Goal: Information Seeking & Learning: Learn about a topic

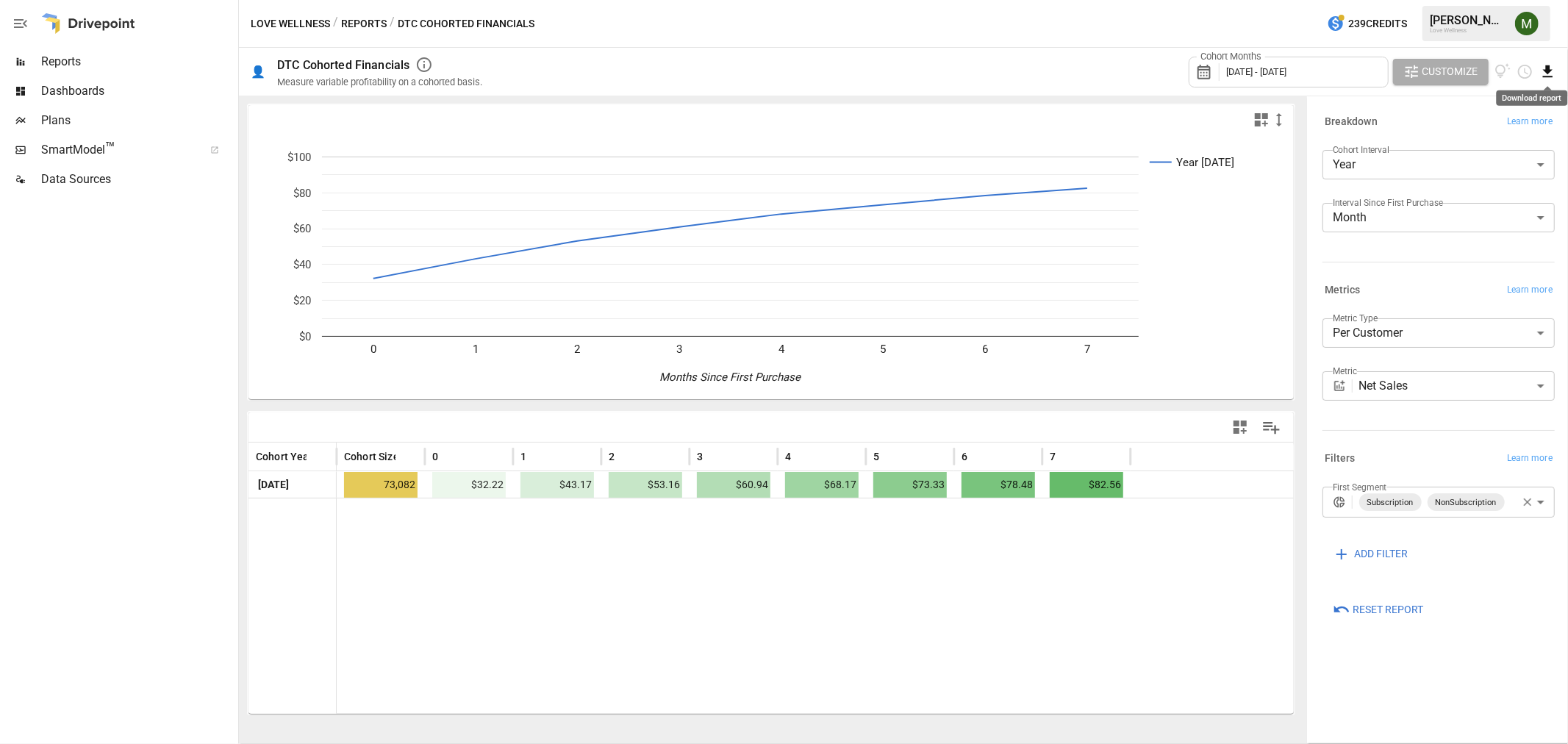
click at [1541, 70] on icon "Download report" at bounding box center [1547, 71] width 17 height 17
click at [1517, 120] on li "Download as CSV" at bounding box center [1499, 130] width 117 height 29
click at [1202, 76] on icon at bounding box center [1208, 72] width 25 height 17
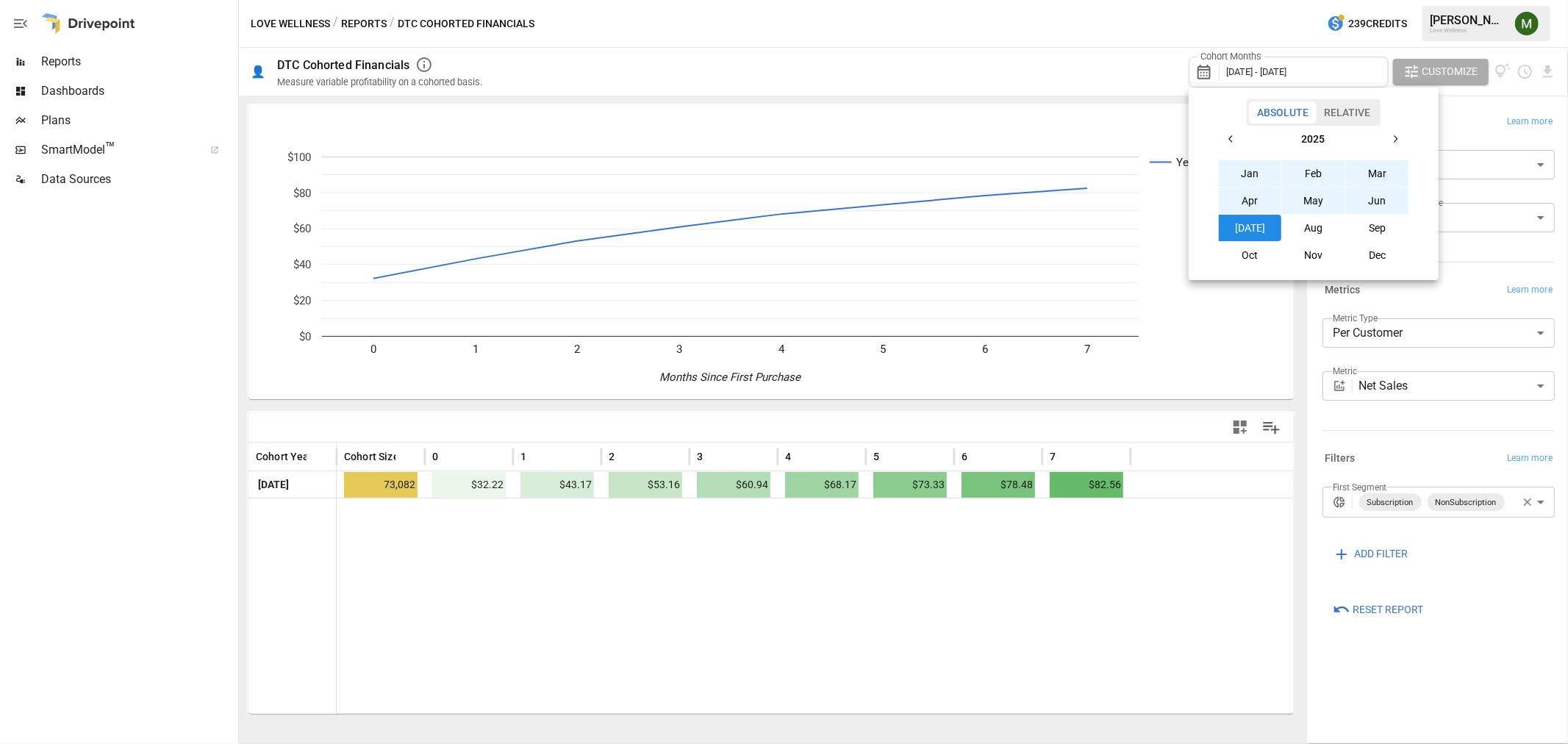
click at [1230, 145] on button "button" at bounding box center [1232, 139] width 27 height 27
click at [1239, 182] on button "Jan" at bounding box center [1251, 174] width 63 height 27
click at [1378, 254] on button "Dec" at bounding box center [1378, 255] width 63 height 27
click at [351, 20] on div at bounding box center [784, 372] width 1568 height 744
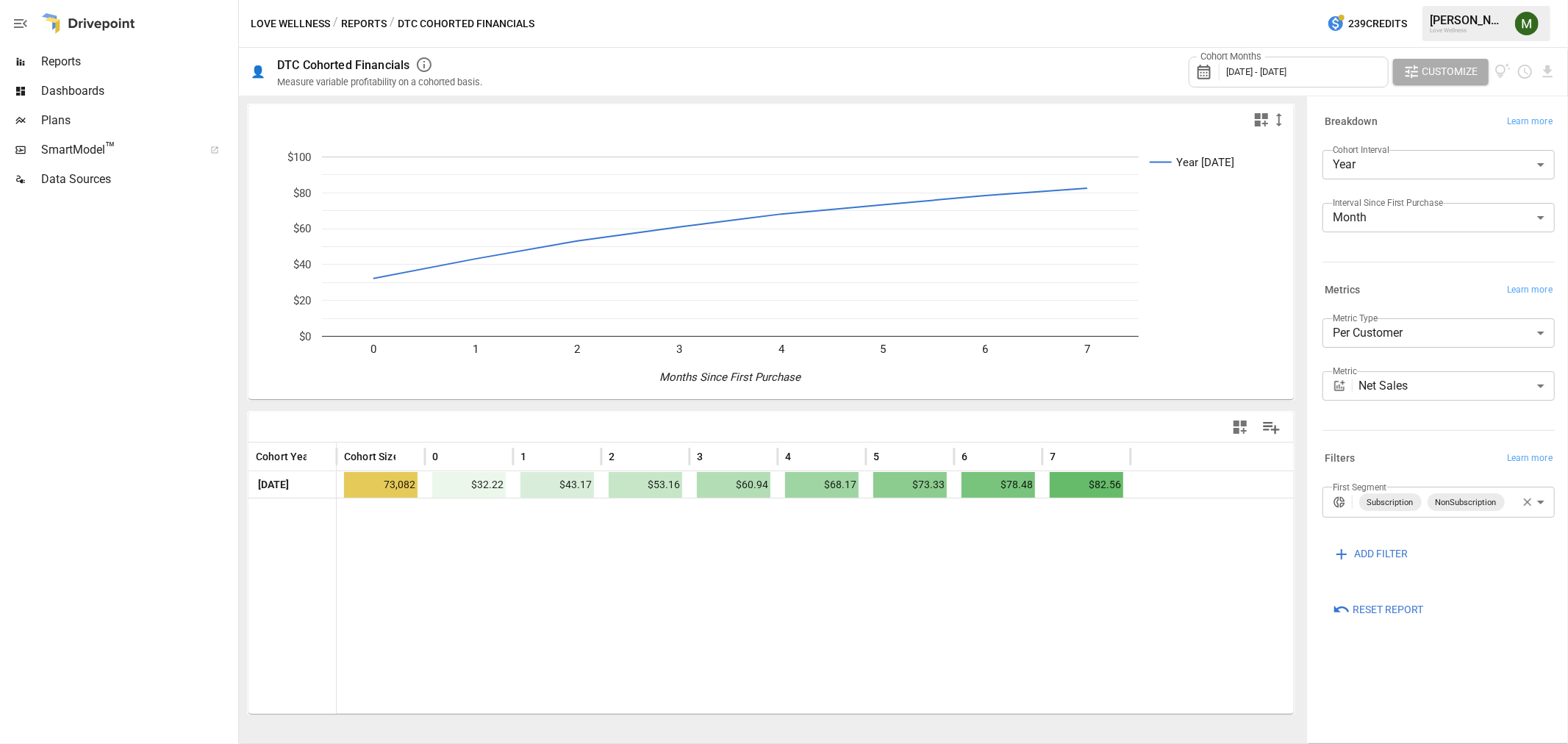
click at [358, 24] on button "Reports" at bounding box center [364, 24] width 46 height 18
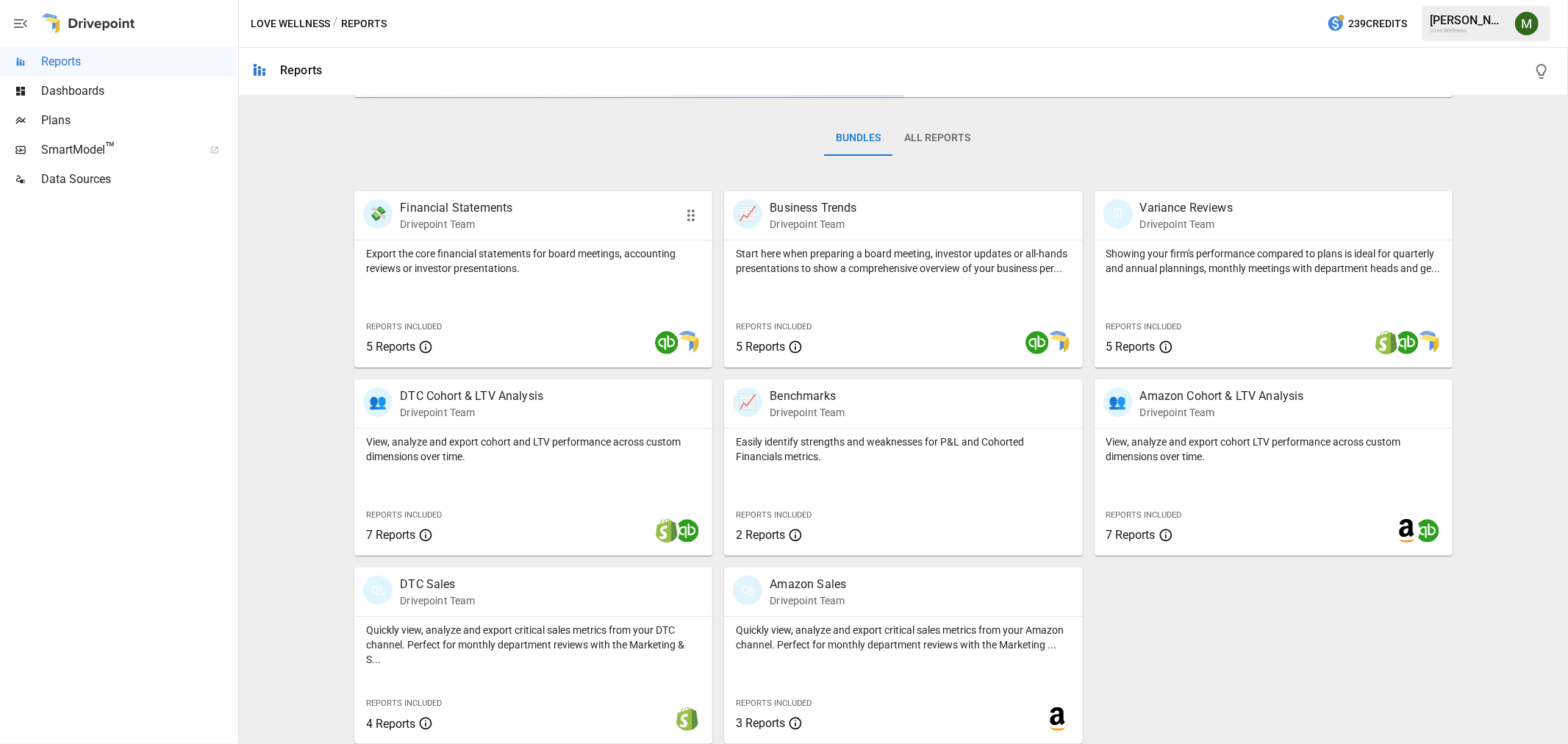
scroll to position [208, 0]
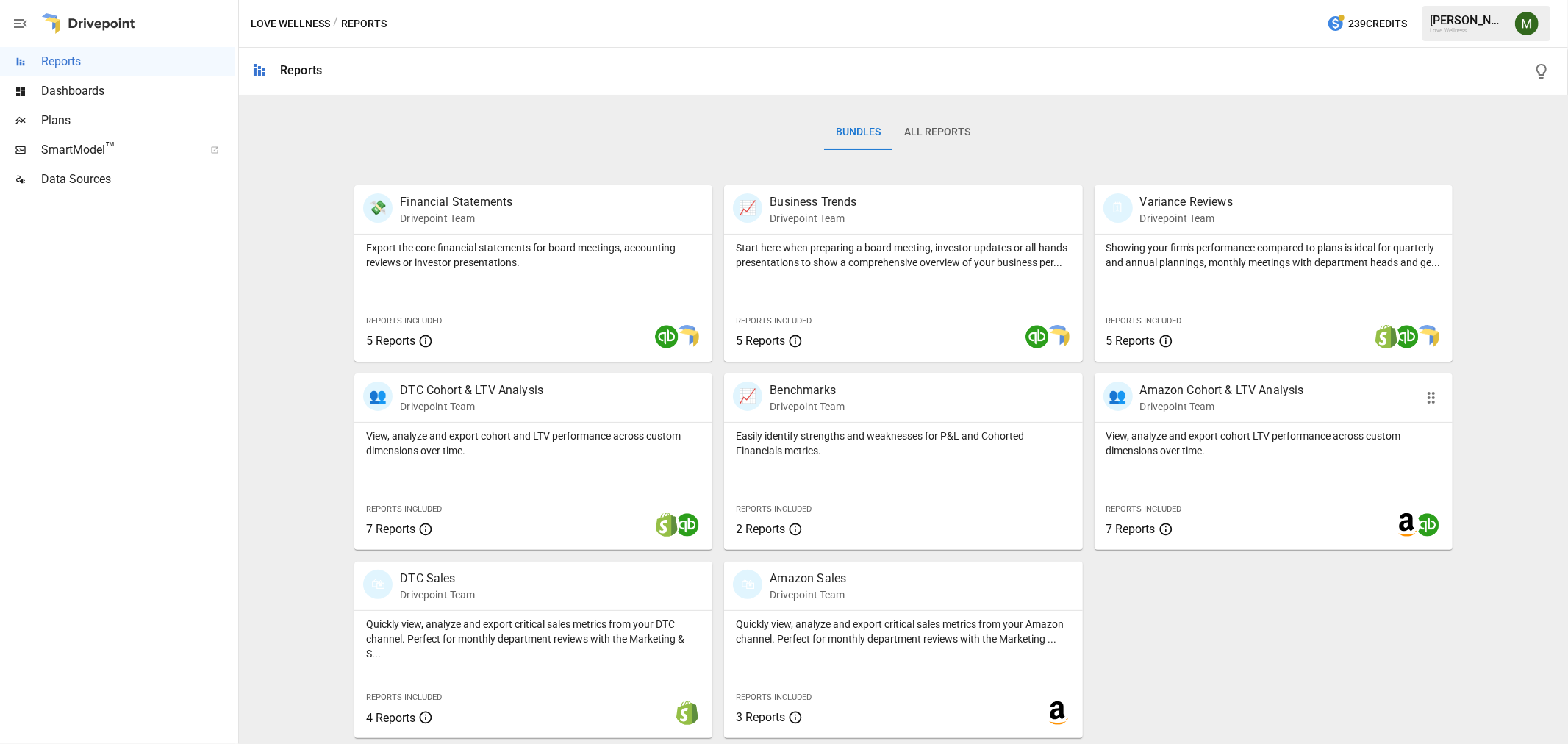
click at [1184, 390] on p "Amazon Cohort & LTV Analysis" at bounding box center [1222, 390] width 164 height 17
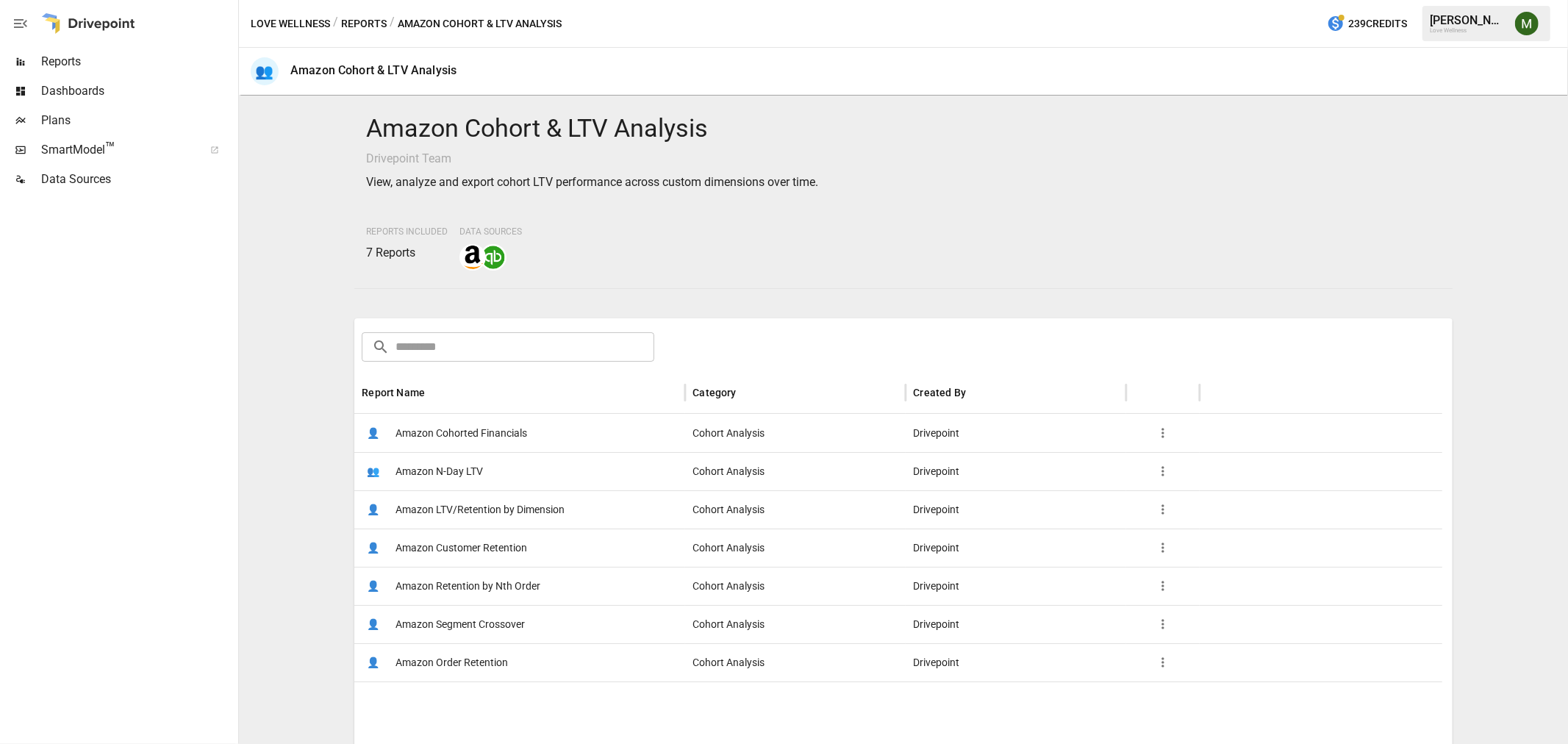
click at [350, 24] on button "Reports" at bounding box center [364, 24] width 46 height 18
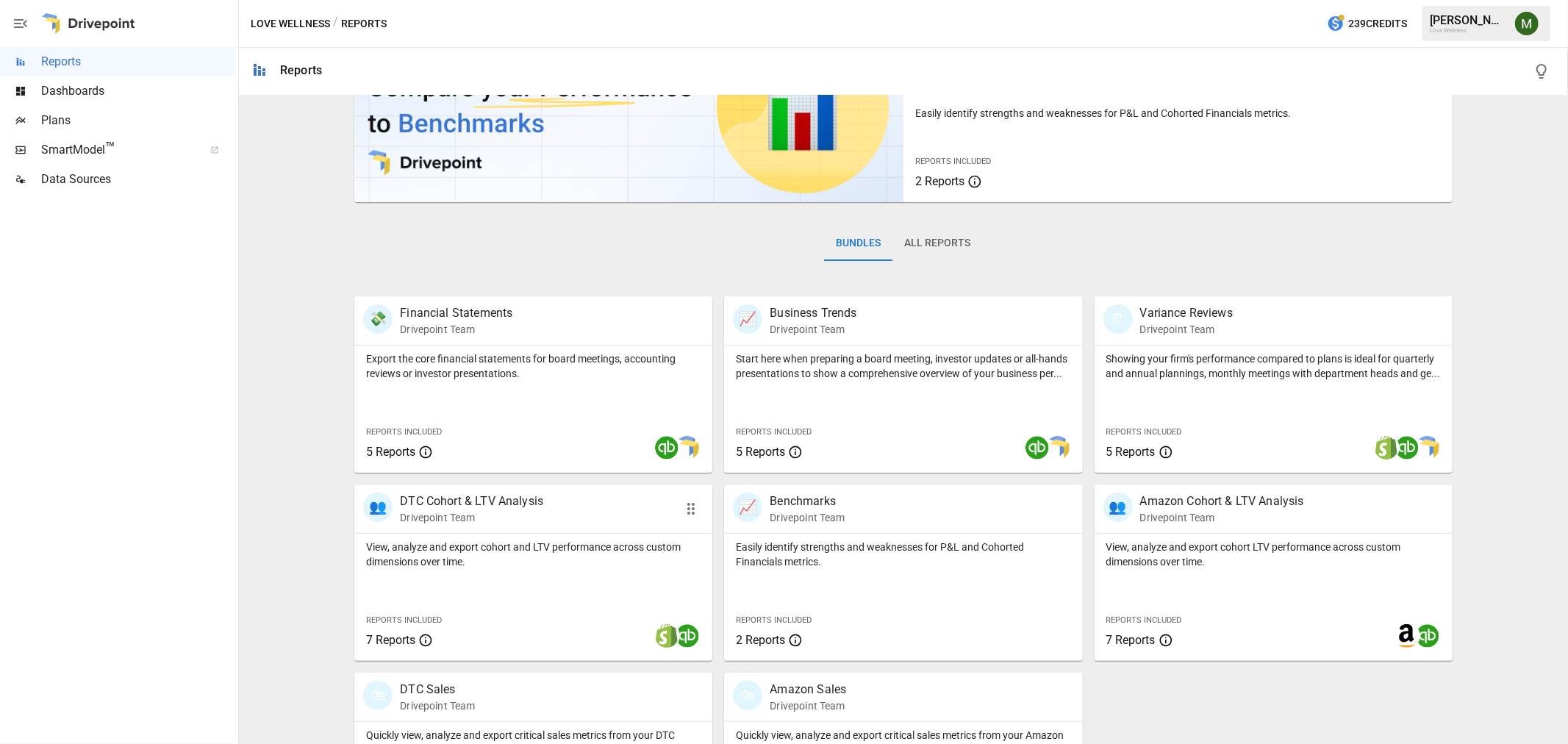
scroll to position [208, 0]
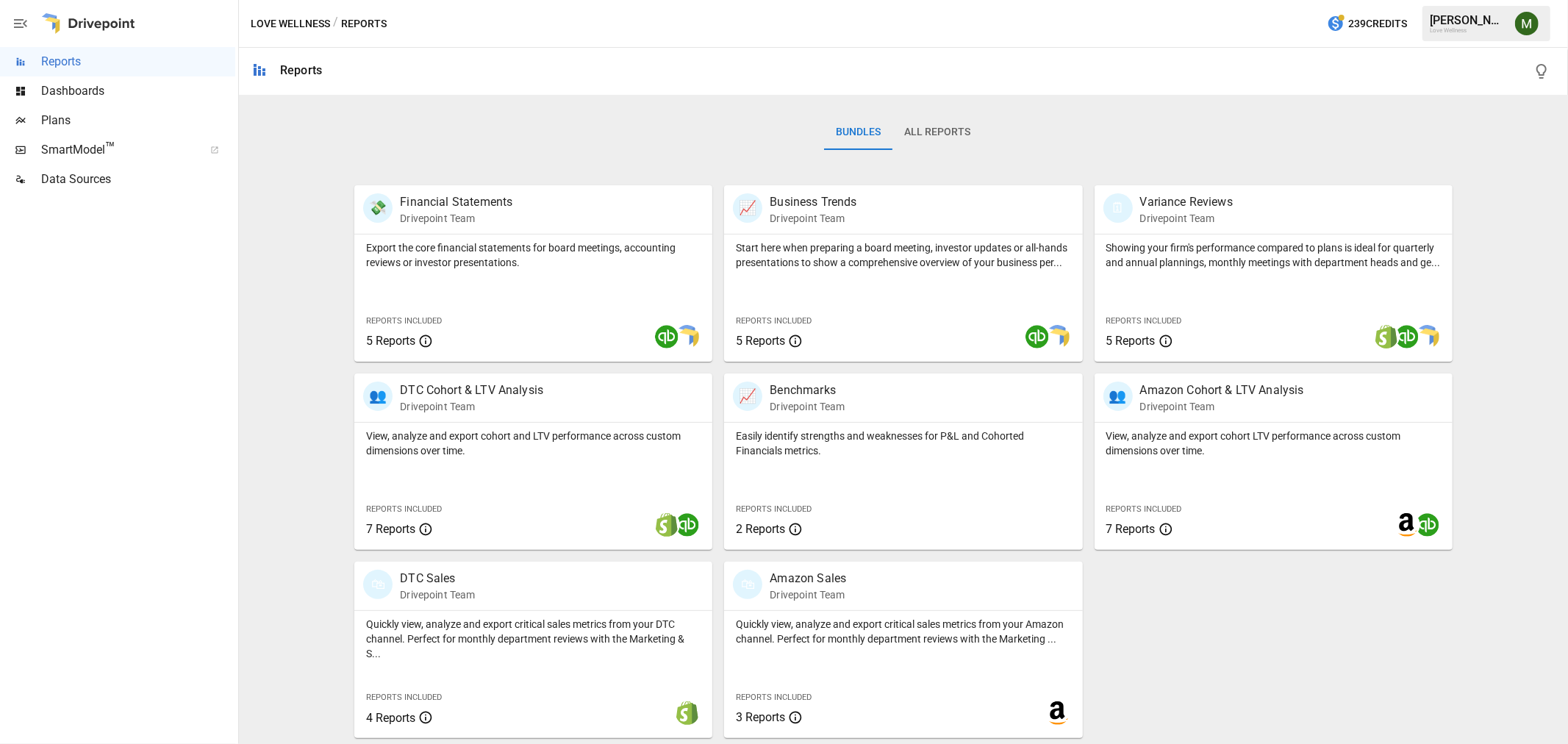
click at [924, 127] on button "All Reports" at bounding box center [937, 132] width 90 height 36
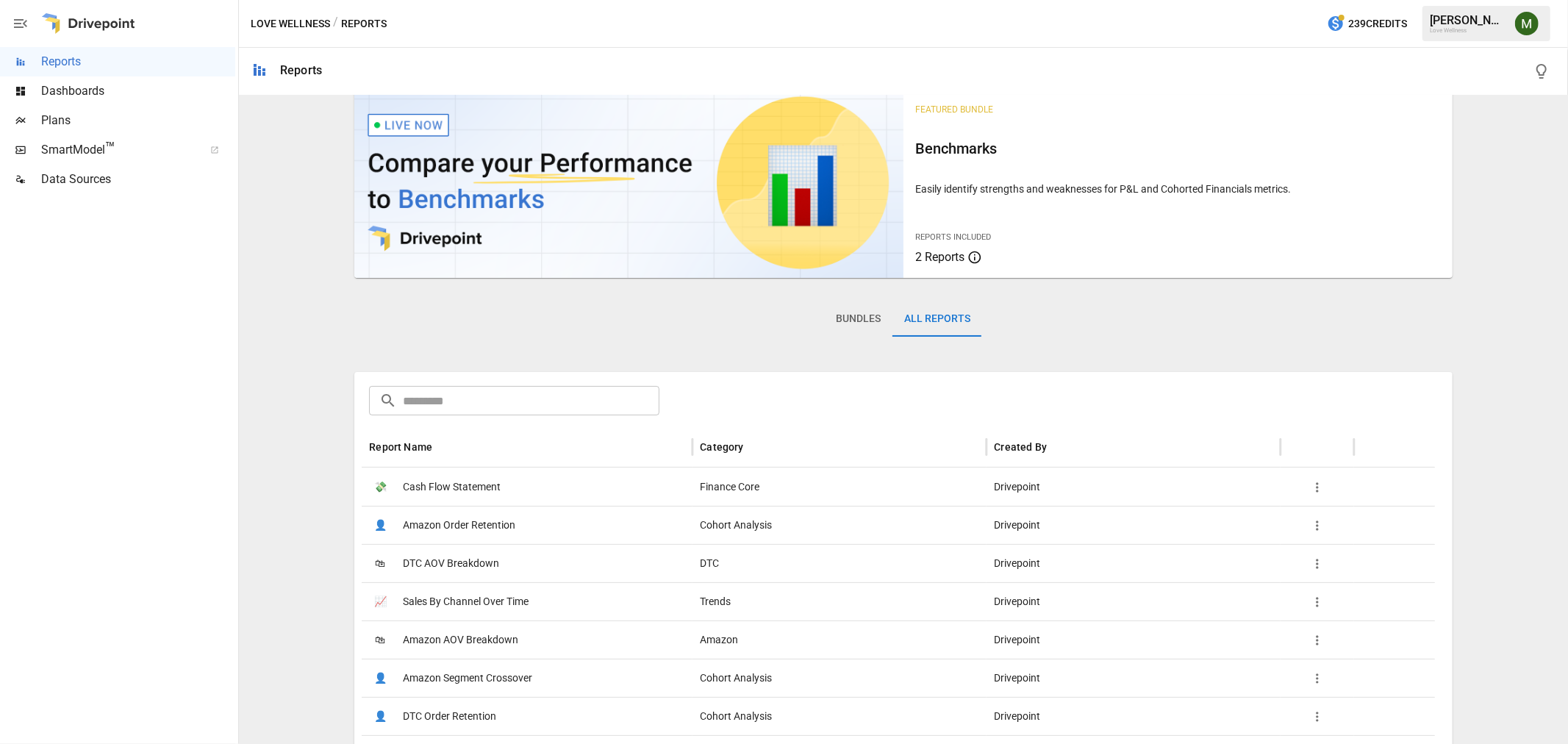
scroll to position [0, 0]
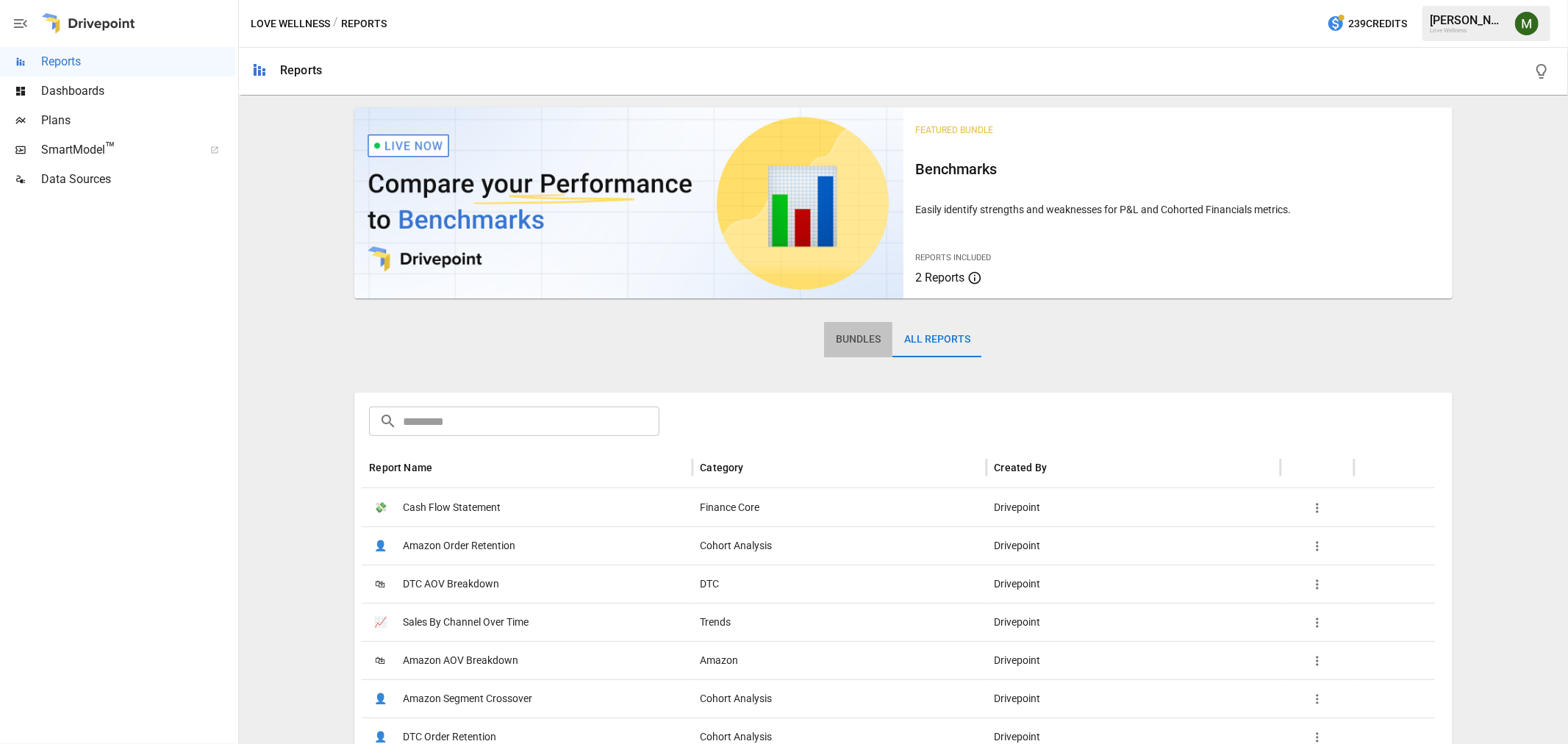
click at [836, 344] on button "Bundles" at bounding box center [858, 340] width 69 height 36
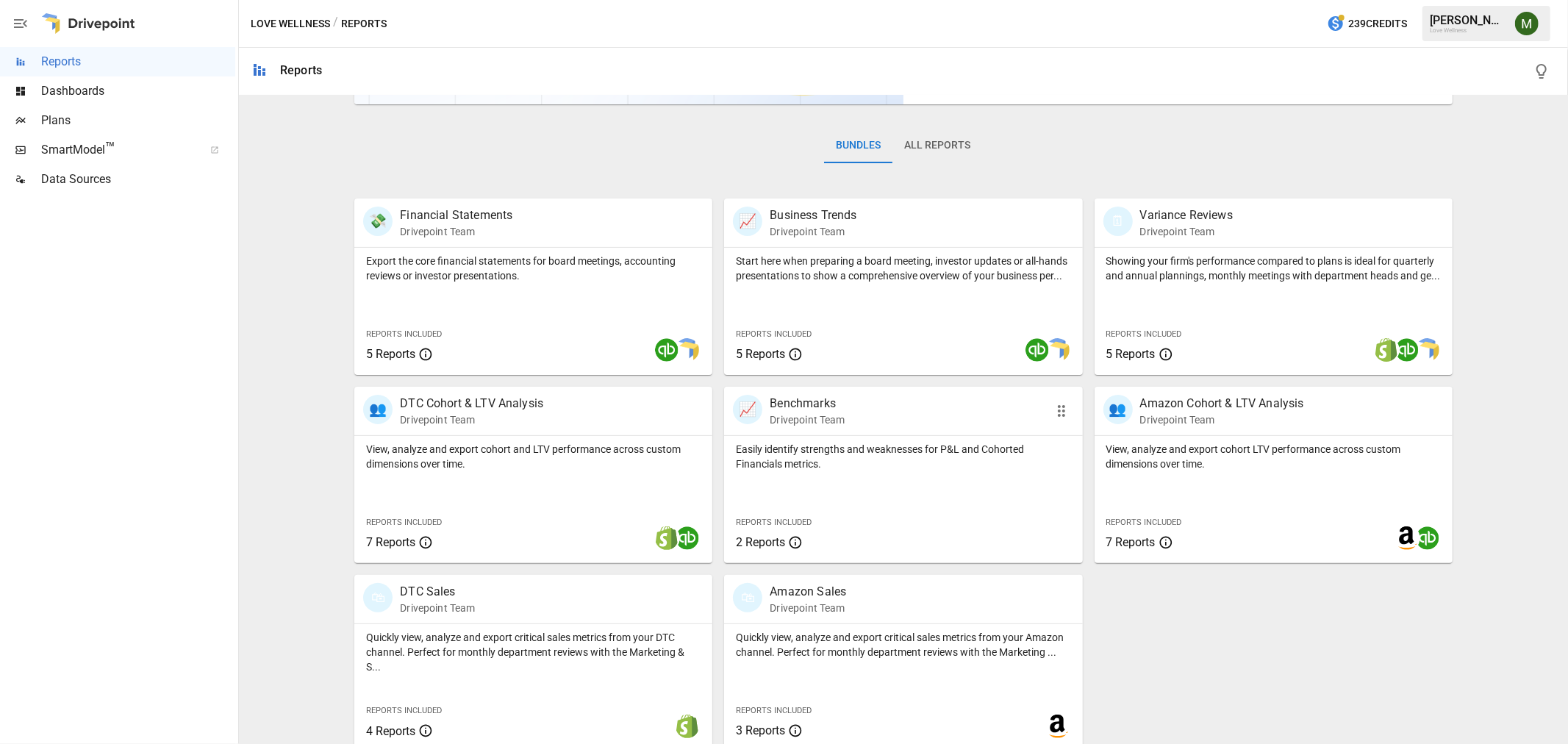
scroll to position [208, 0]
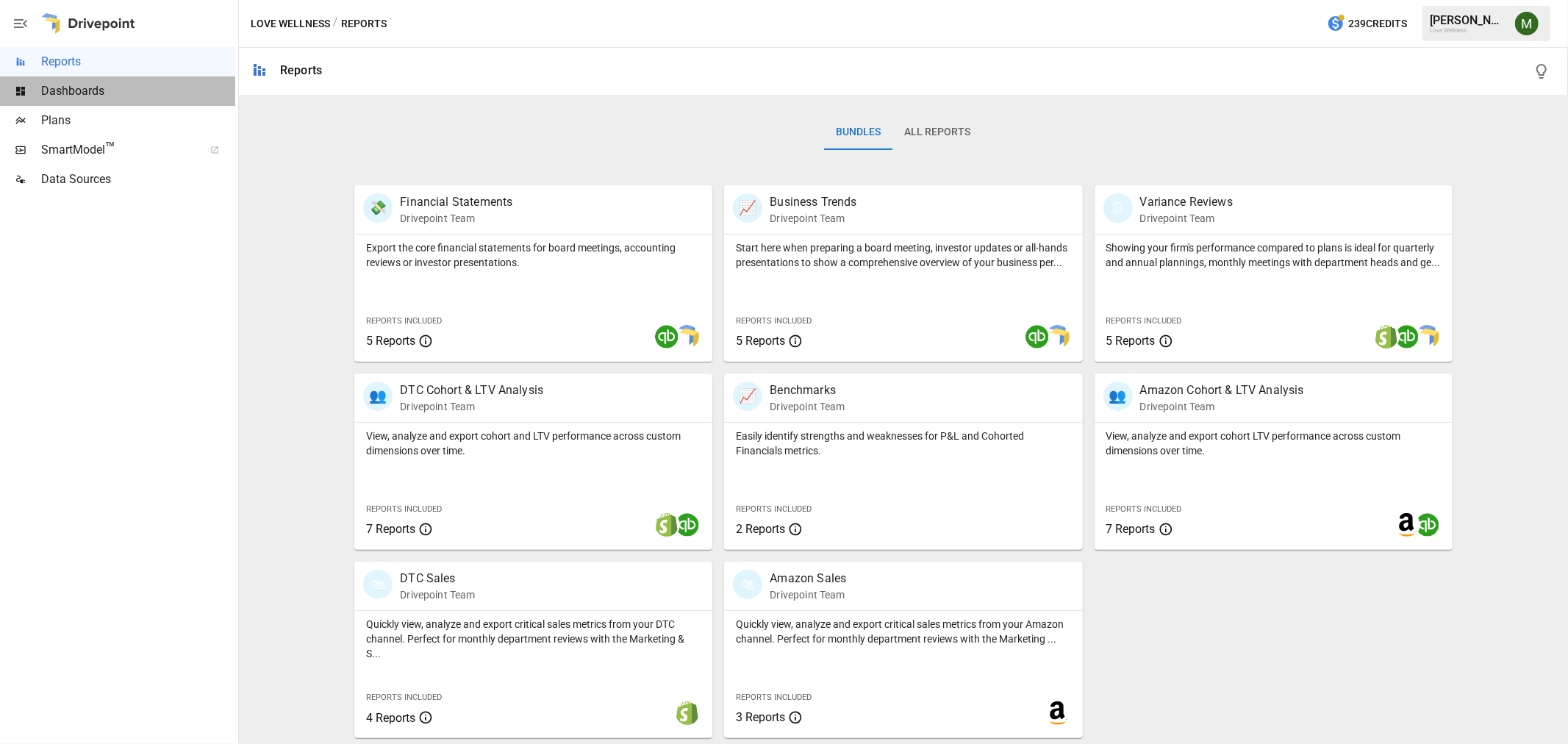
click at [144, 89] on span "Dashboards" at bounding box center [138, 91] width 194 height 17
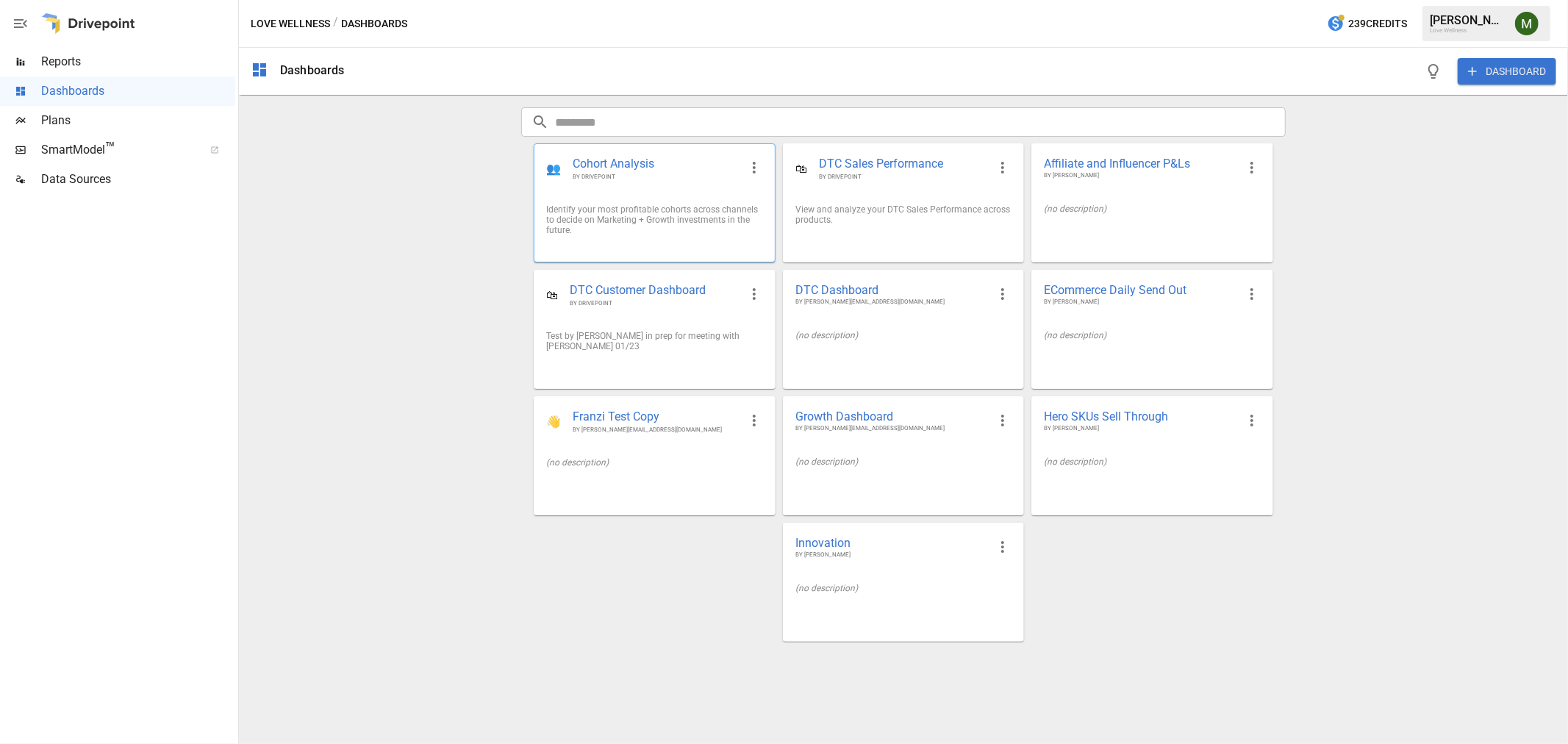
click at [662, 171] on span "Cohort Analysis" at bounding box center [655, 163] width 166 height 17
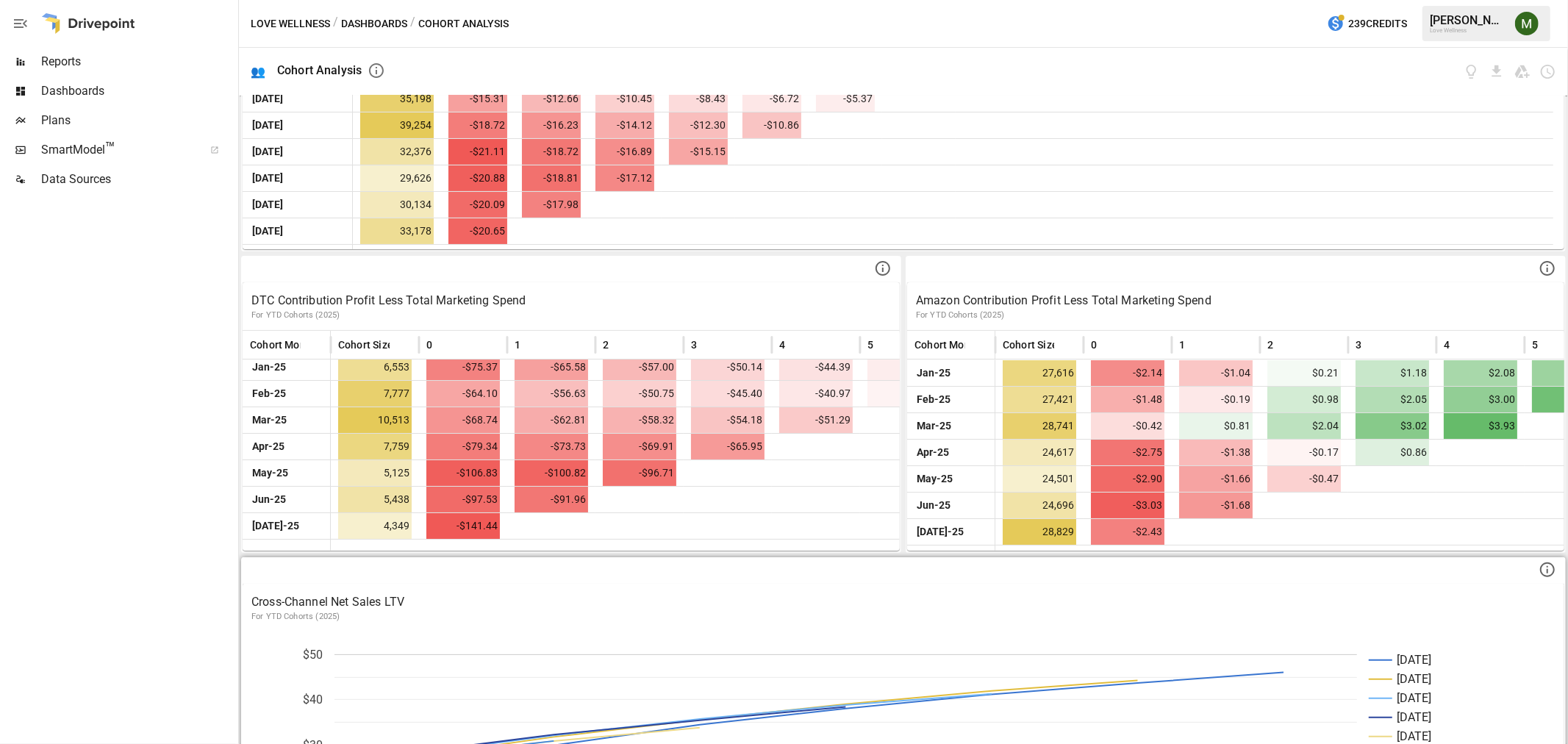
scroll to position [552, 0]
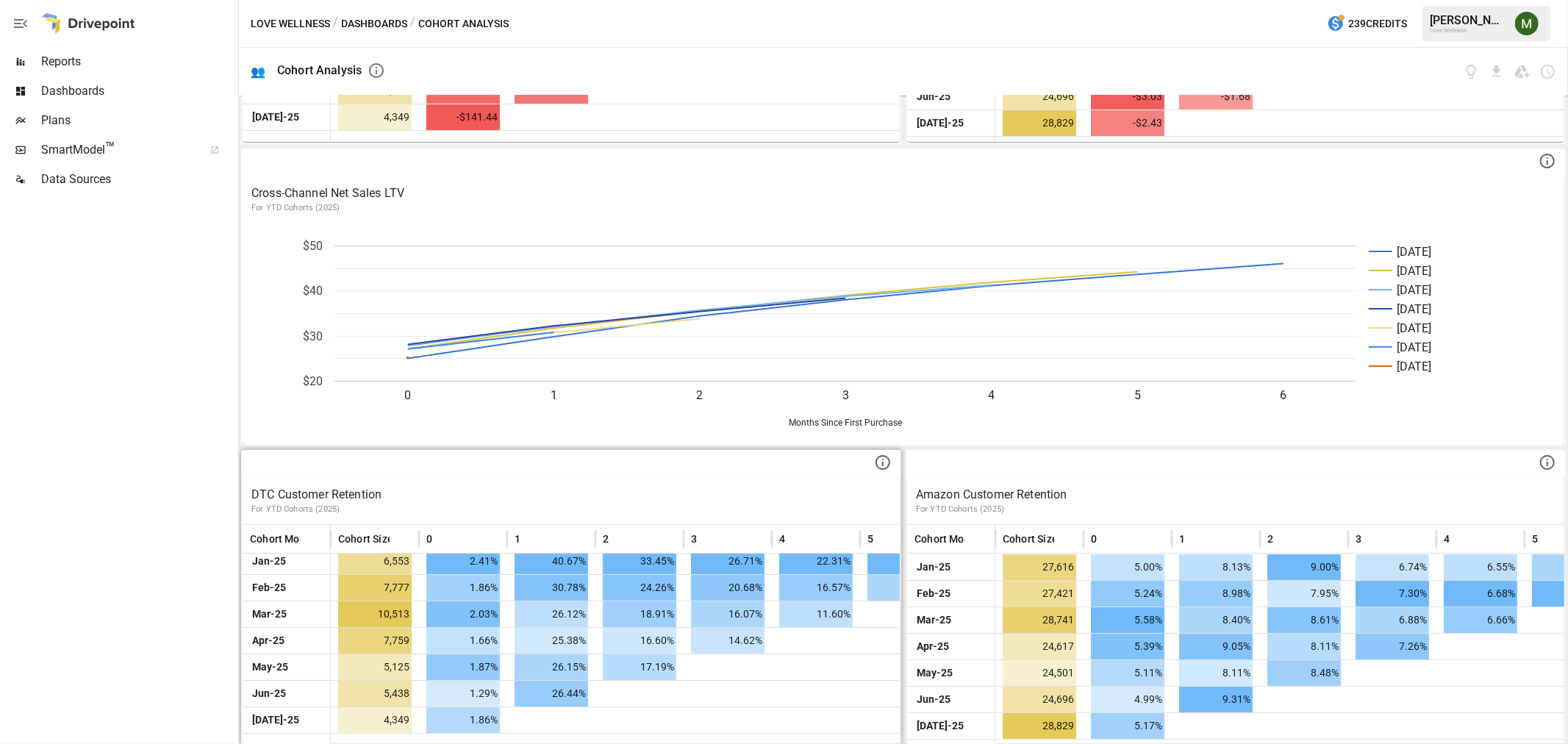
click at [876, 462] on icon at bounding box center [883, 462] width 17 height 17
click at [766, 454] on div at bounding box center [571, 464] width 657 height 25
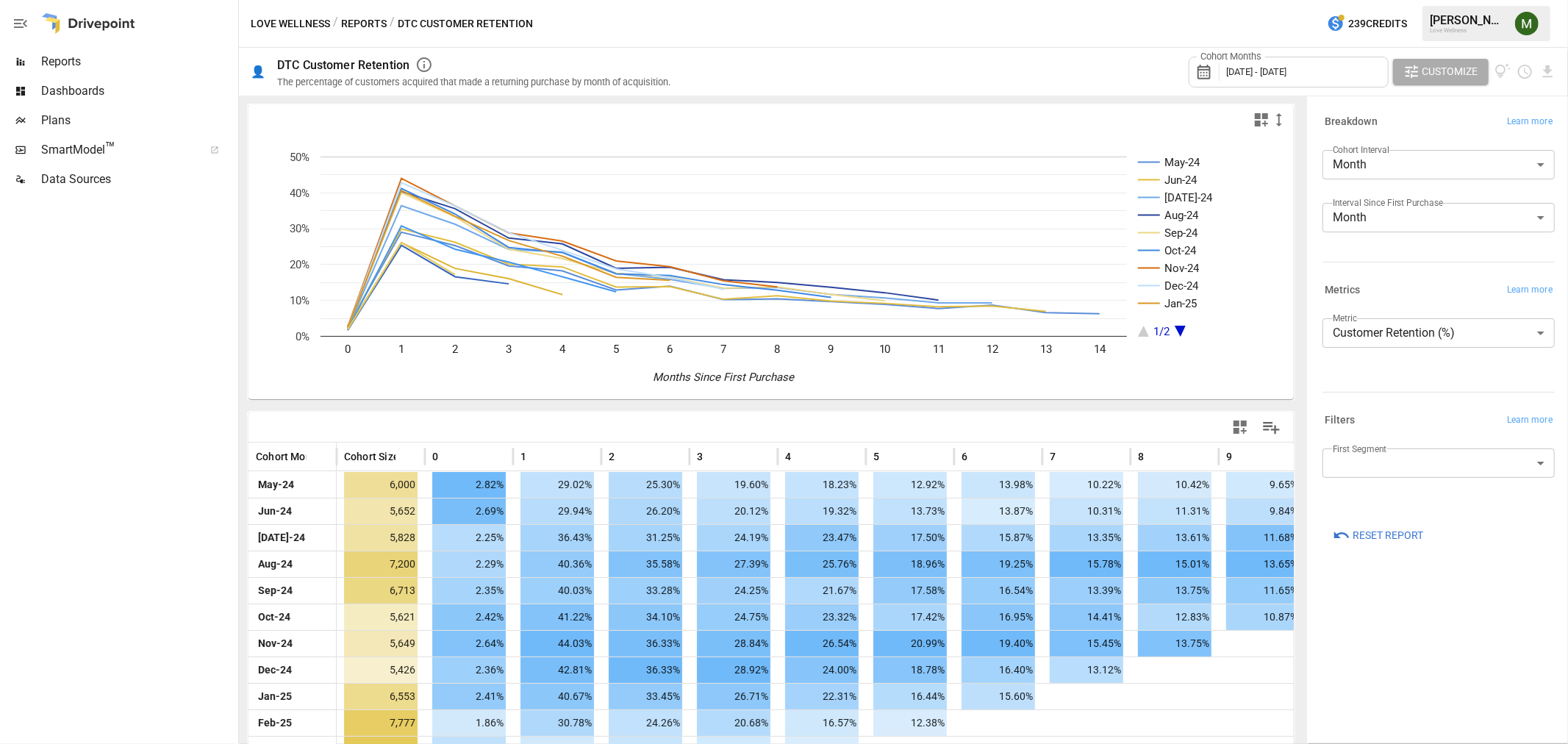
click at [1284, 66] on span "[DATE] - [DATE]" at bounding box center [1256, 72] width 60 height 11
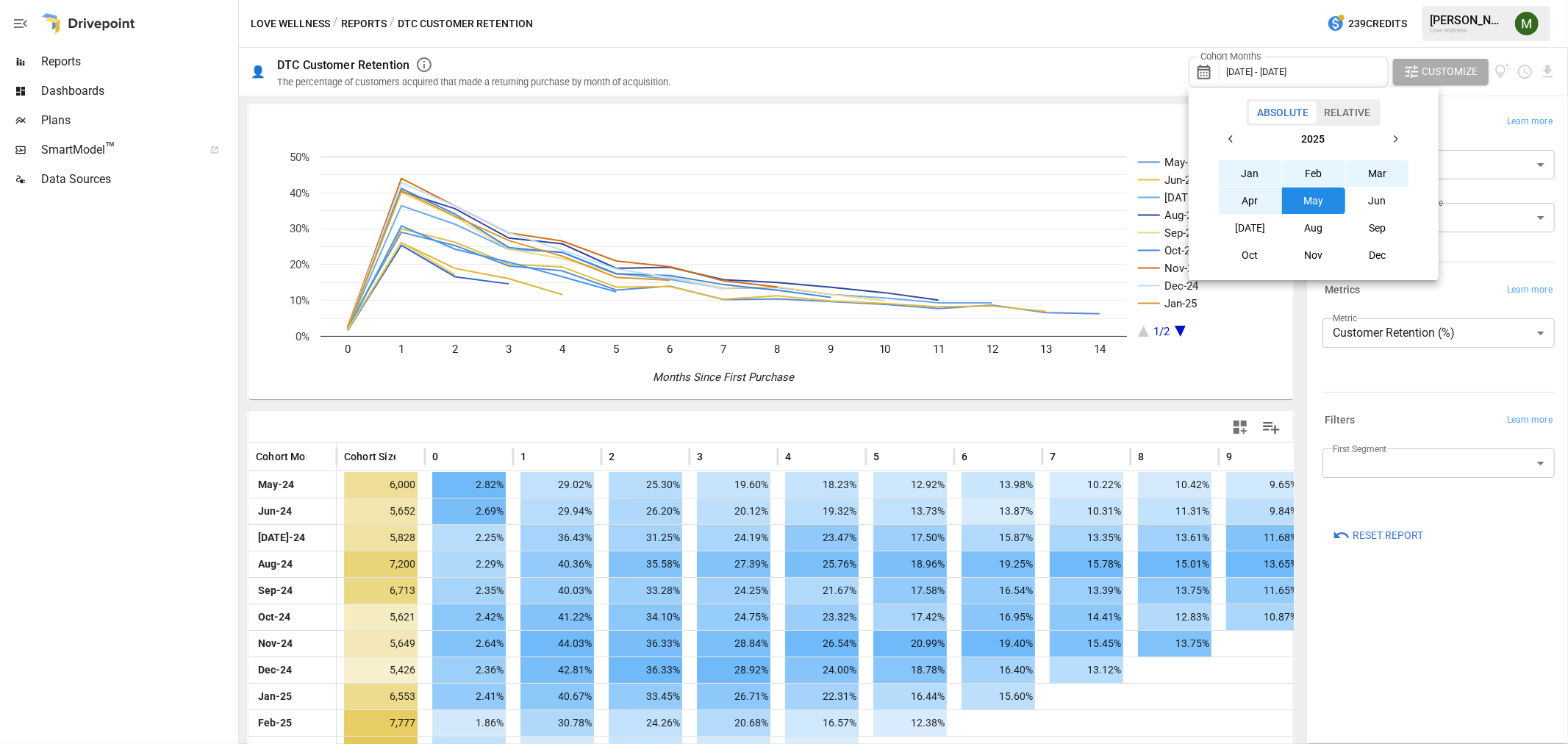
click at [1250, 219] on button "[DATE]" at bounding box center [1251, 228] width 63 height 27
click at [1233, 133] on icon "button" at bounding box center [1231, 139] width 12 height 12
click at [1240, 165] on button "Jan" at bounding box center [1251, 174] width 63 height 27
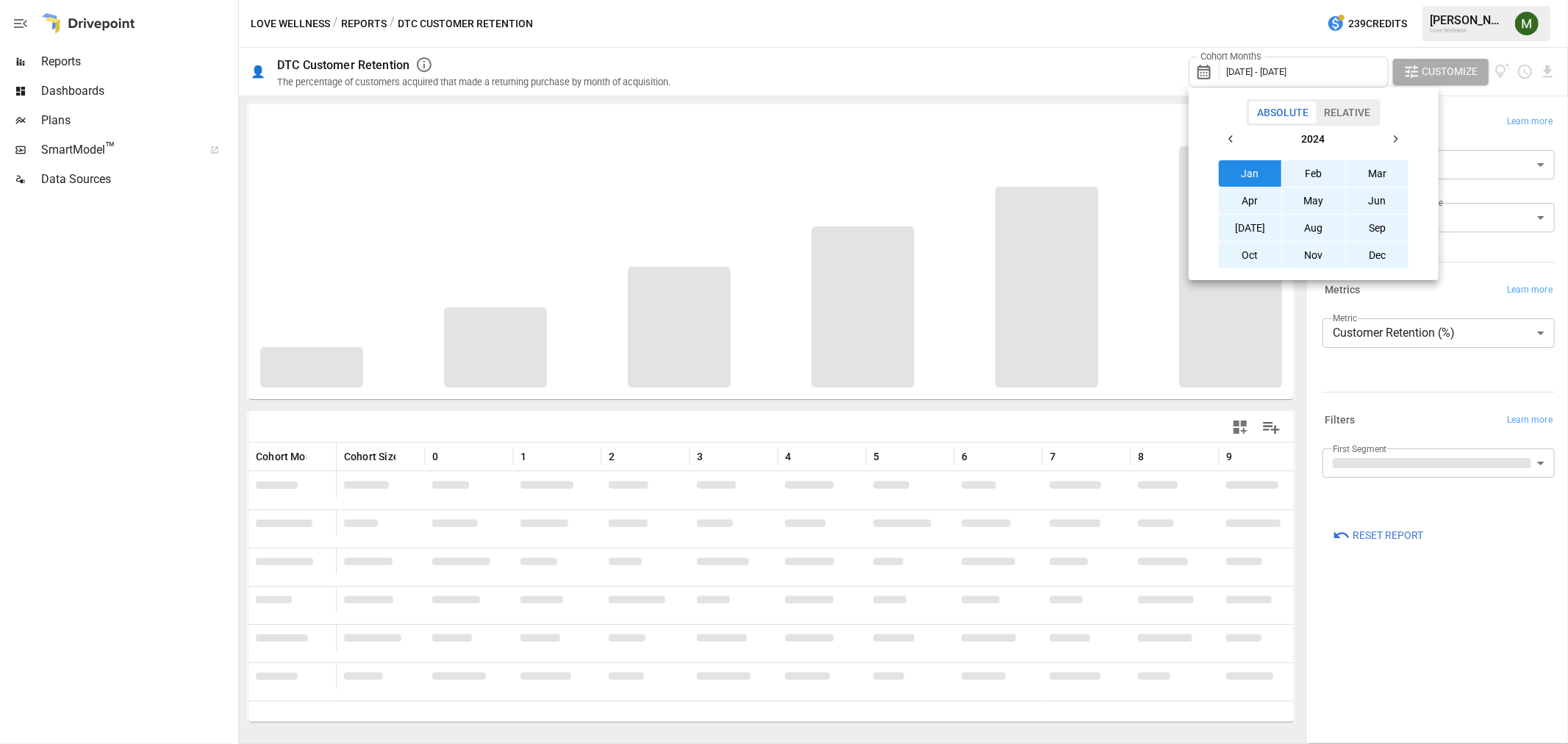
click at [1390, 137] on icon "button" at bounding box center [1395, 139] width 12 height 12
click at [1254, 225] on button "[DATE]" at bounding box center [1251, 228] width 63 height 27
click at [1242, 131] on button "button" at bounding box center [1232, 139] width 27 height 27
click at [1244, 167] on button "Jan" at bounding box center [1251, 174] width 63 height 27
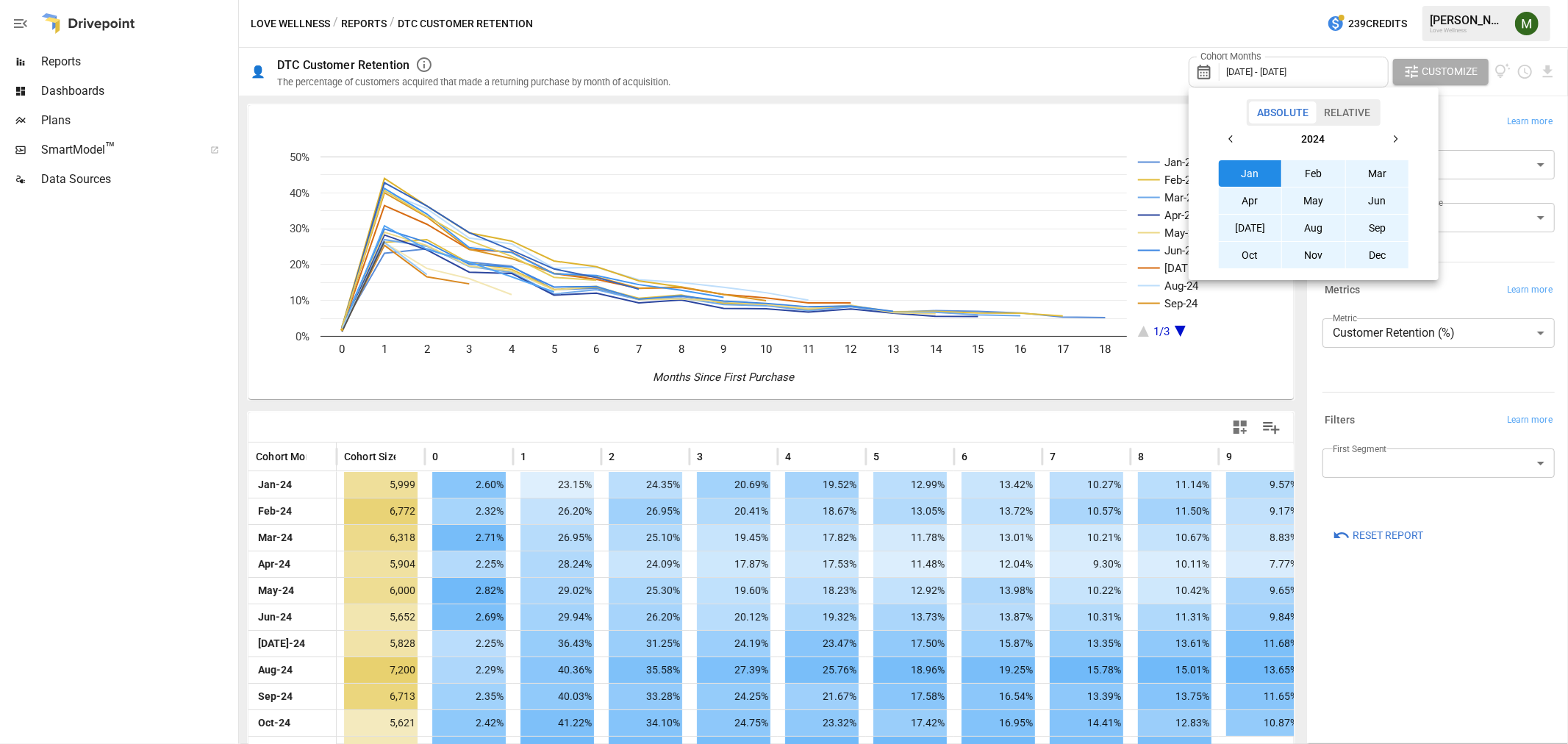
click at [1071, 64] on div at bounding box center [784, 372] width 1568 height 744
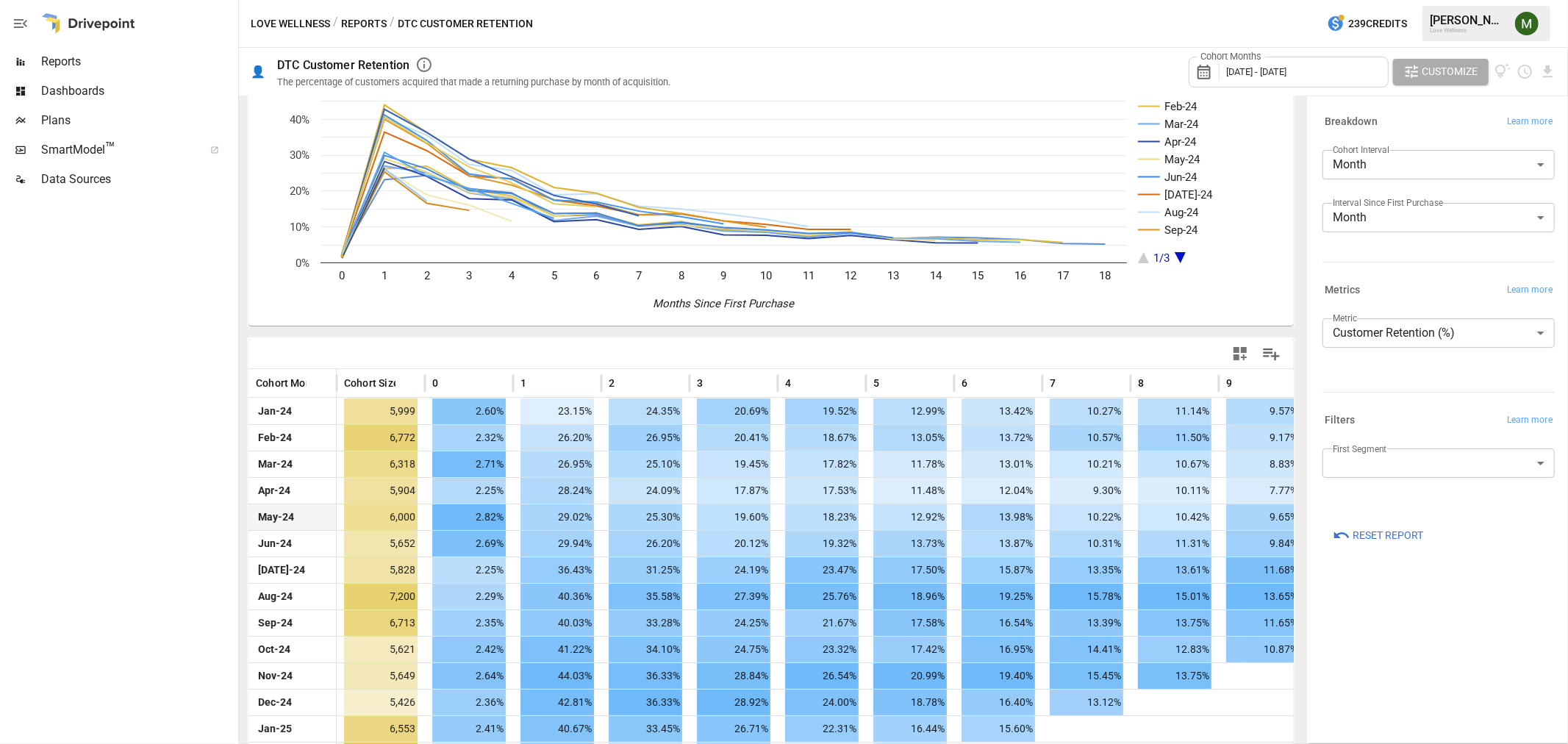
scroll to position [249, 0]
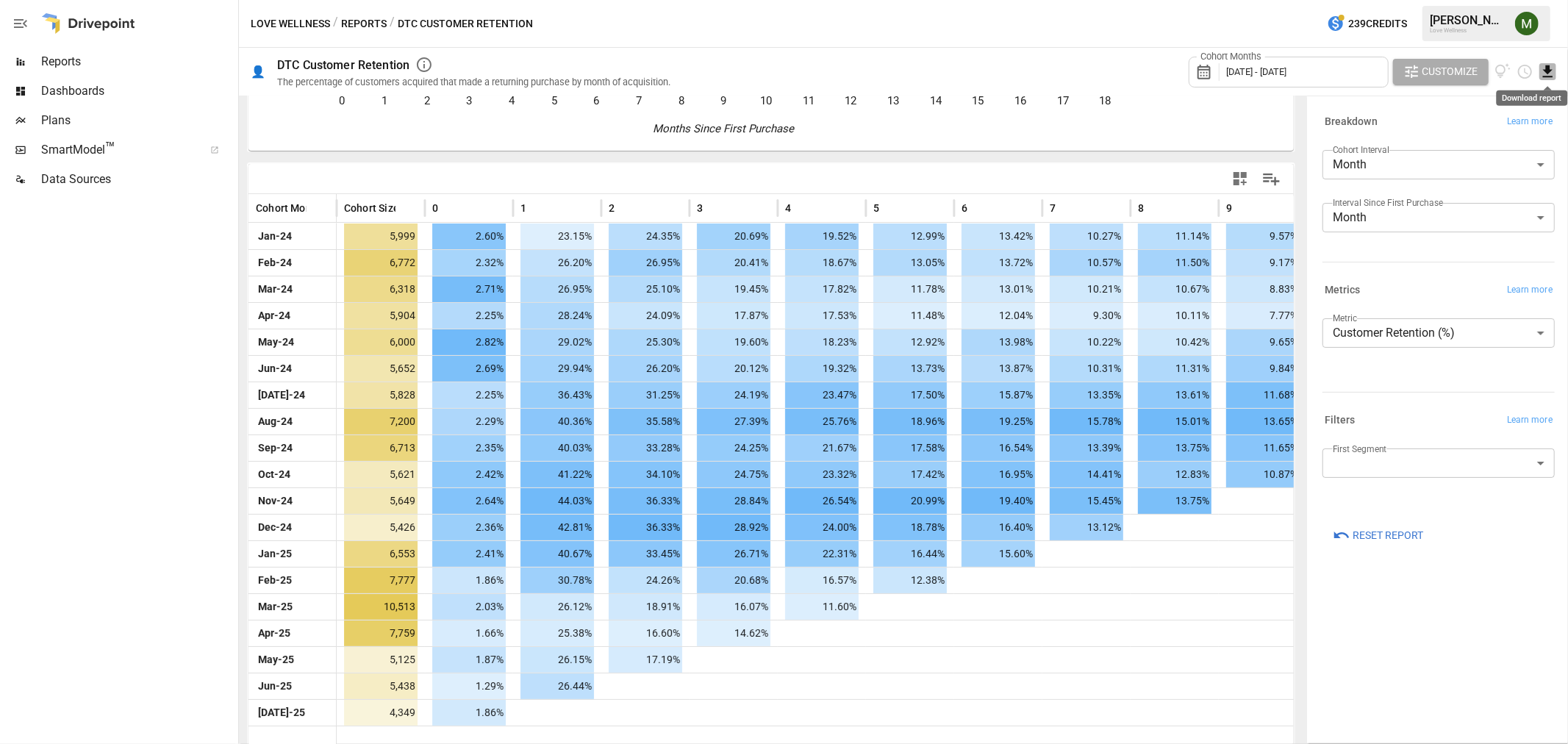
click at [1544, 74] on icon "Download report" at bounding box center [1547, 71] width 17 height 17
click at [1495, 121] on li "Download as CSV" at bounding box center [1499, 130] width 117 height 29
click at [350, 17] on button "Reports" at bounding box center [364, 24] width 46 height 18
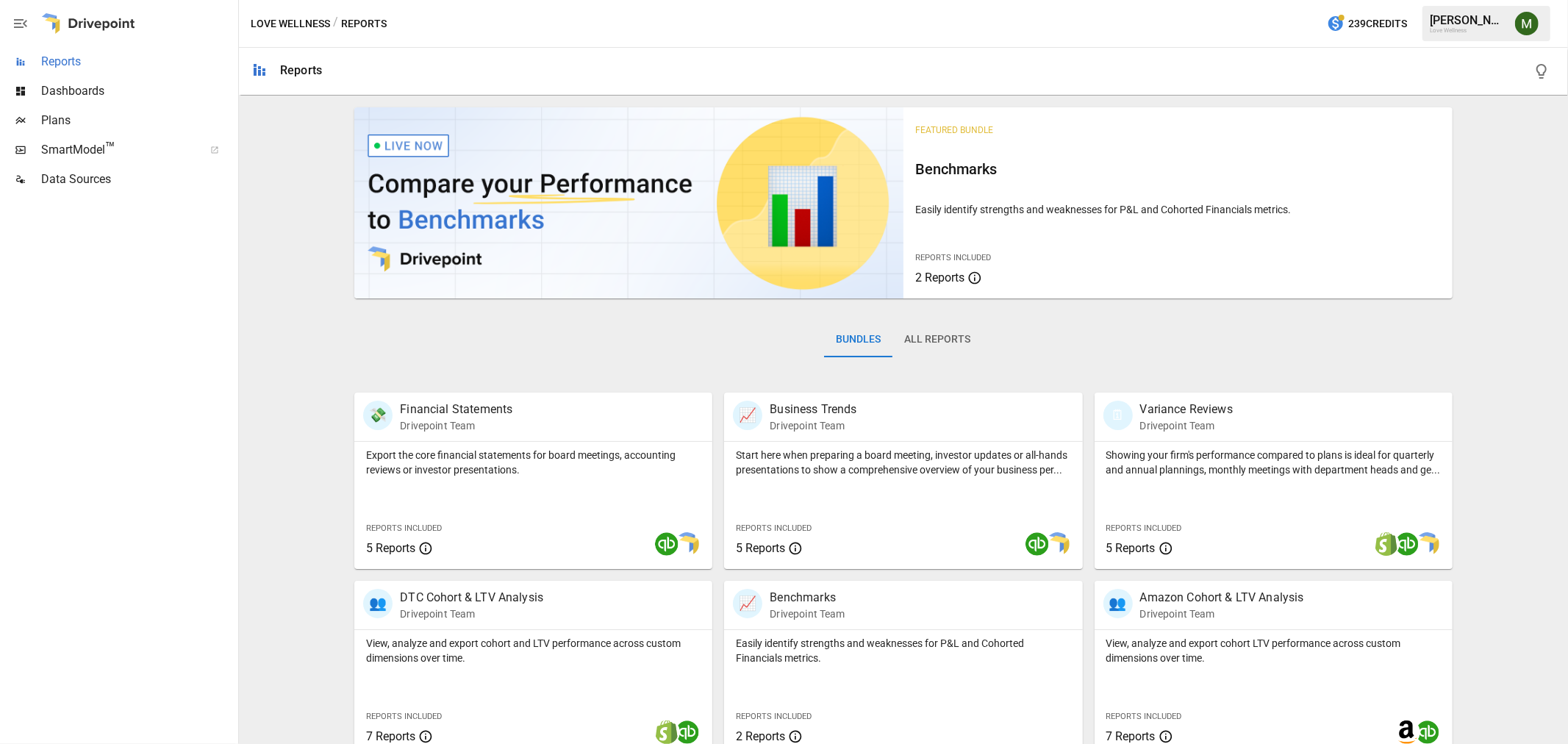
click at [129, 66] on span "Reports" at bounding box center [138, 62] width 194 height 17
click at [57, 63] on span "Reports" at bounding box center [138, 62] width 194 height 17
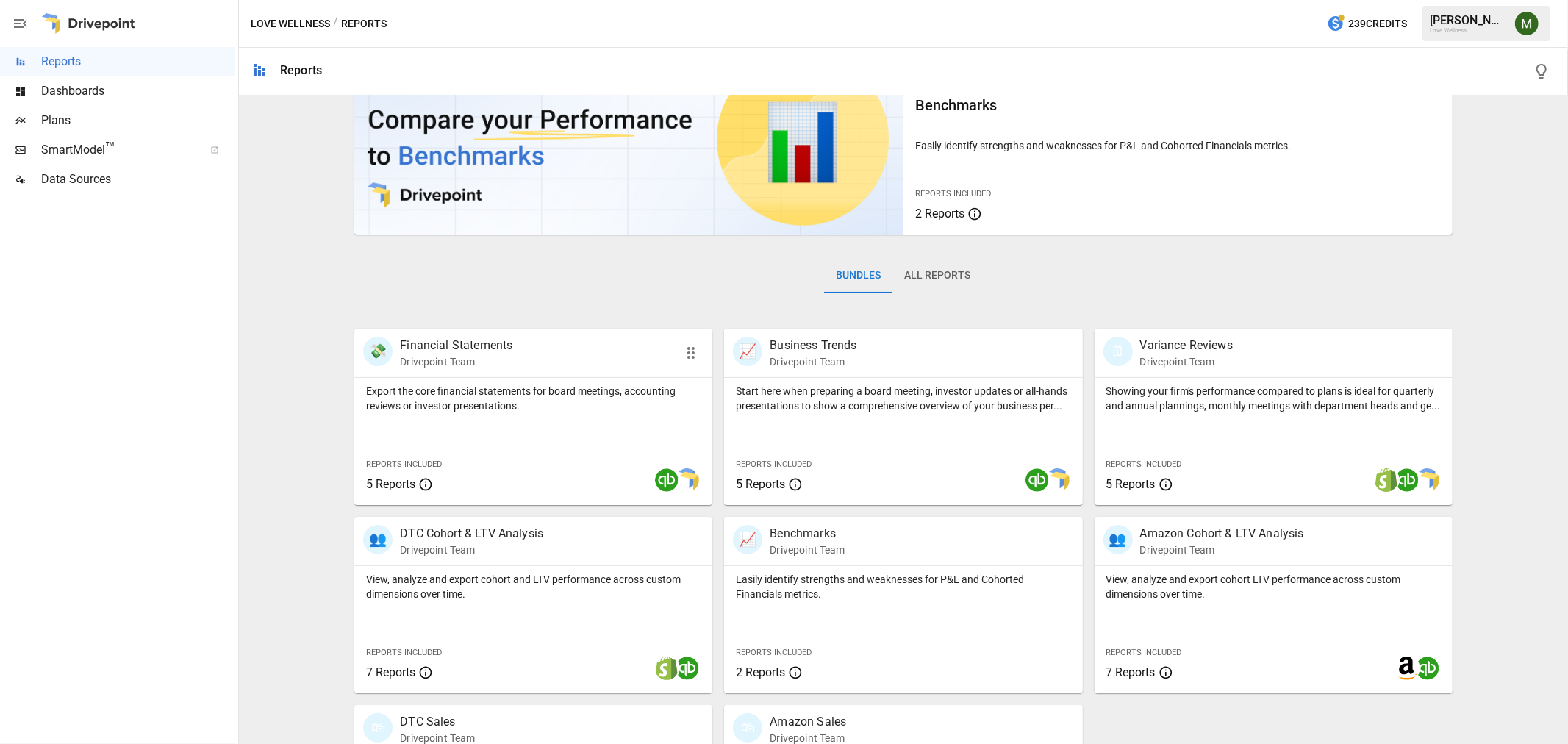
scroll to position [208, 0]
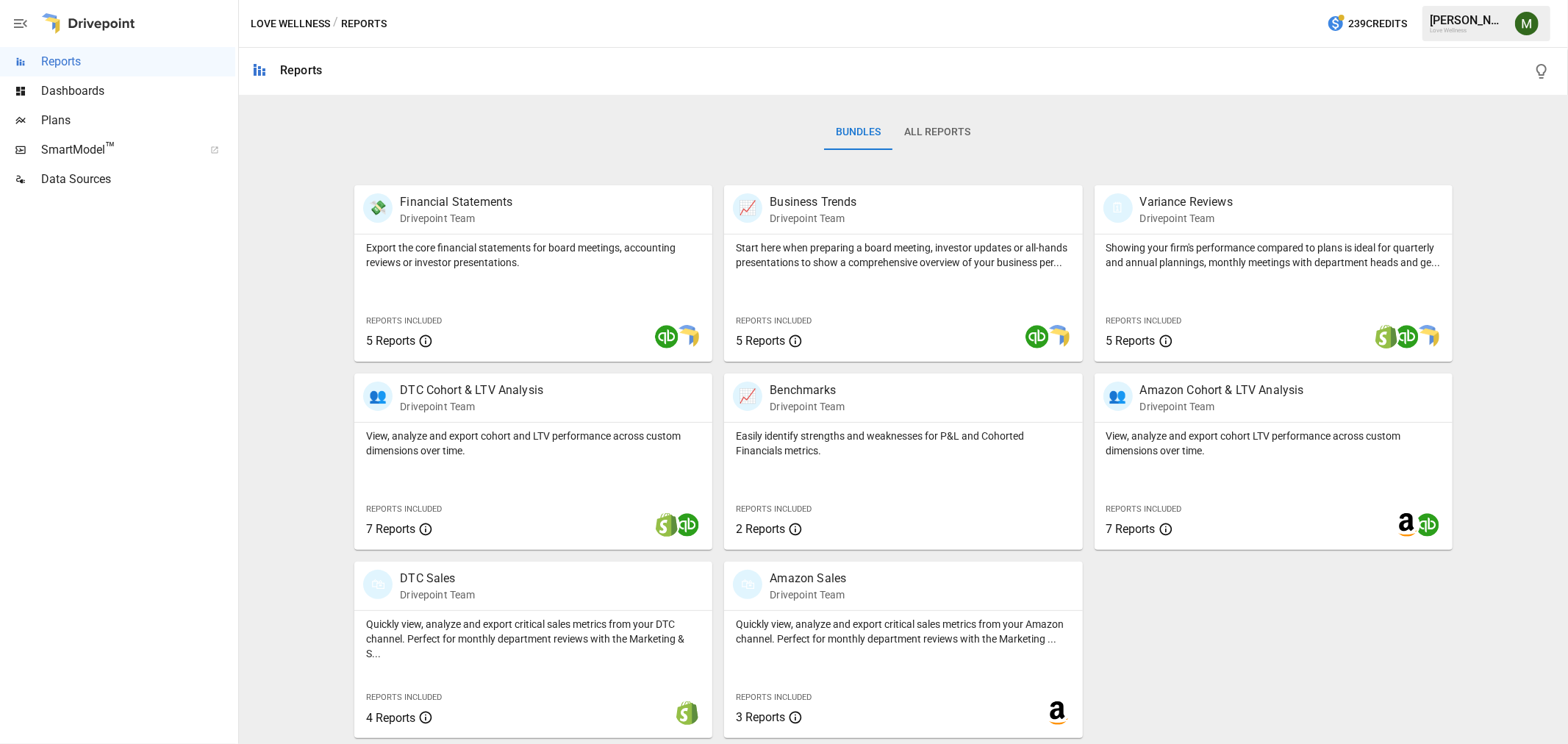
click at [57, 85] on span "Dashboards" at bounding box center [138, 91] width 194 height 17
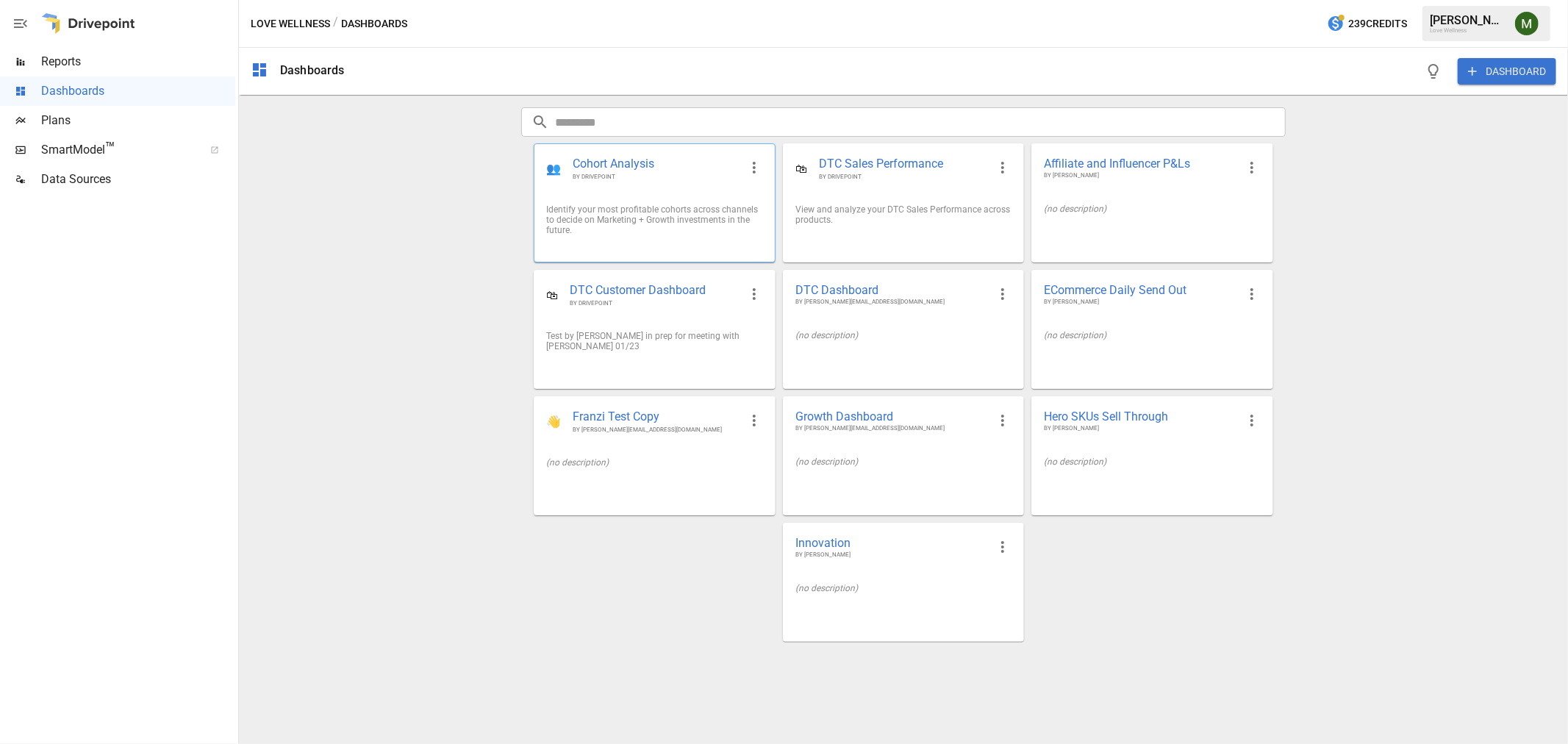
click at [609, 175] on span "BY DRIVEPOINT" at bounding box center [655, 177] width 166 height 8
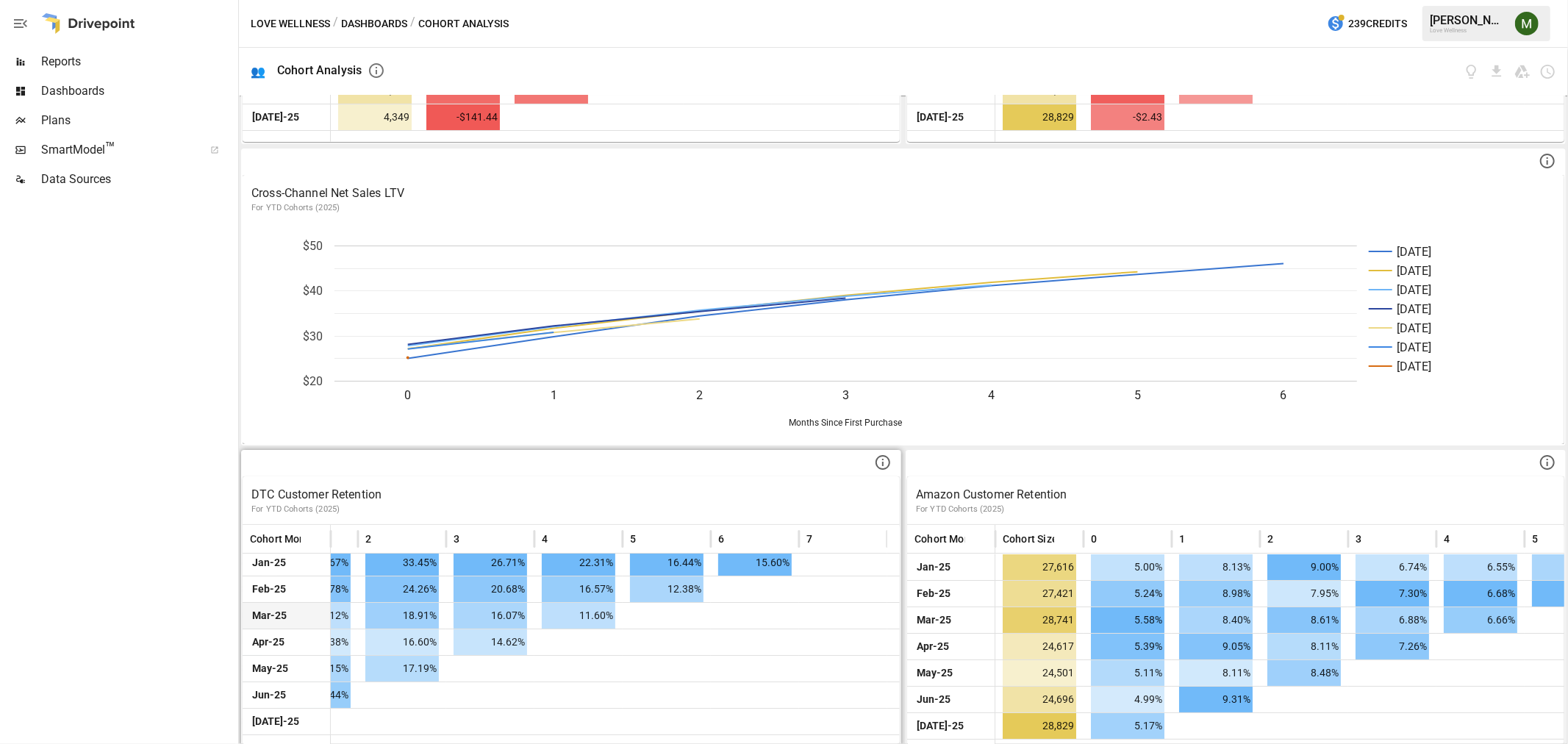
scroll to position [5, 0]
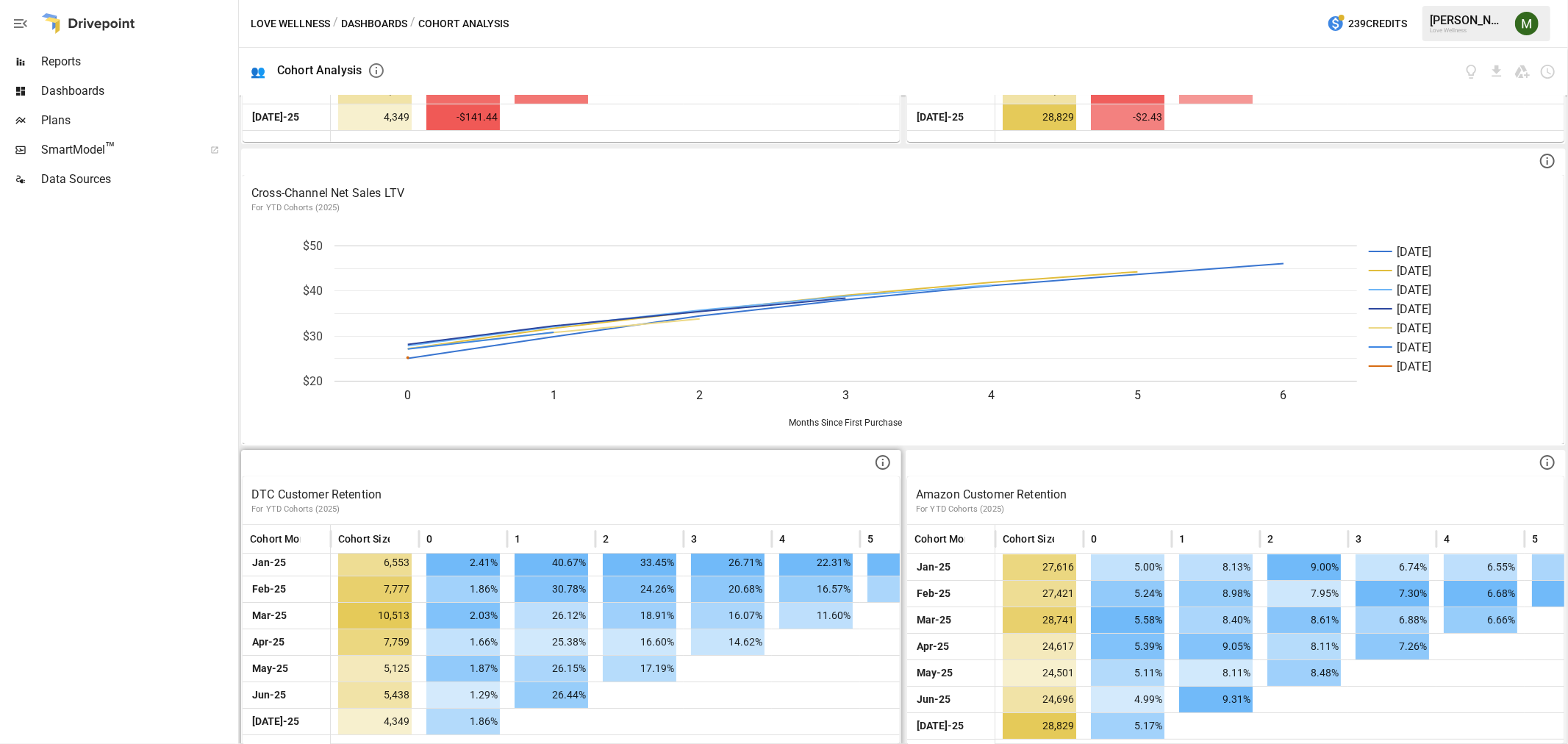
click at [354, 486] on p "DTC Customer Retention" at bounding box center [571, 494] width 640 height 17
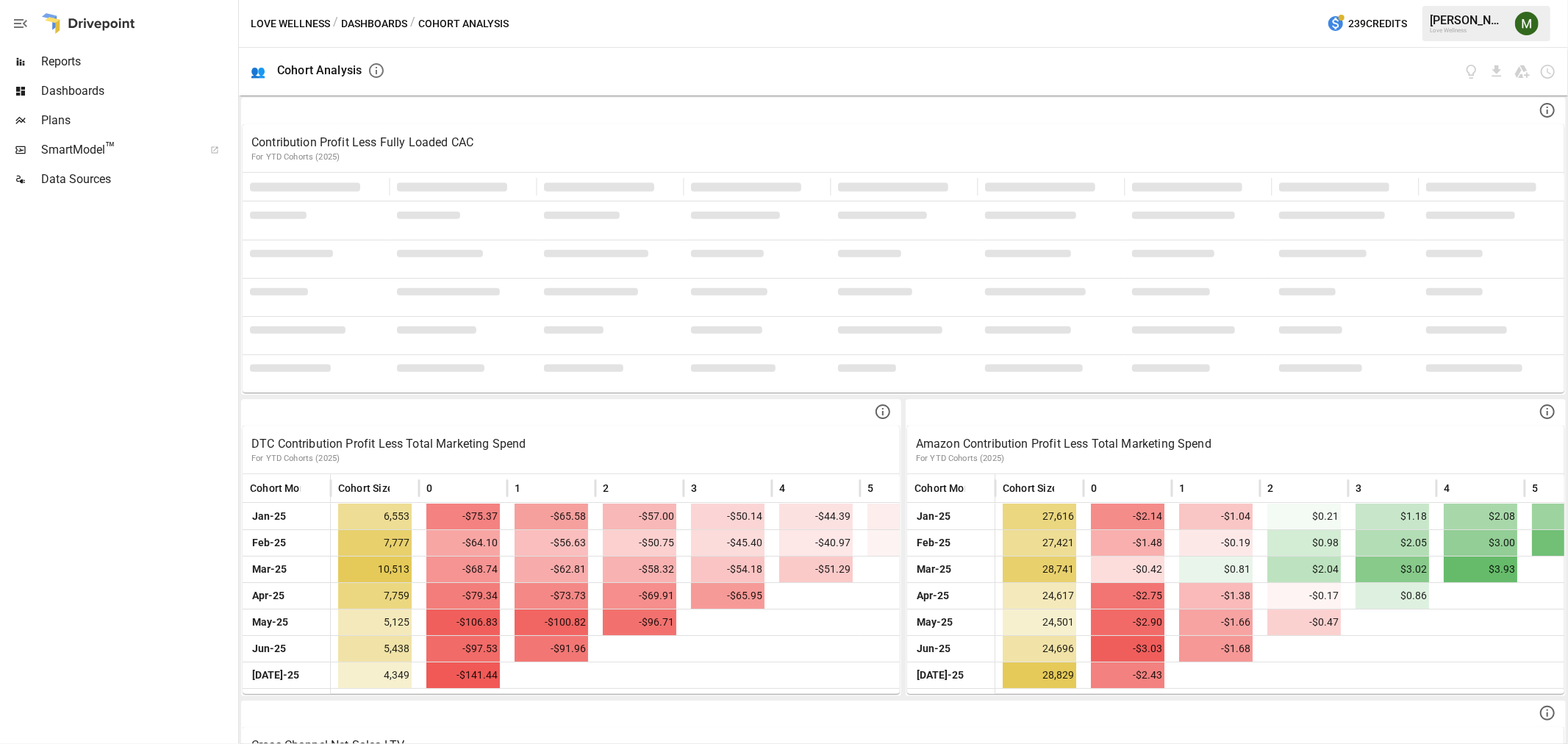
click at [401, 24] on button "Dashboards" at bounding box center [374, 24] width 66 height 18
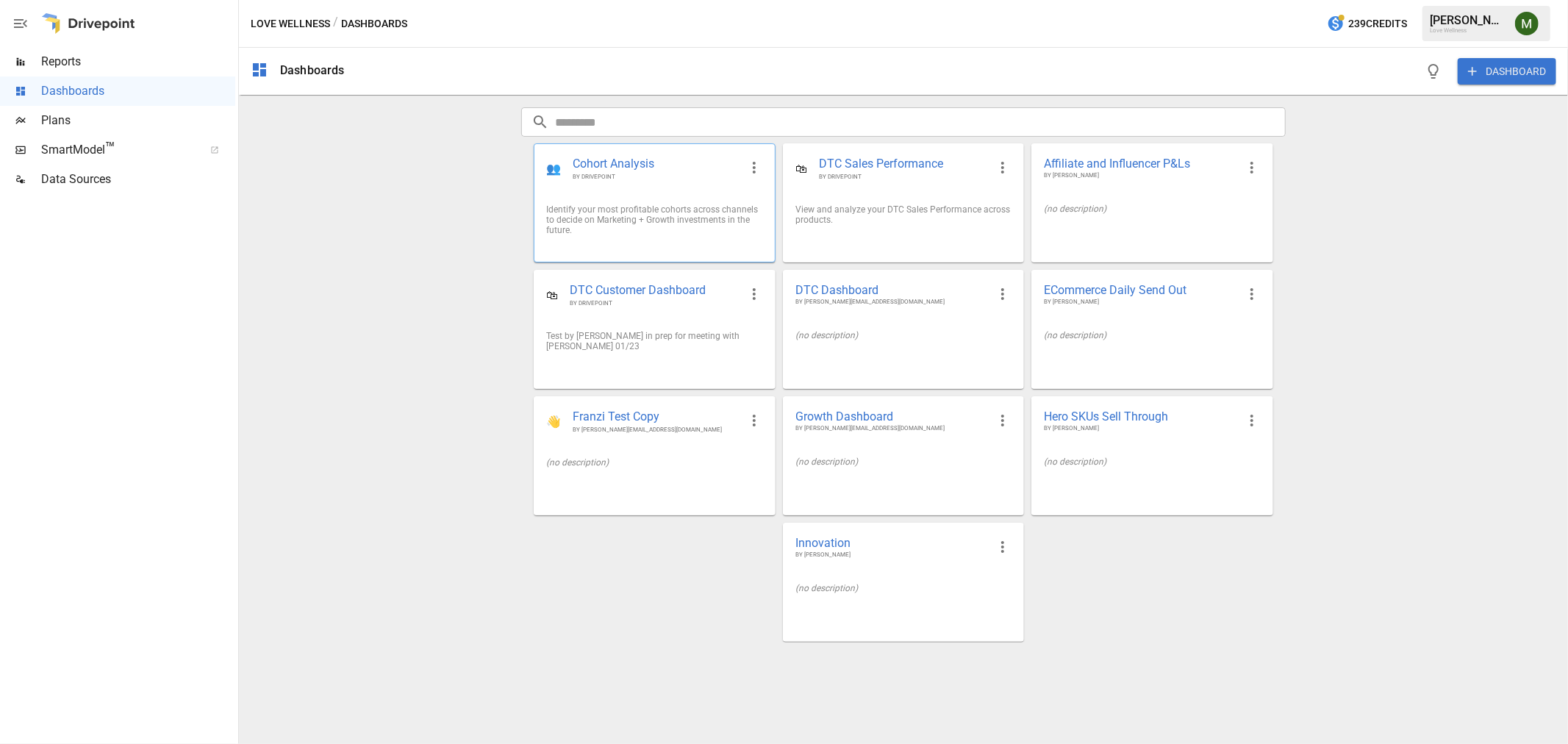
click at [643, 177] on span "BY DRIVEPOINT" at bounding box center [655, 177] width 166 height 8
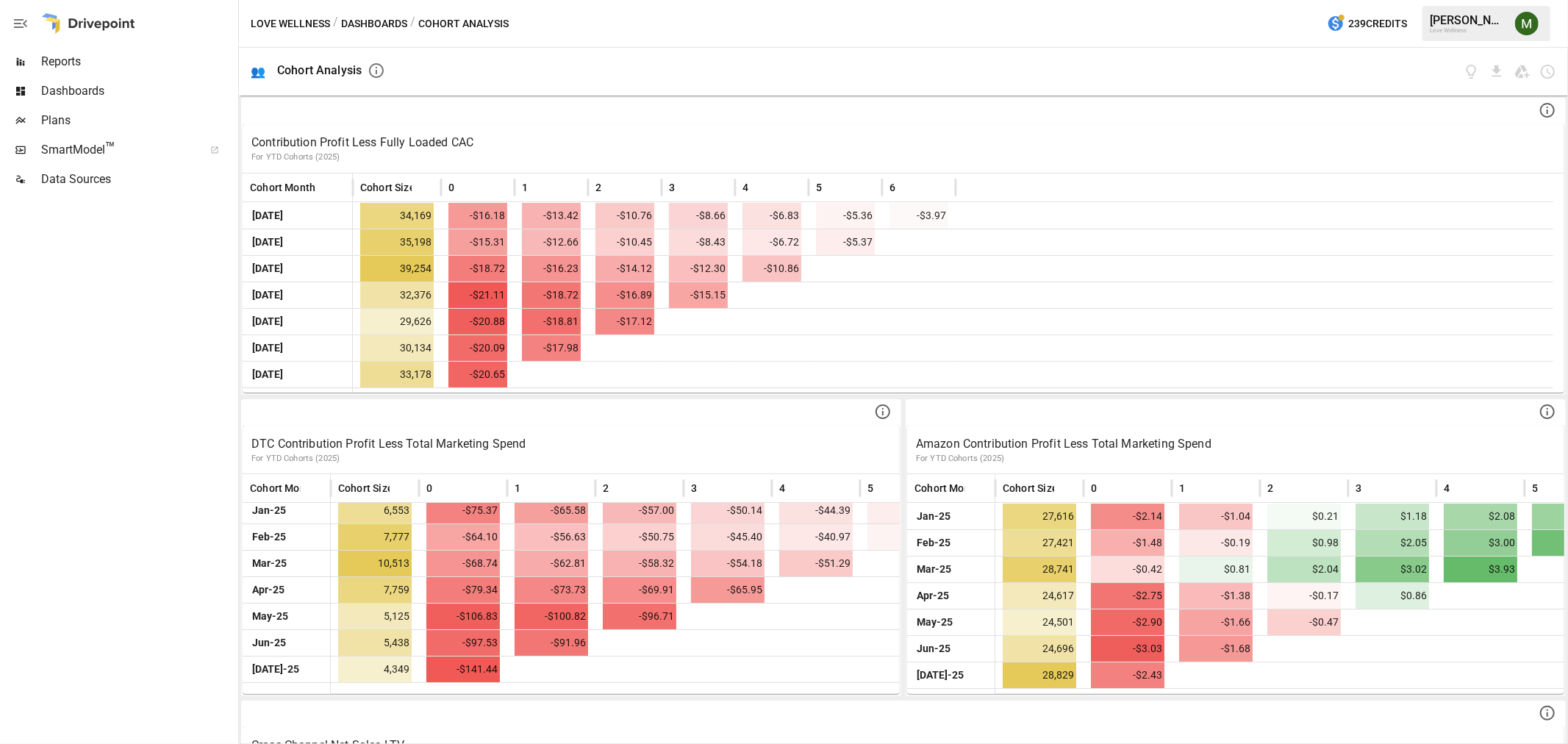
click at [387, 21] on button "Dashboards" at bounding box center [374, 24] width 66 height 18
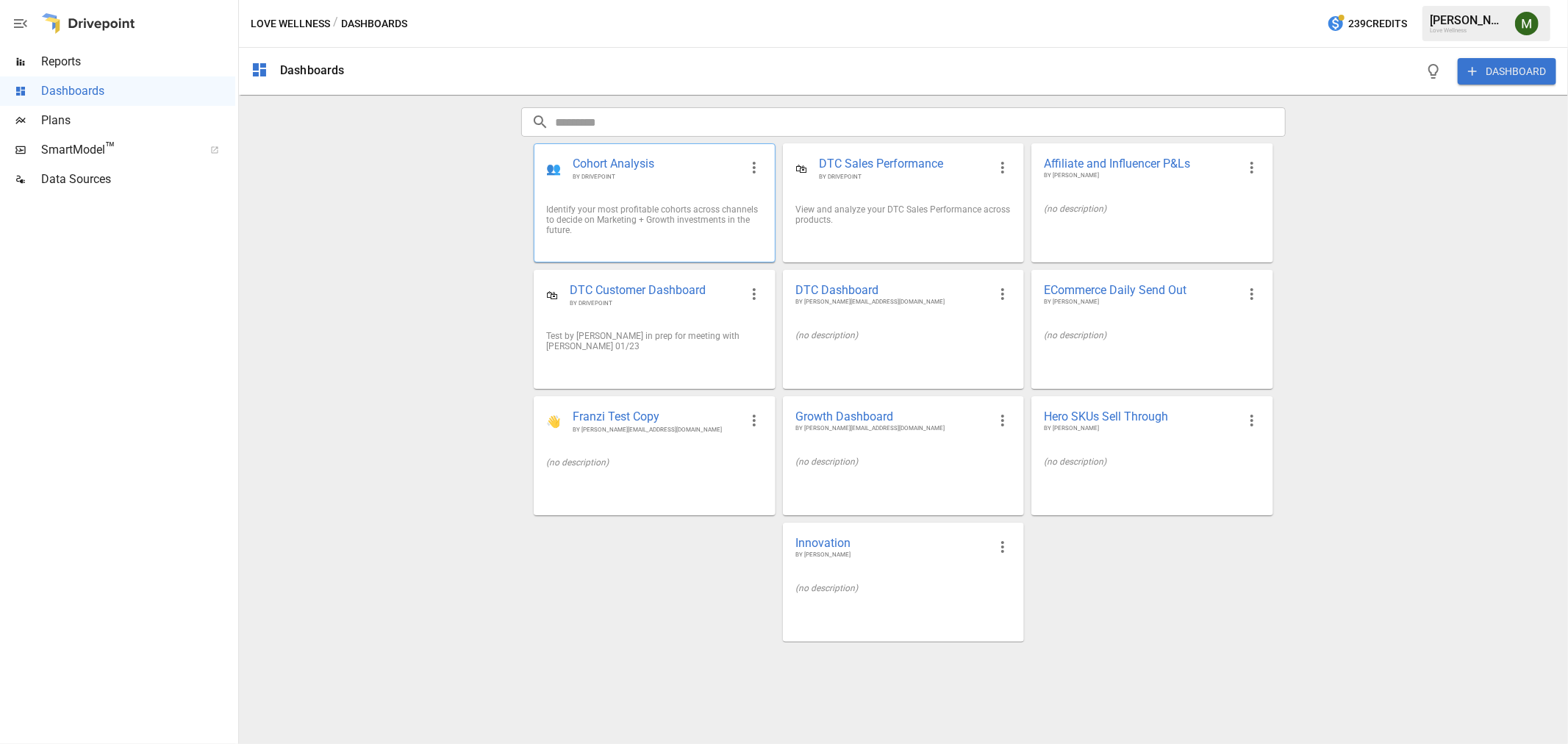
click at [643, 152] on div "👥 Cohort Analysis BY DRIVEPOINT" at bounding box center [655, 167] width 240 height 48
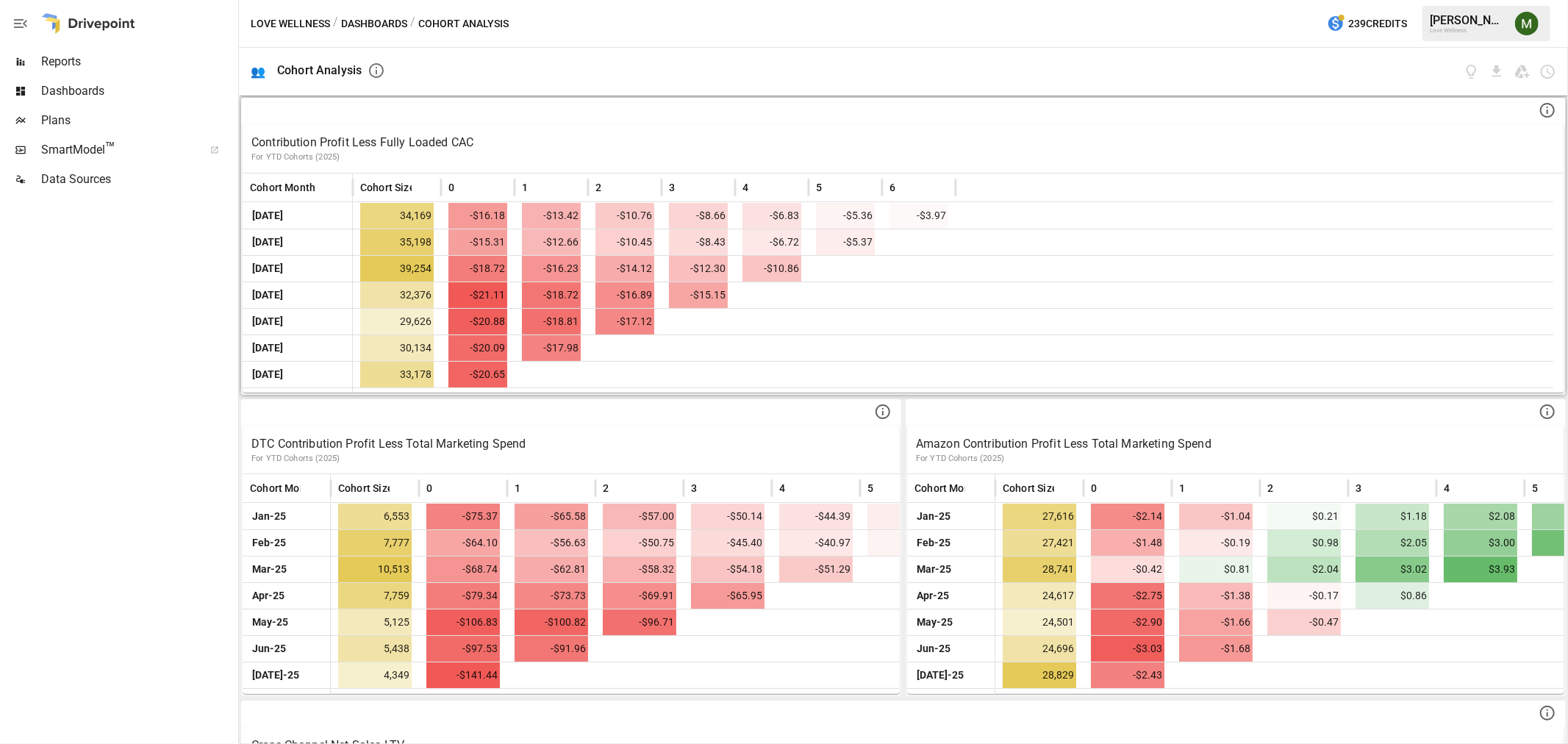
click at [379, 145] on p "Contribution Profit Less Fully Loaded CAC" at bounding box center [903, 142] width 1304 height 17
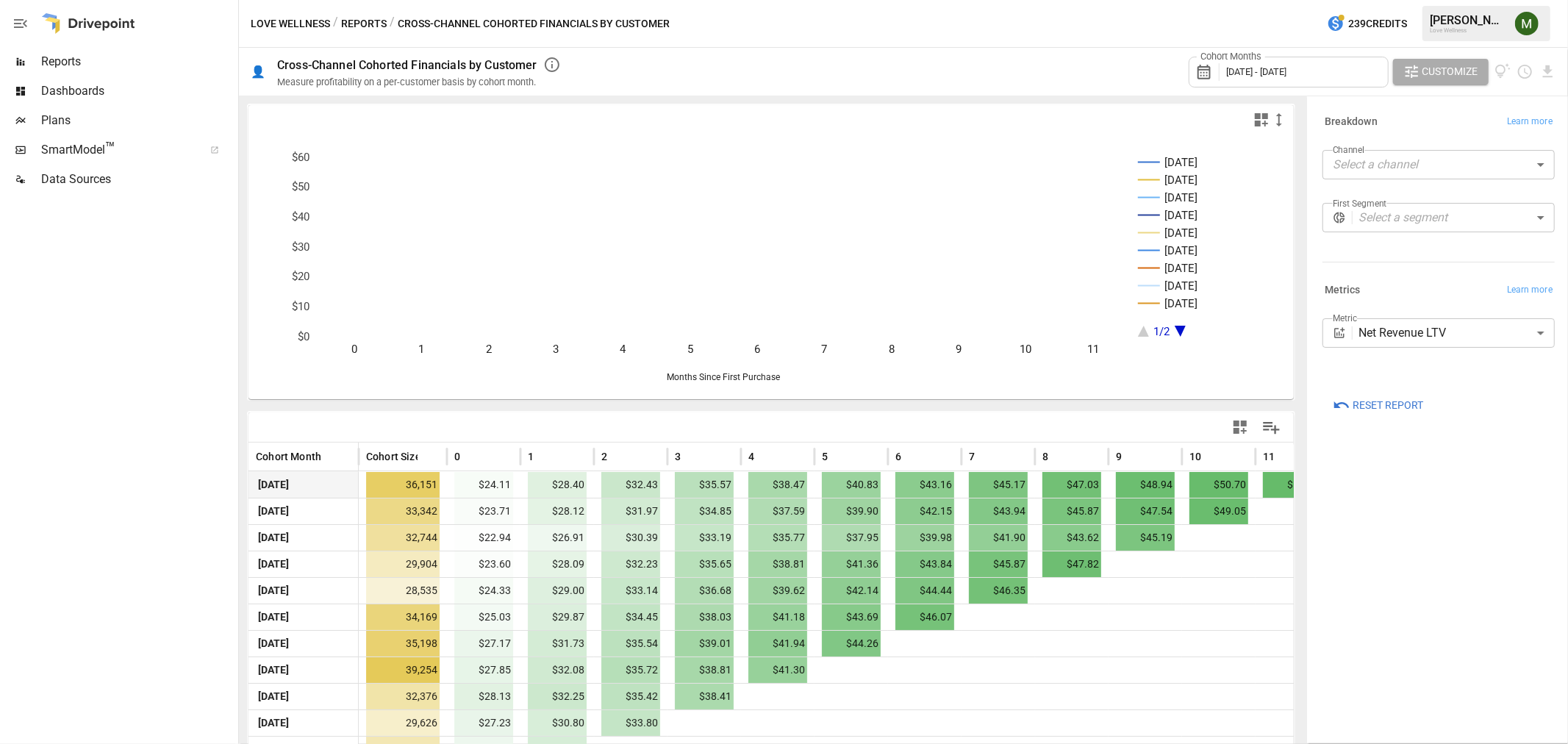
scroll to position [63, 0]
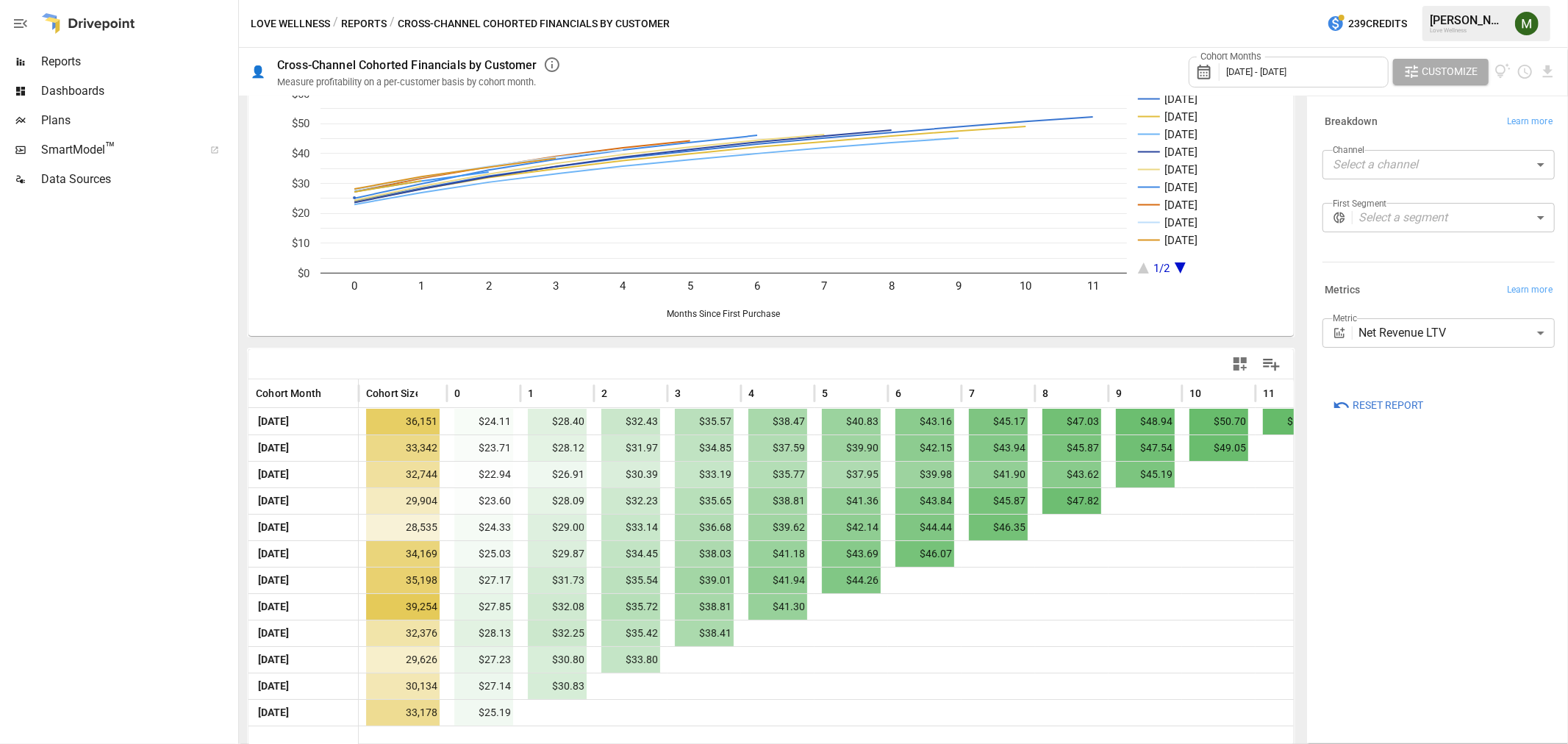
click at [1371, 67] on div "Cohort Months [DATE] - [DATE]" at bounding box center [1288, 72] width 200 height 31
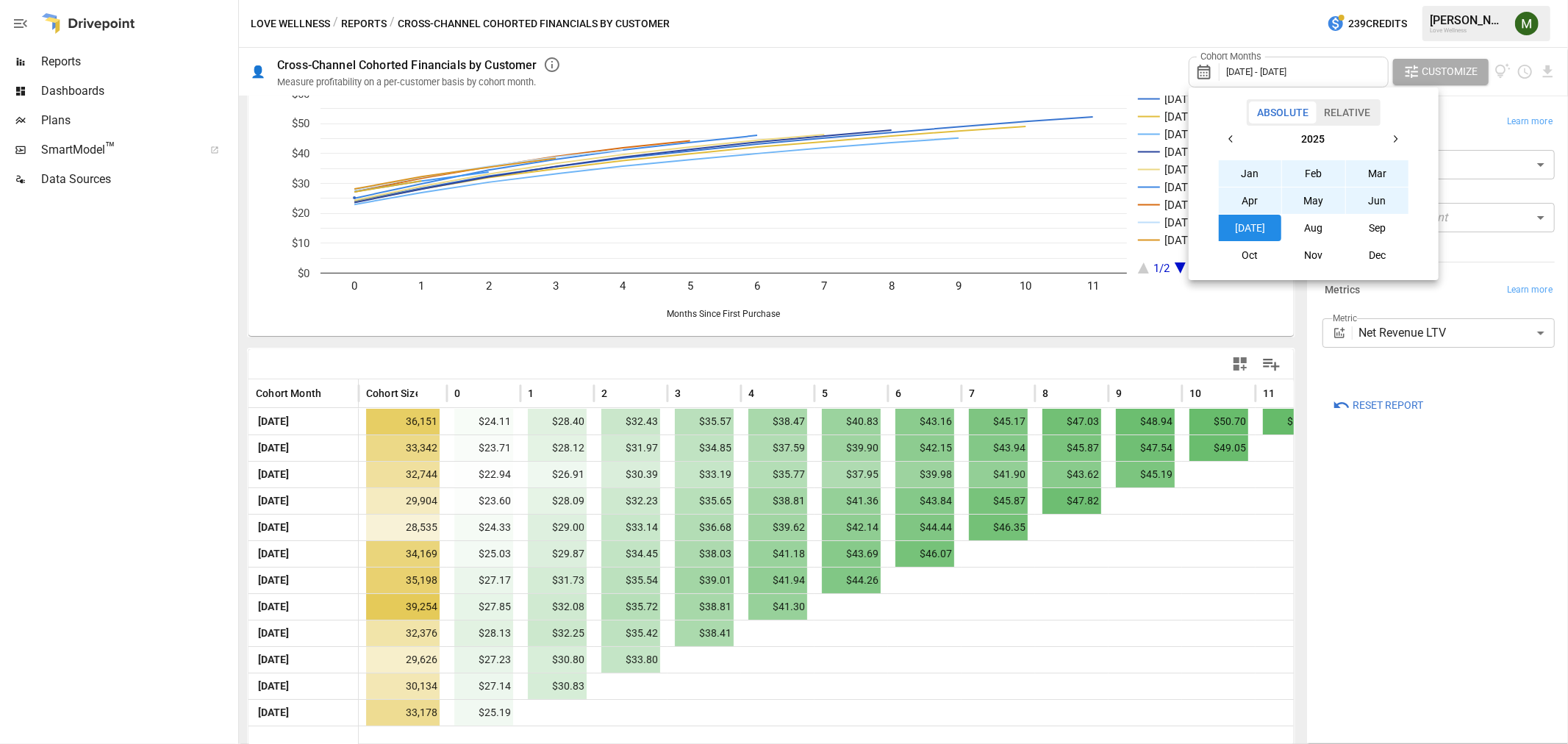
click at [1071, 62] on div at bounding box center [784, 372] width 1568 height 744
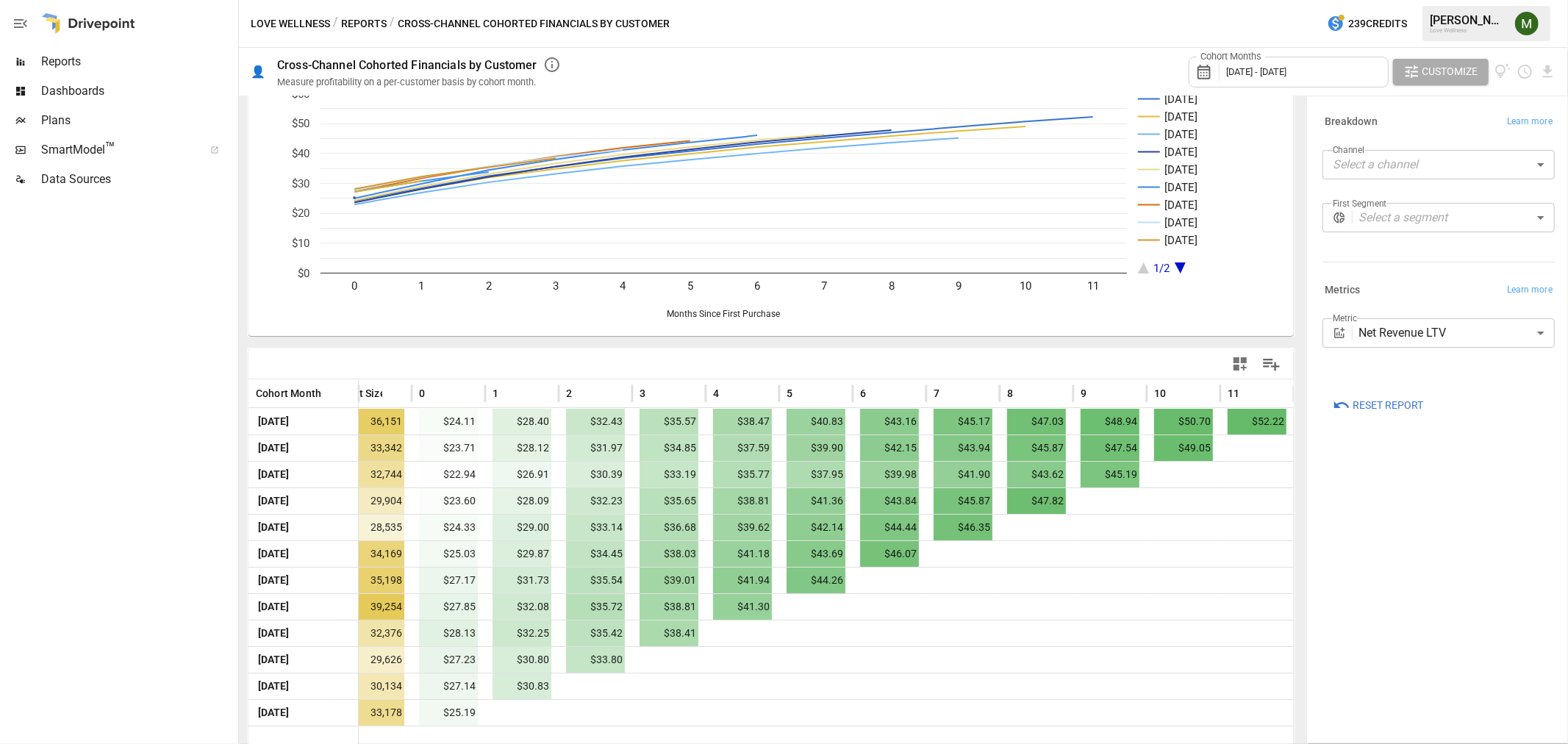
click at [357, 24] on button "Reports" at bounding box center [364, 24] width 46 height 18
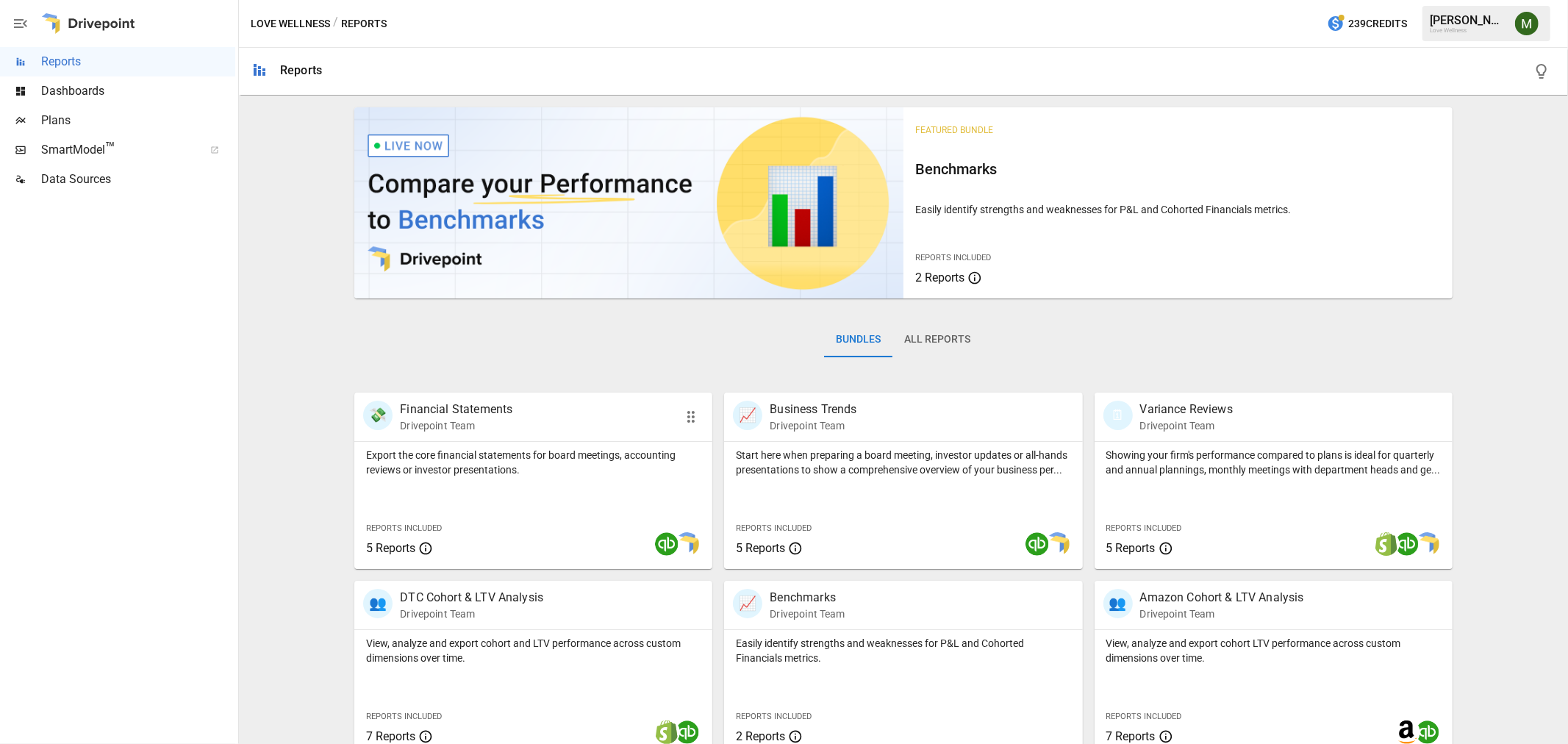
scroll to position [208, 0]
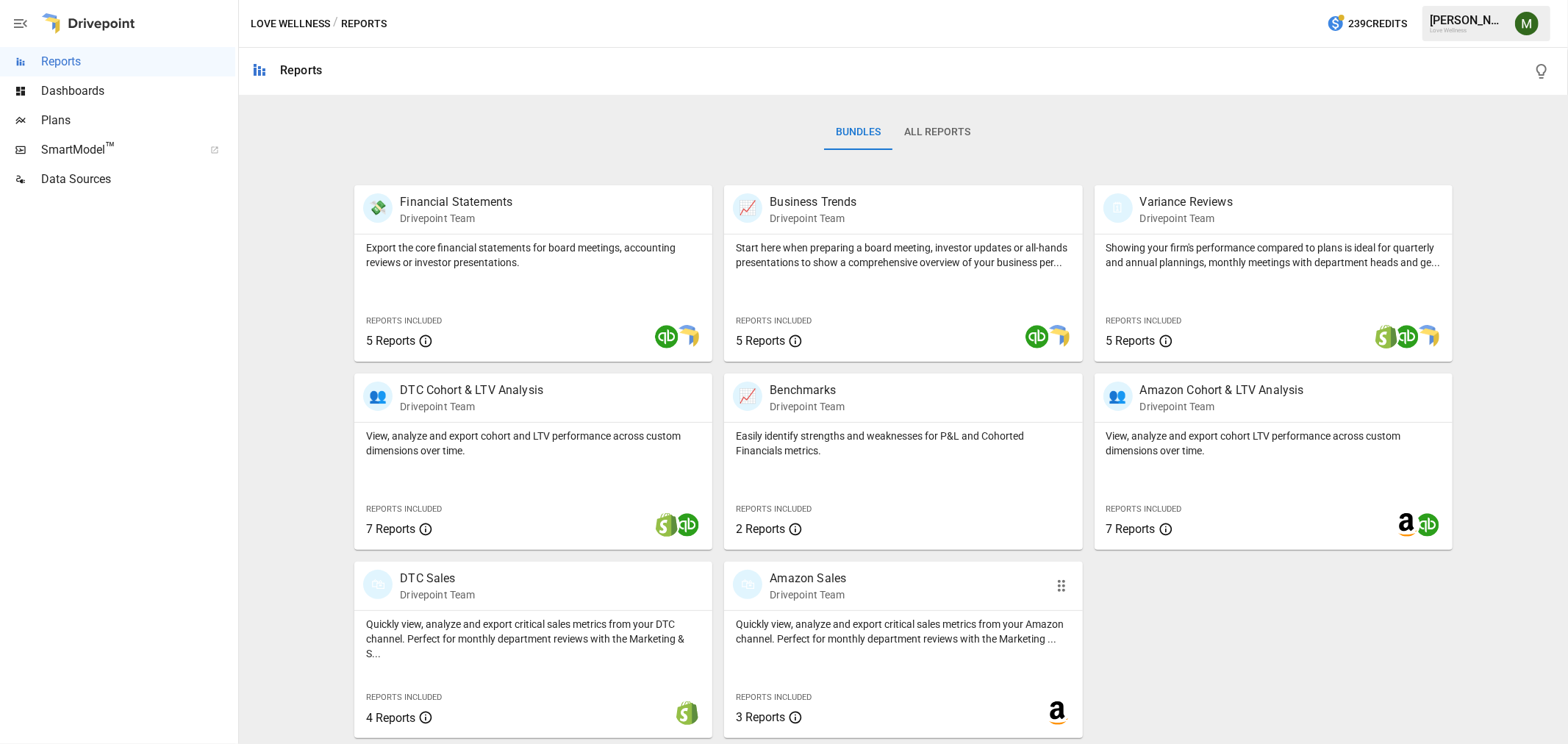
click at [816, 580] on p "Amazon Sales" at bounding box center [808, 579] width 77 height 17
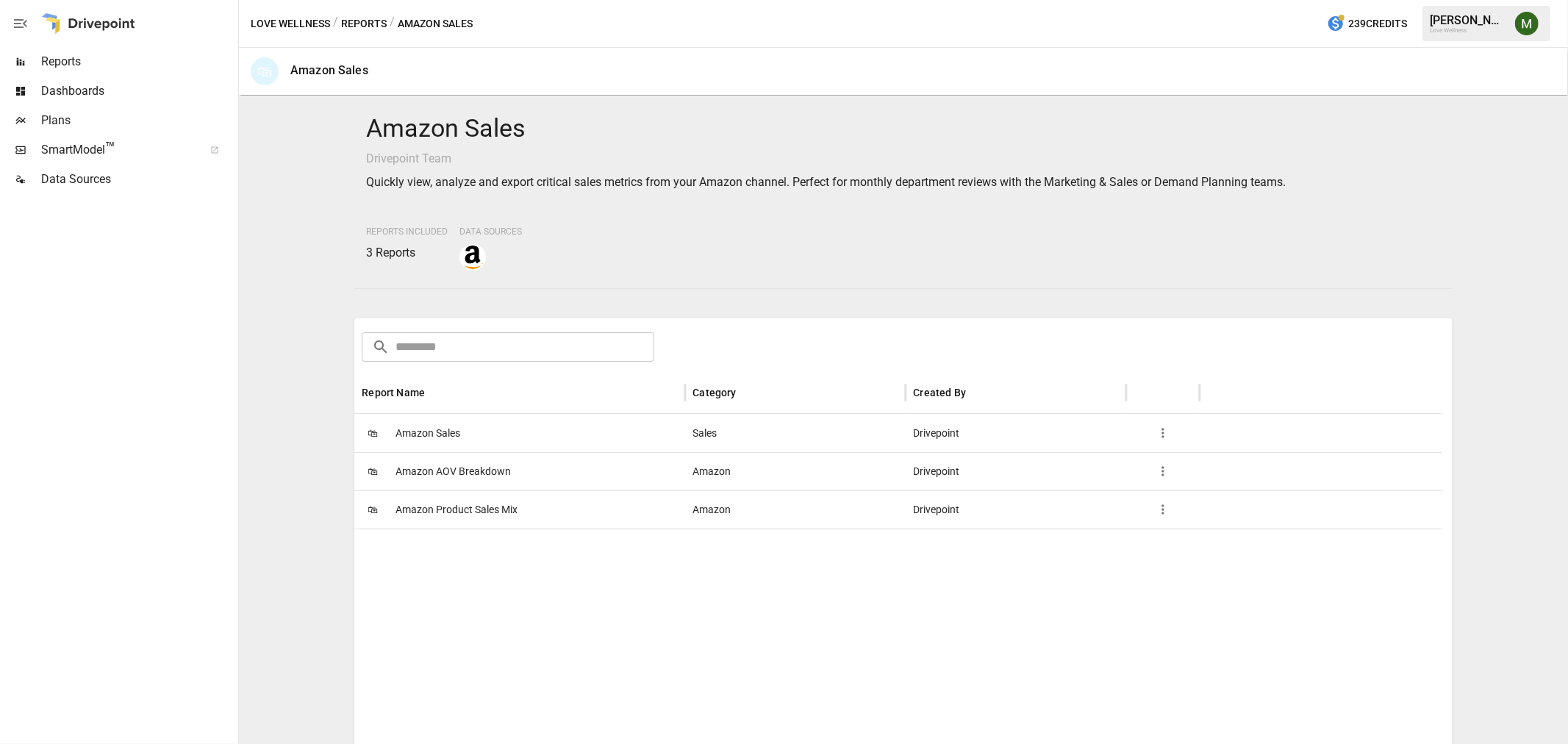
click at [348, 24] on button "Reports" at bounding box center [364, 24] width 46 height 18
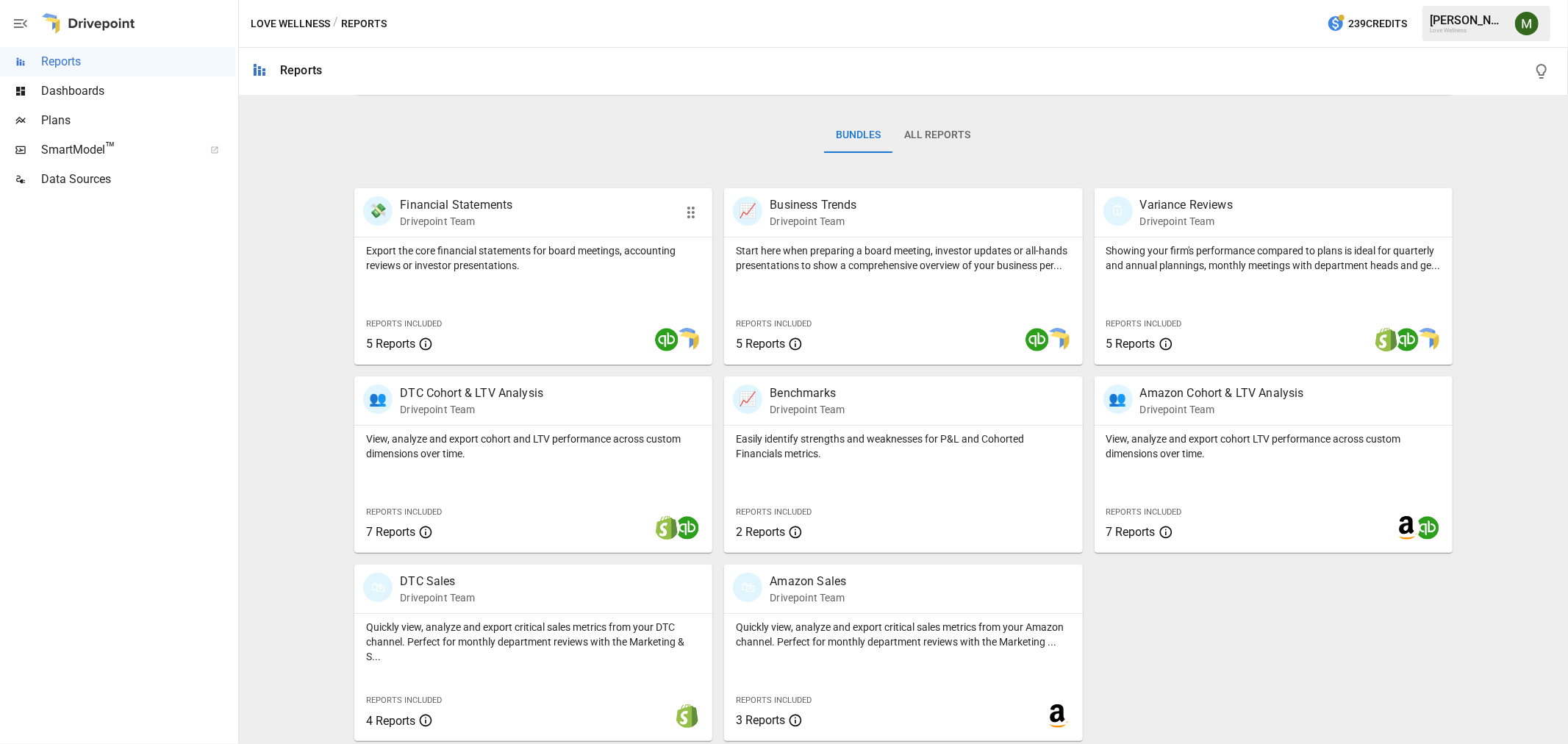
scroll to position [208, 0]
click at [119, 94] on span "Dashboards" at bounding box center [138, 91] width 194 height 17
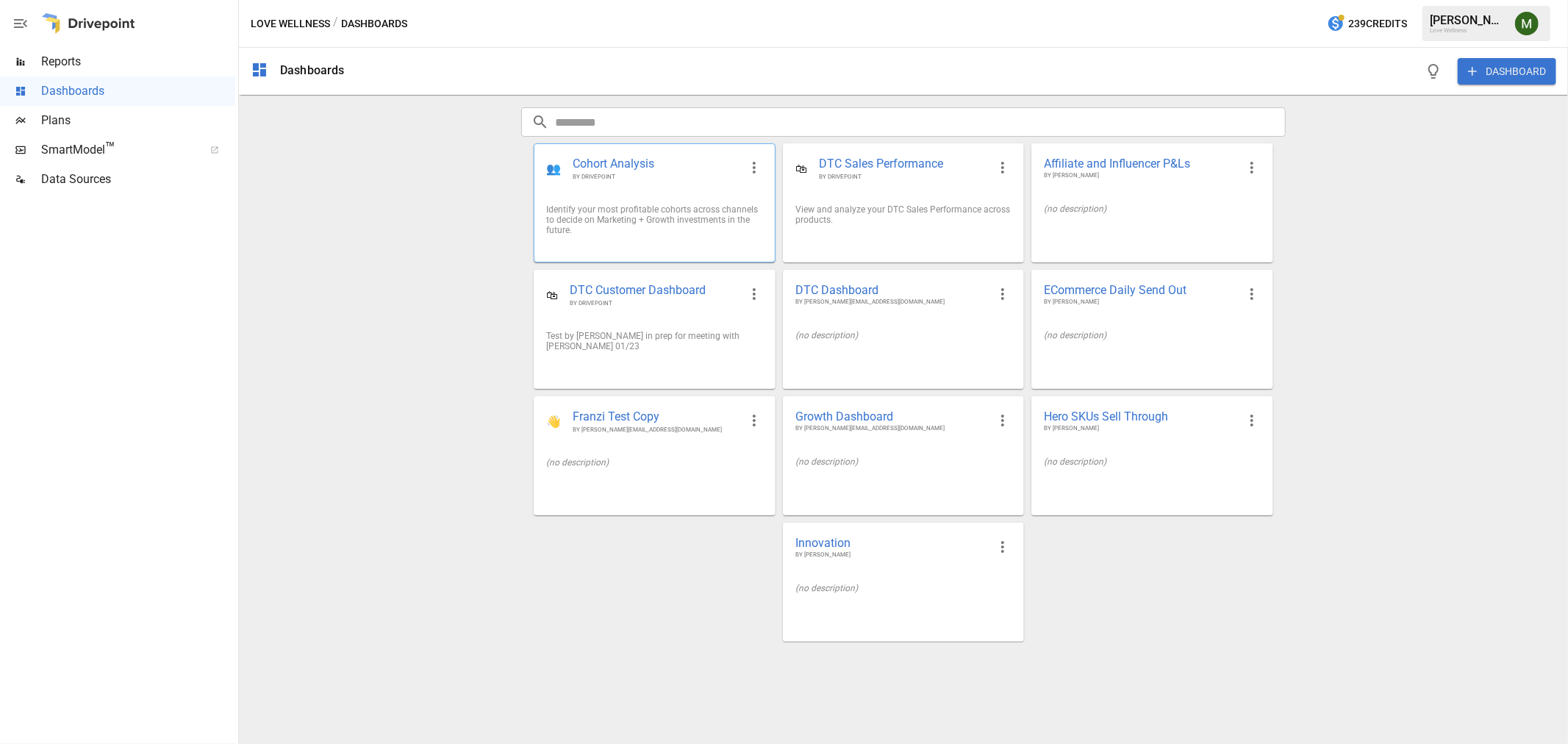
click at [628, 170] on span "Cohort Analysis" at bounding box center [655, 163] width 166 height 17
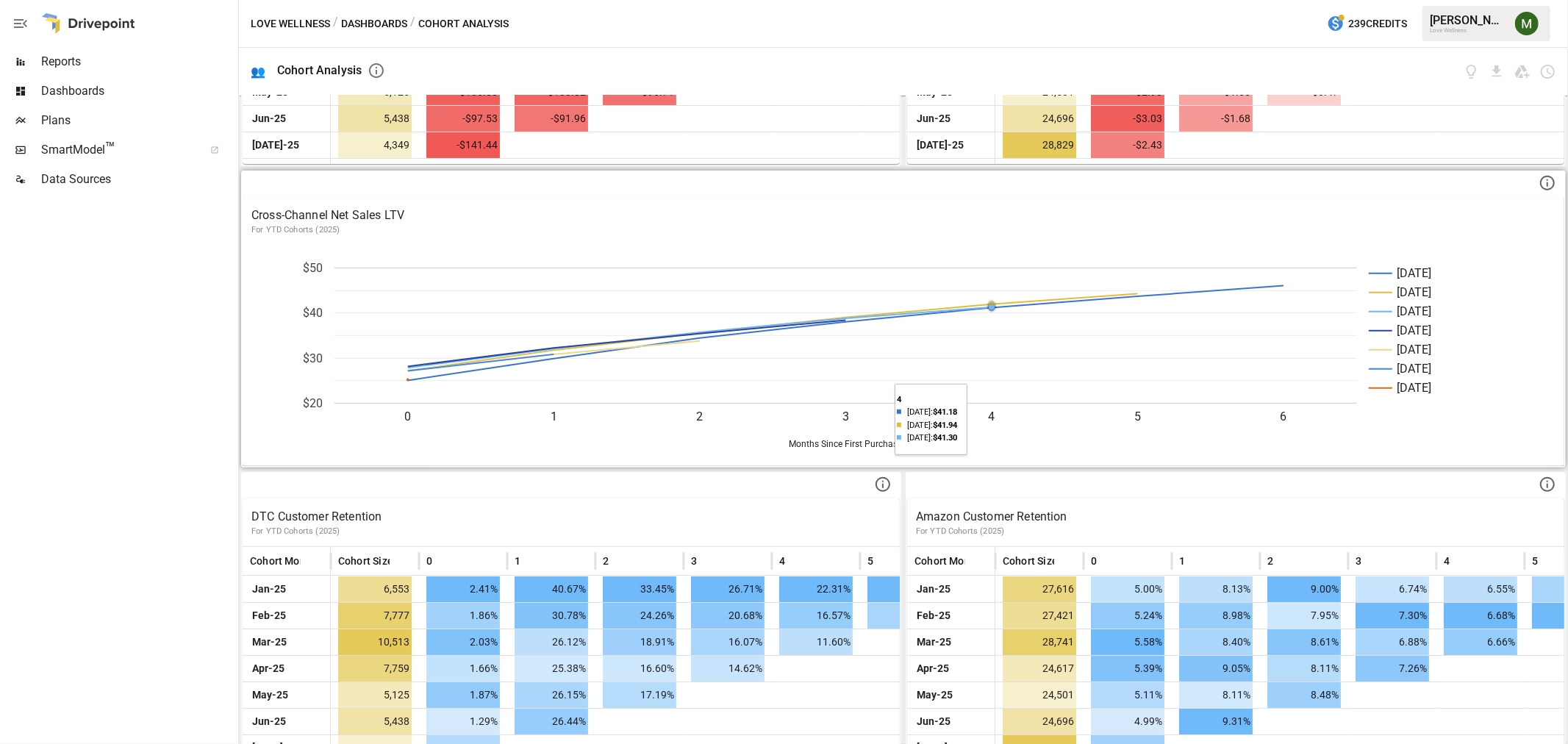
scroll to position [552, 0]
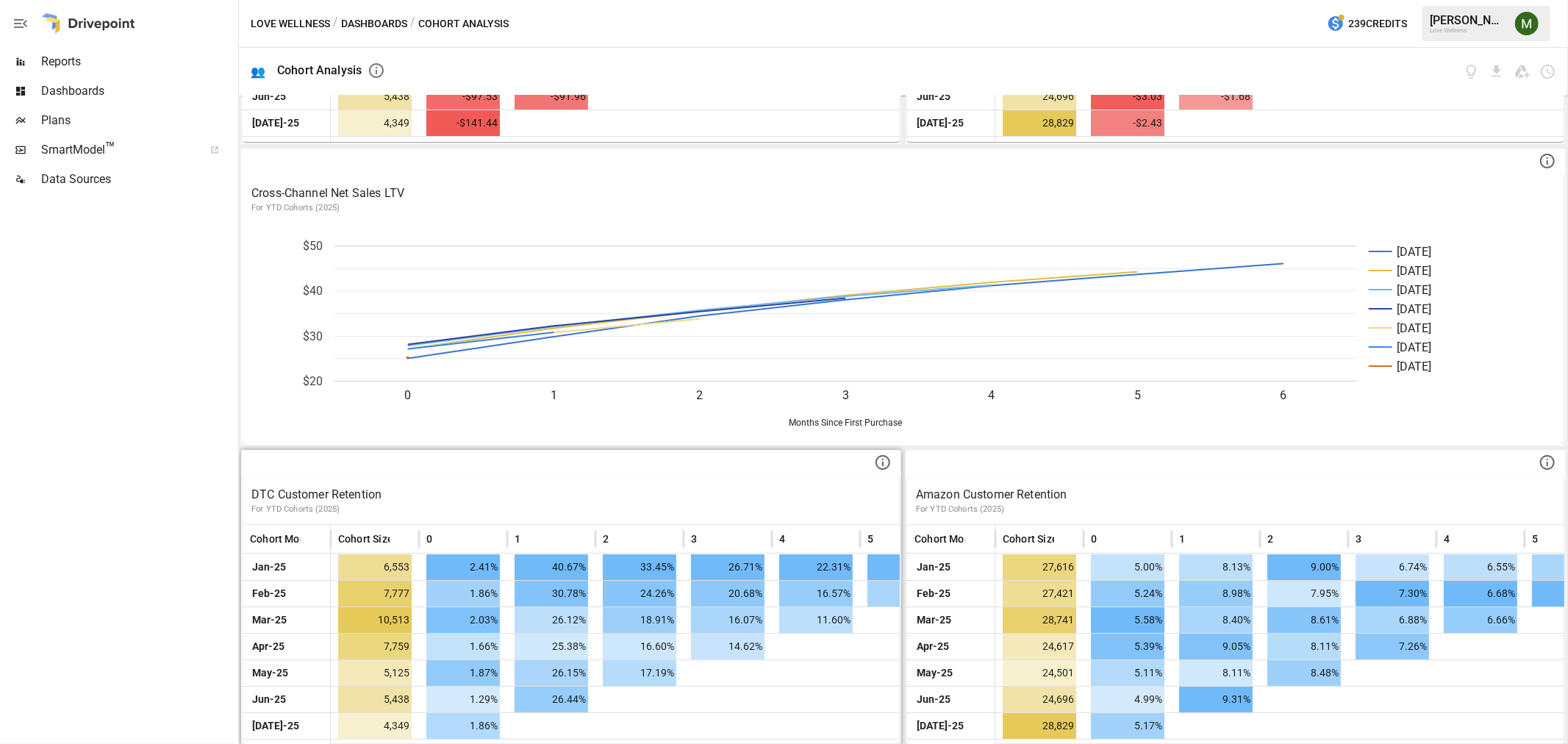
click at [879, 456] on icon at bounding box center [883, 462] width 17 height 17
click at [828, 464] on div at bounding box center [571, 464] width 657 height 25
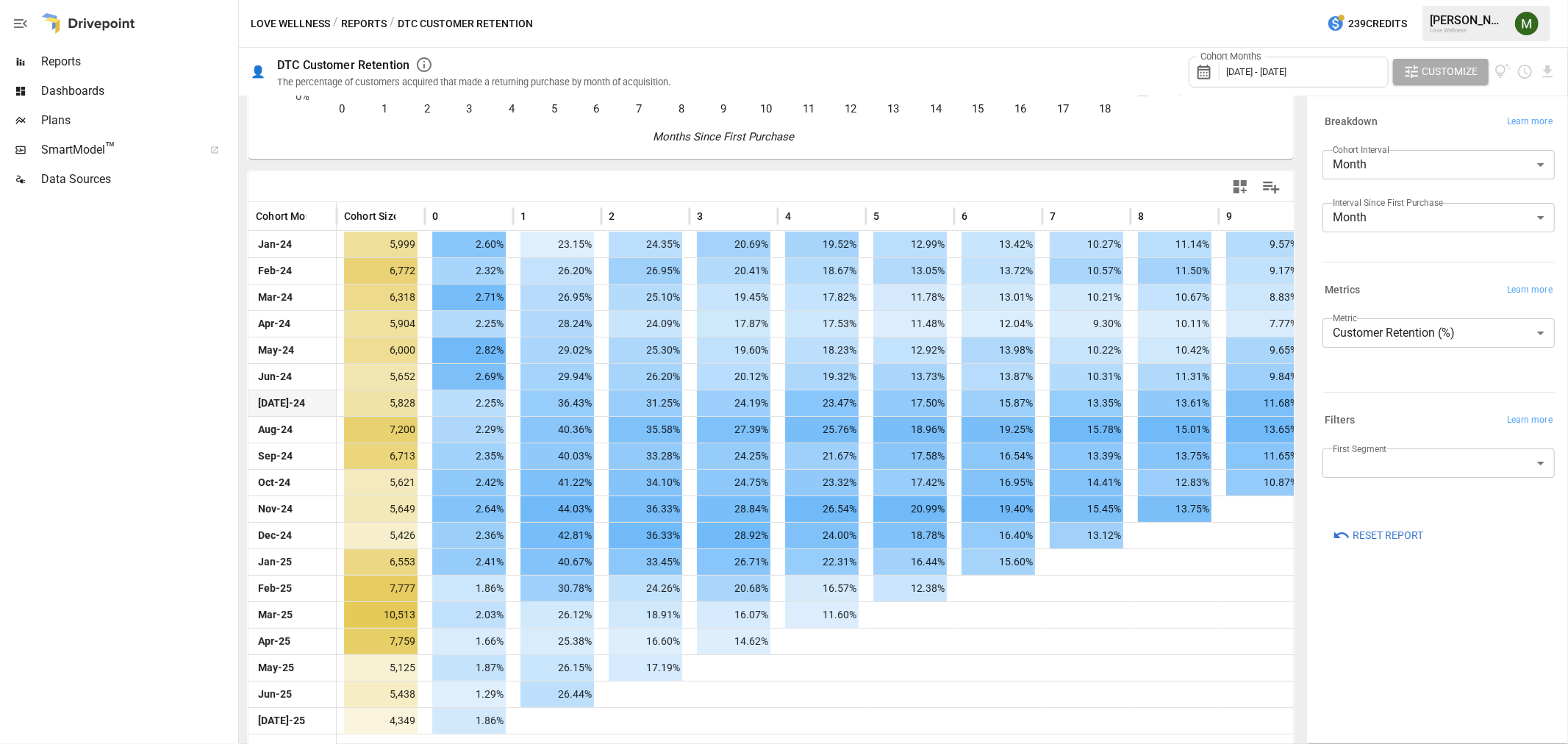
scroll to position [249, 0]
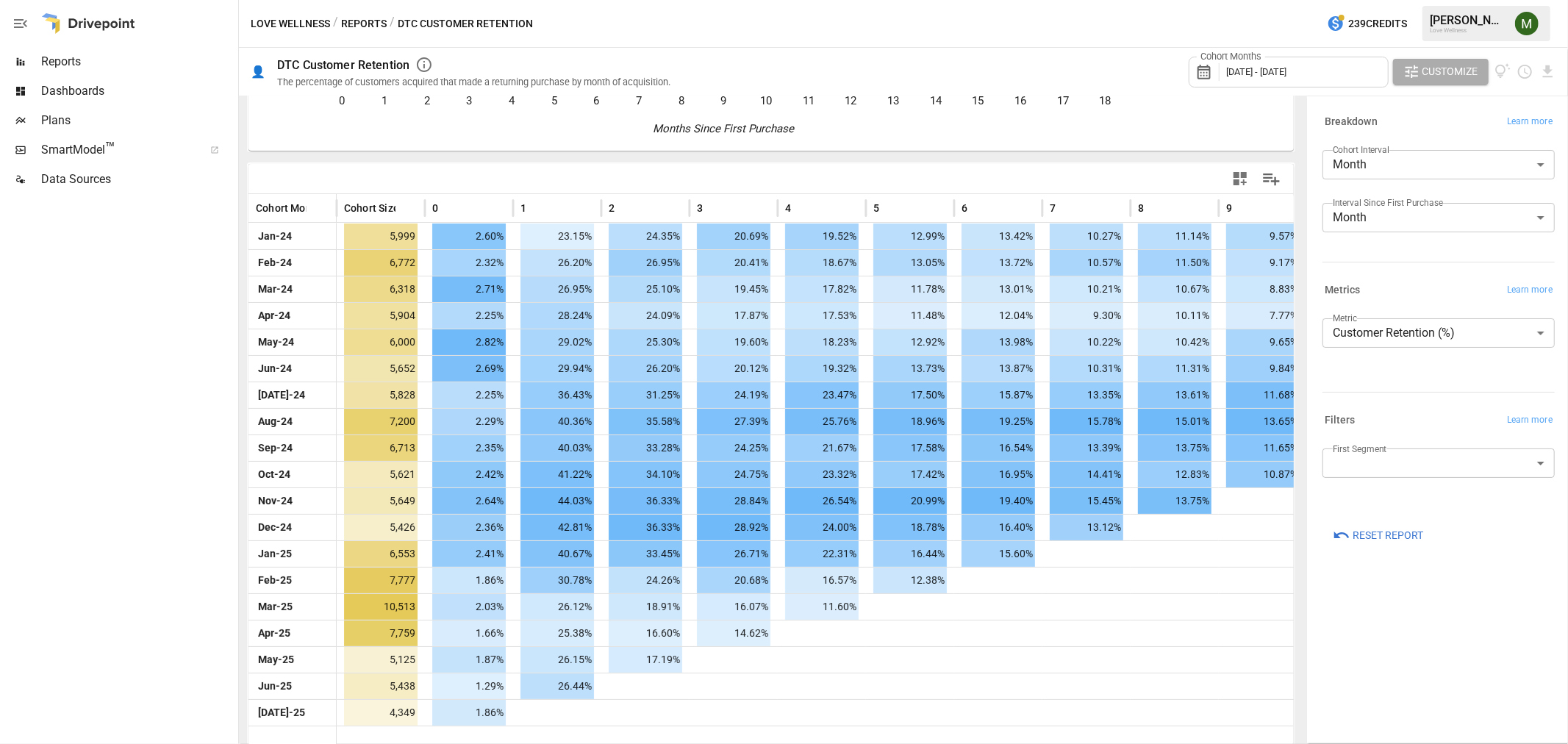
click at [1286, 70] on span "[DATE] - [DATE]" at bounding box center [1256, 72] width 60 height 11
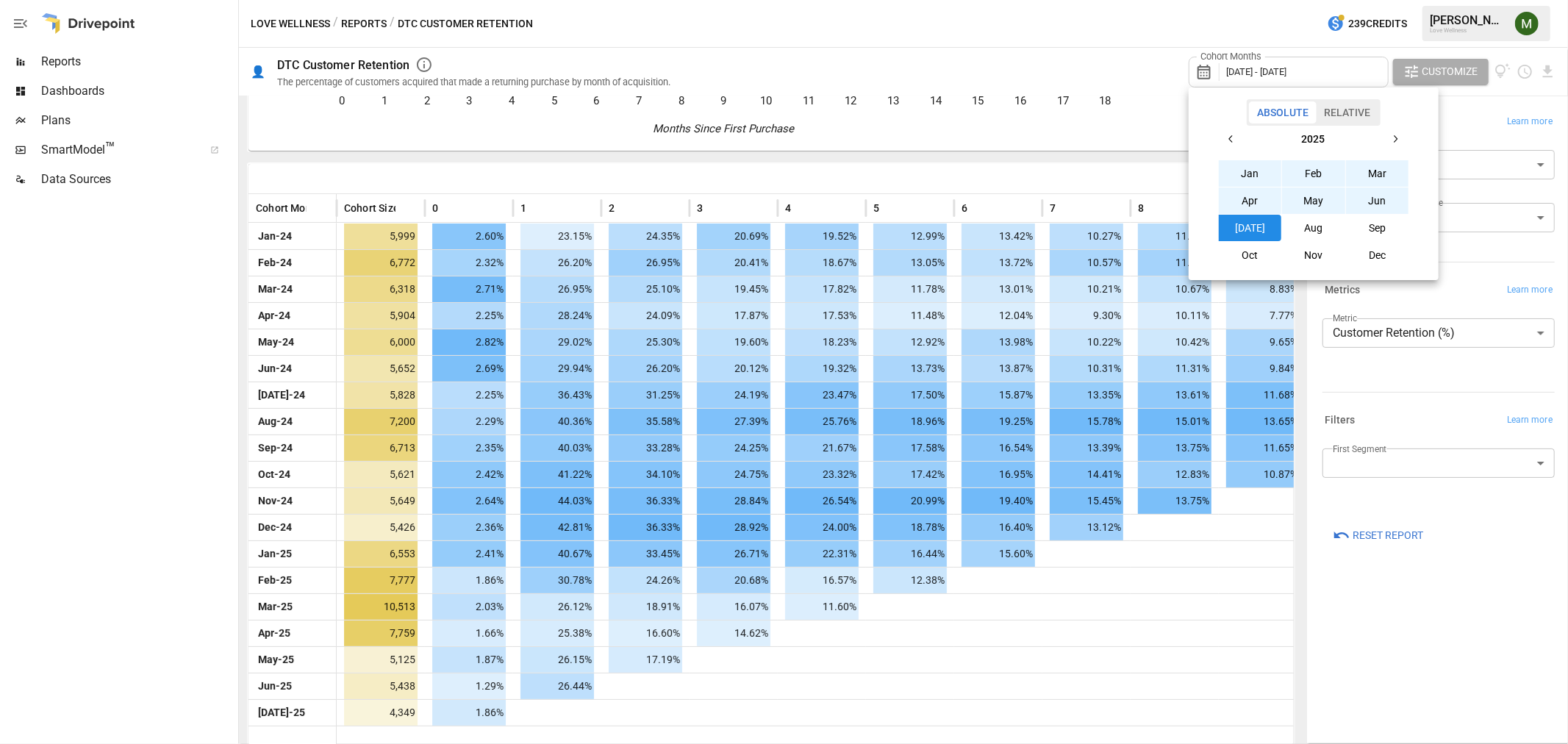
click at [1232, 136] on icon "button" at bounding box center [1231, 139] width 12 height 12
click at [1321, 224] on button "Aug" at bounding box center [1314, 228] width 63 height 27
click at [1388, 130] on button "button" at bounding box center [1395, 139] width 27 height 27
click at [1277, 230] on button "[DATE]" at bounding box center [1251, 228] width 63 height 27
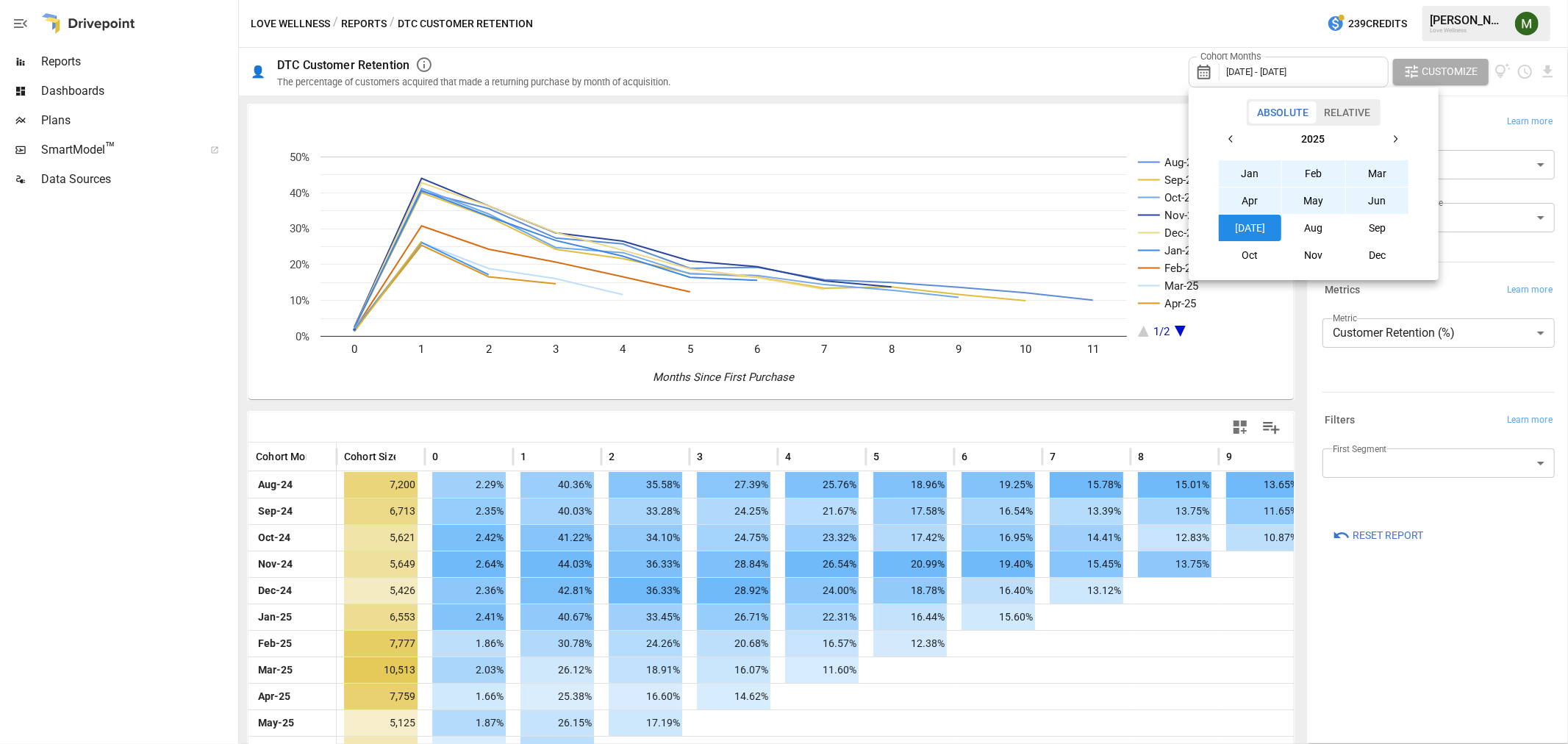
click at [1262, 400] on div at bounding box center [784, 372] width 1568 height 744
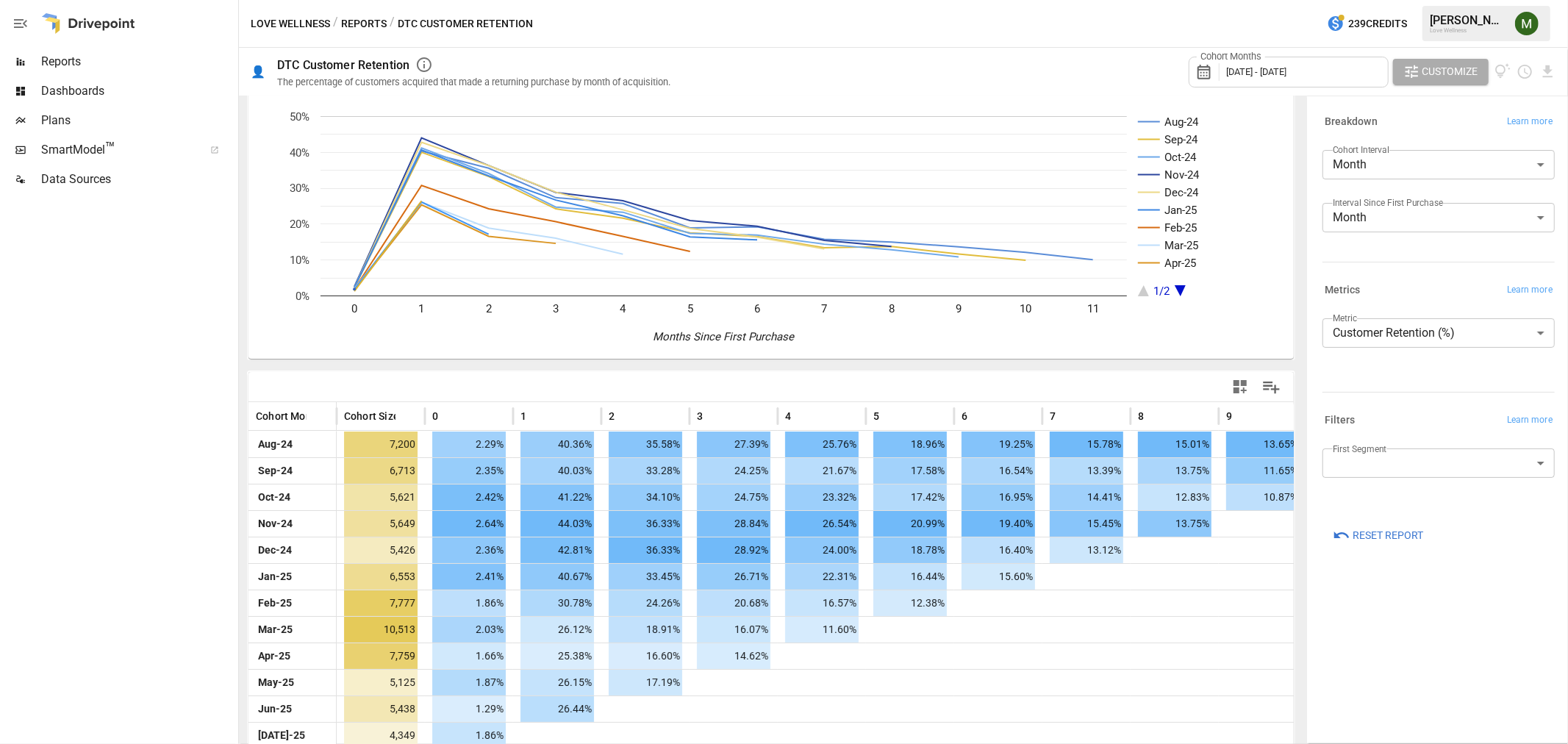
scroll to position [63, 0]
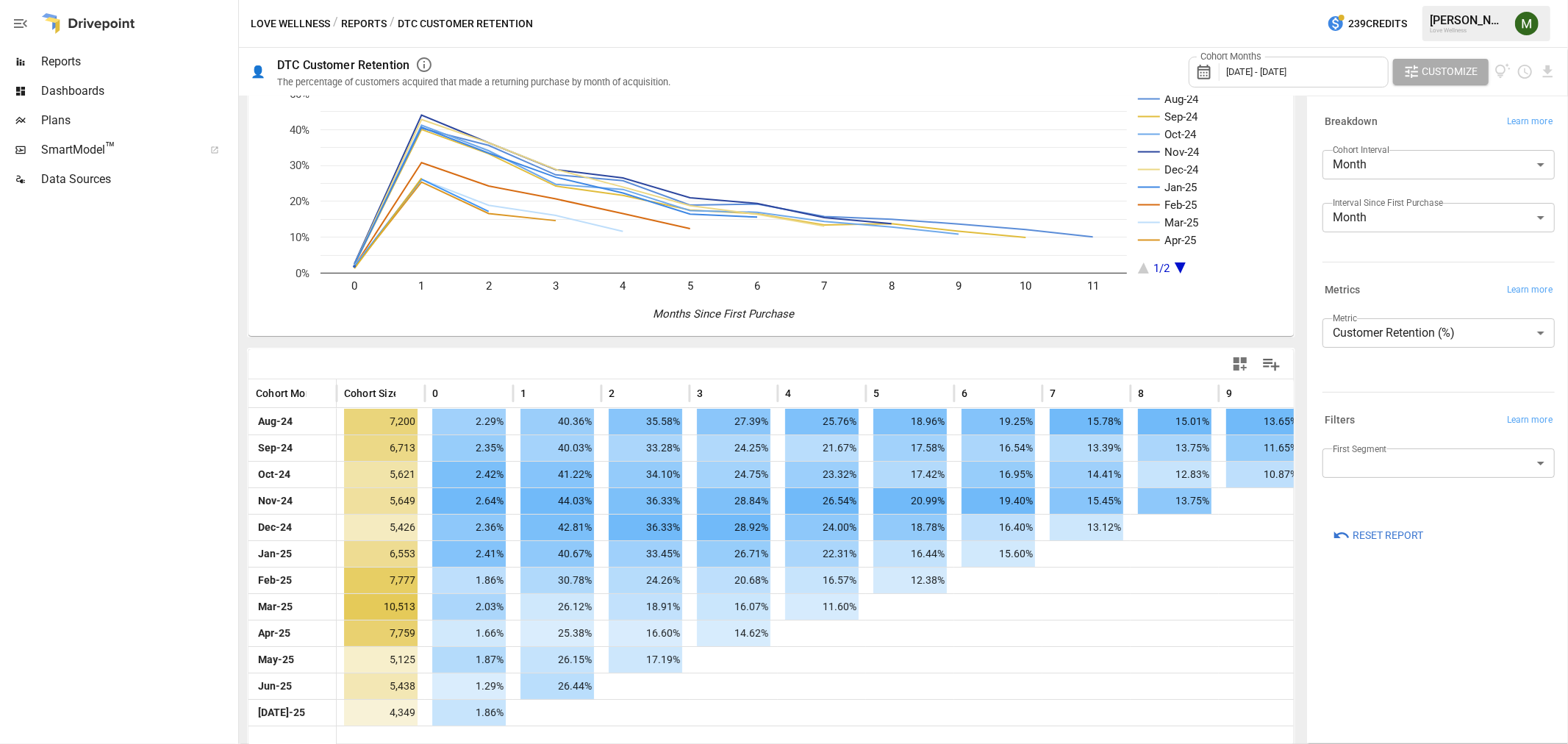
click at [381, 17] on button "Reports" at bounding box center [364, 24] width 46 height 18
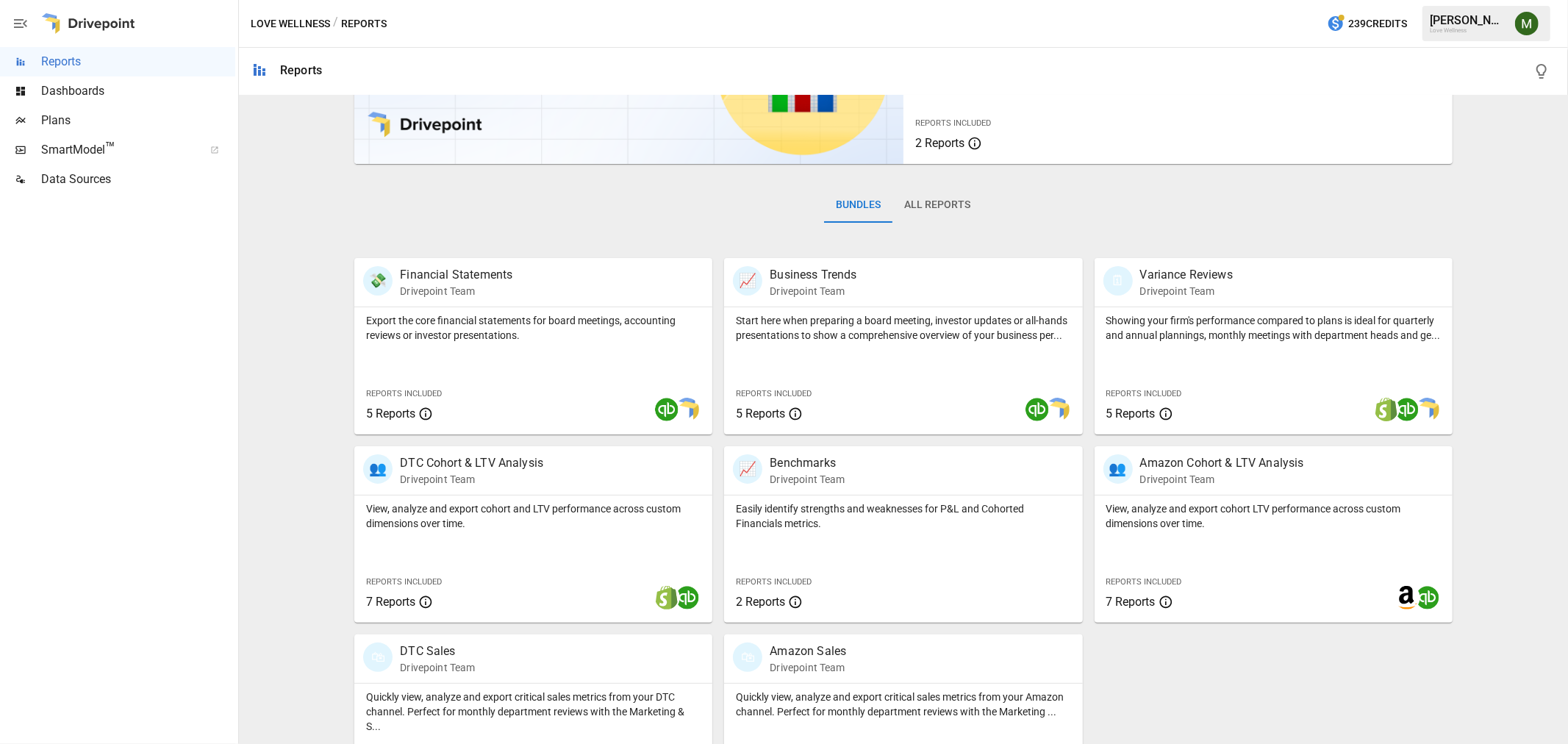
scroll to position [163, 0]
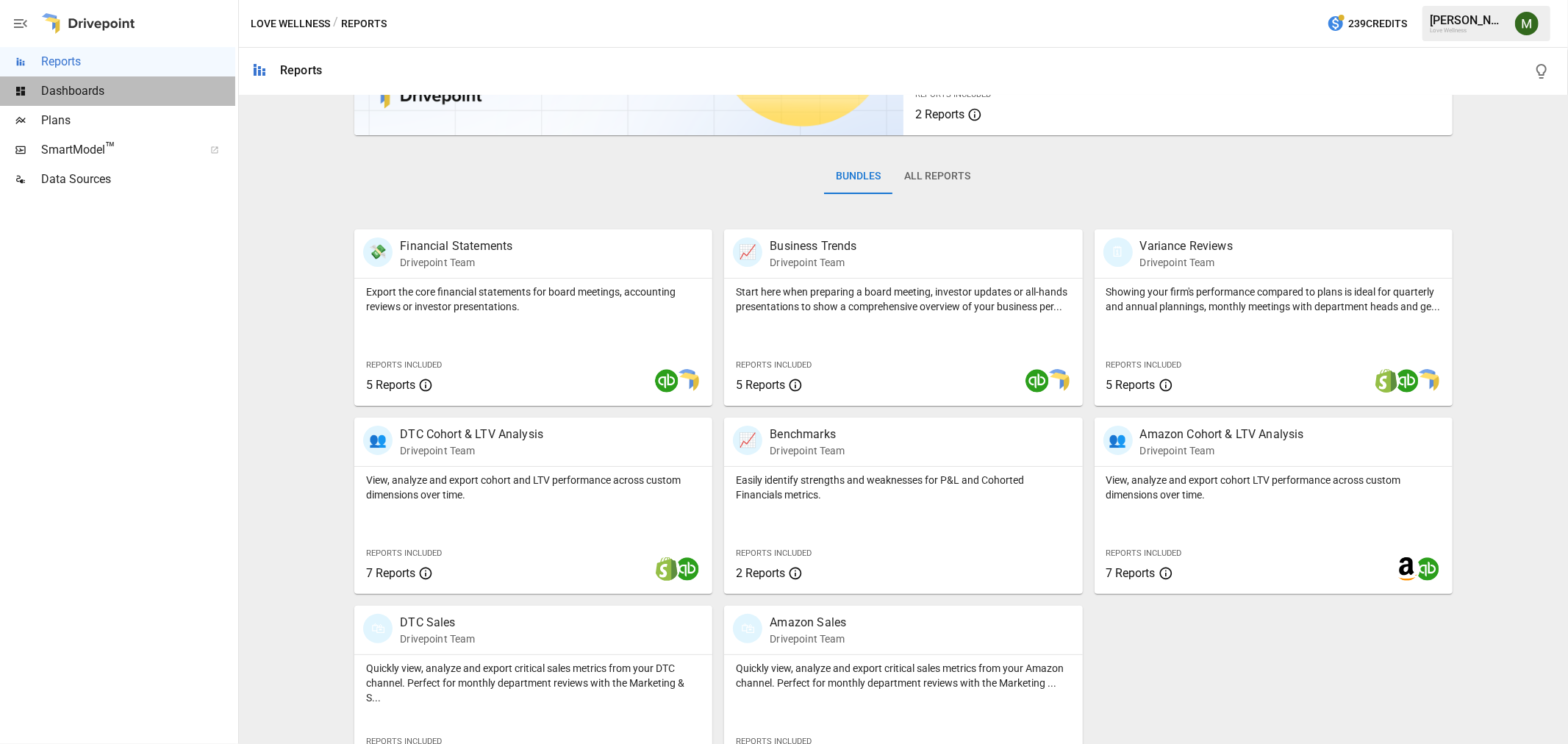
click at [52, 88] on span "Dashboards" at bounding box center [138, 91] width 194 height 17
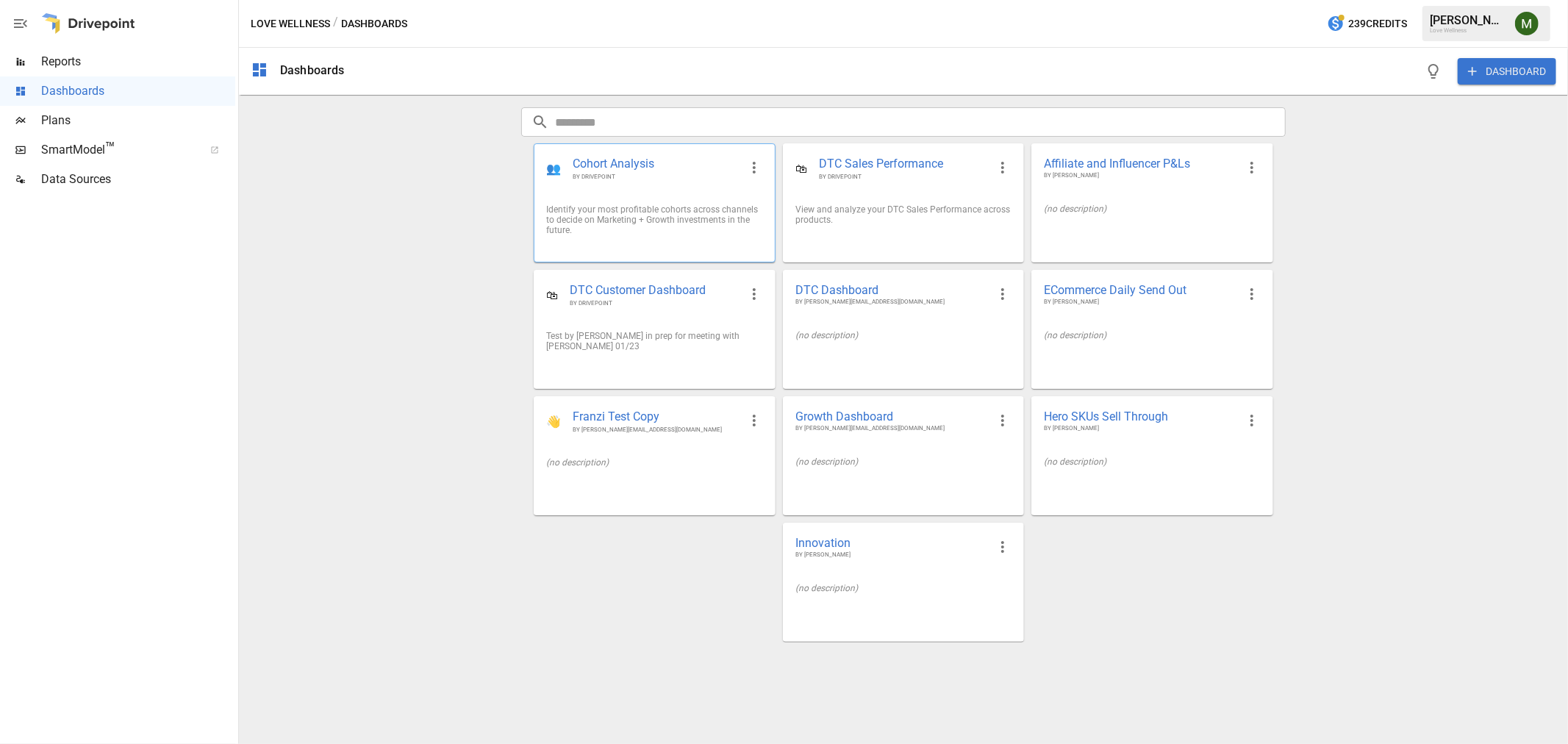
click at [662, 162] on span "Cohort Analysis" at bounding box center [655, 163] width 166 height 17
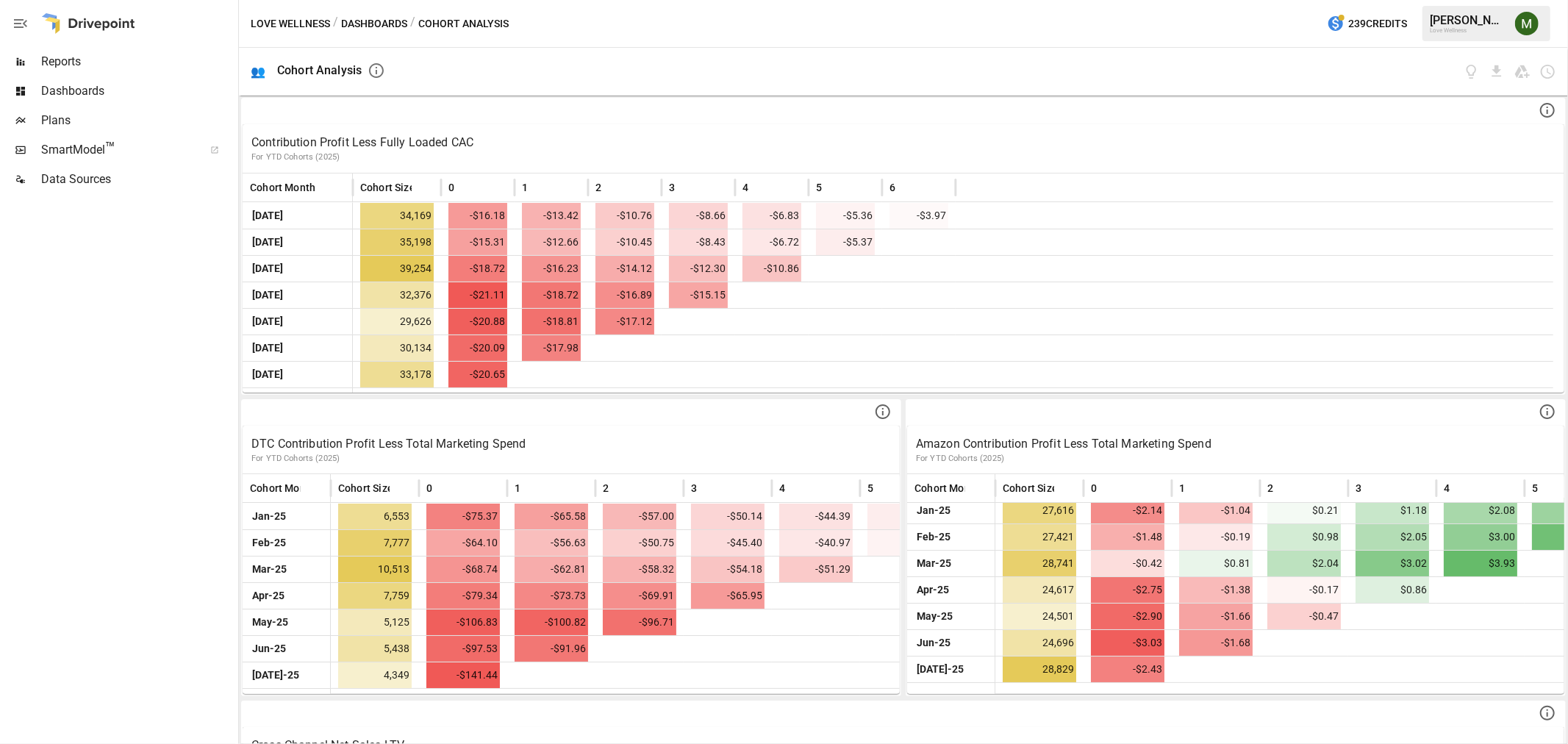
click at [398, 25] on button "Dashboards" at bounding box center [374, 24] width 66 height 18
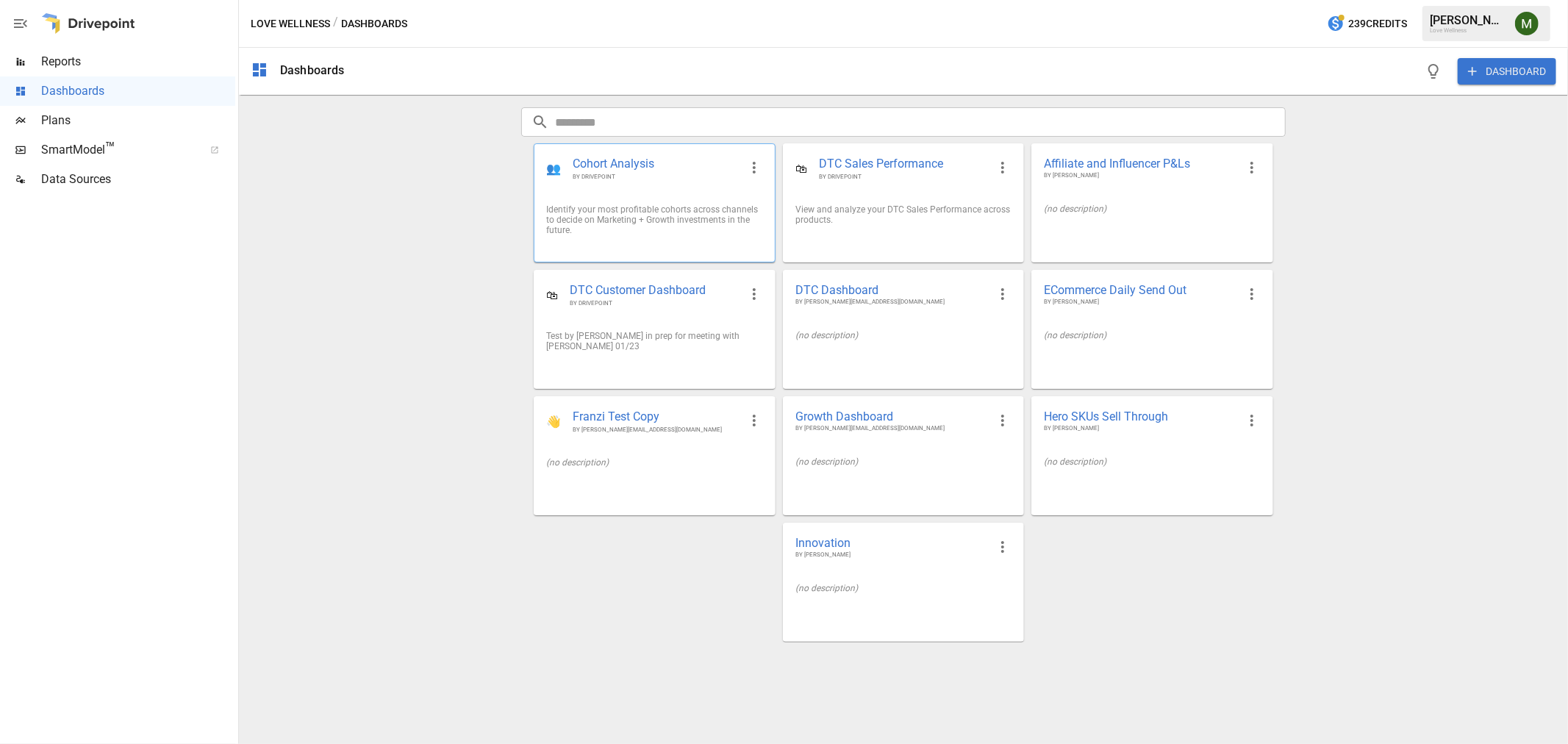
click at [638, 172] on span "Cohort Analysis" at bounding box center [655, 163] width 166 height 17
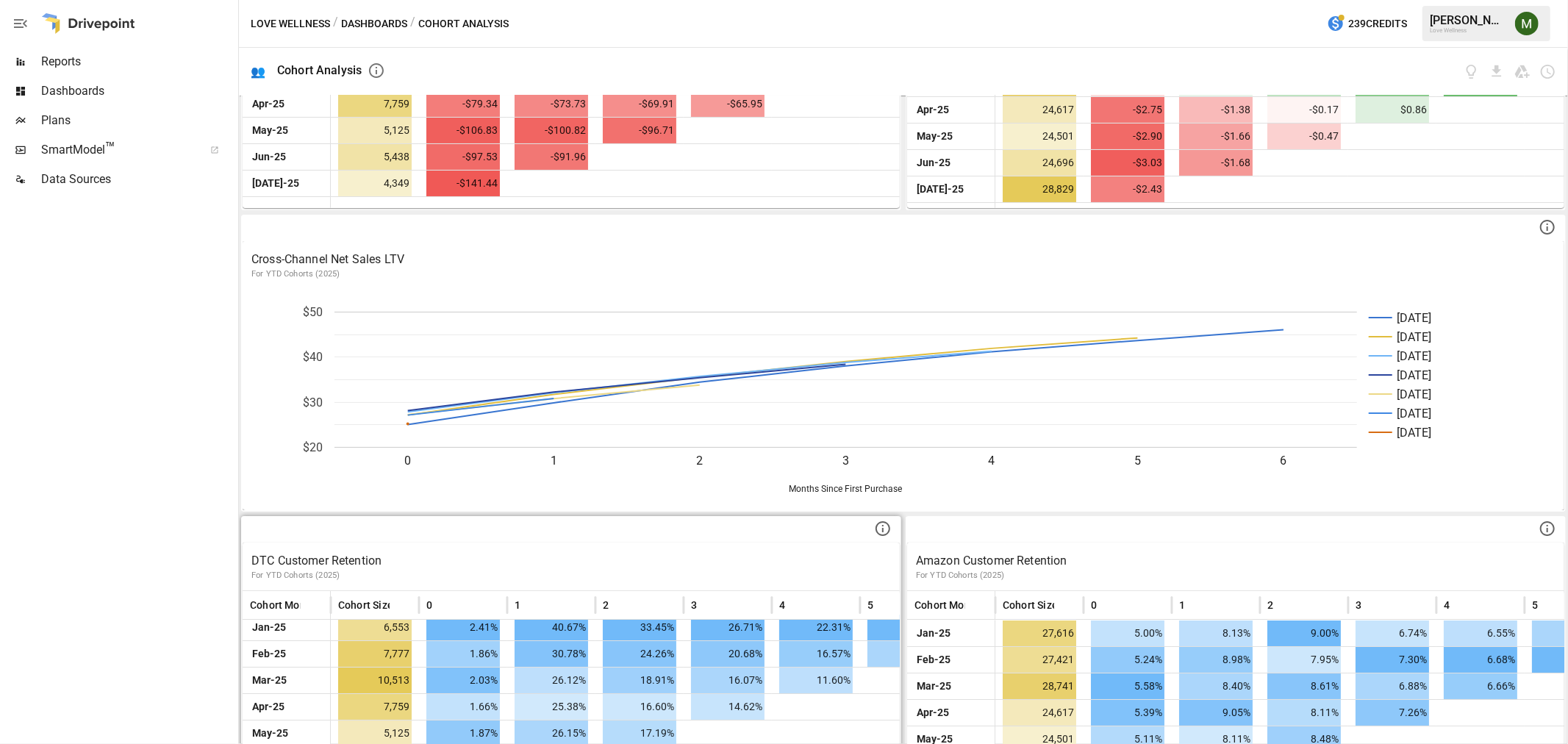
scroll to position [389, 0]
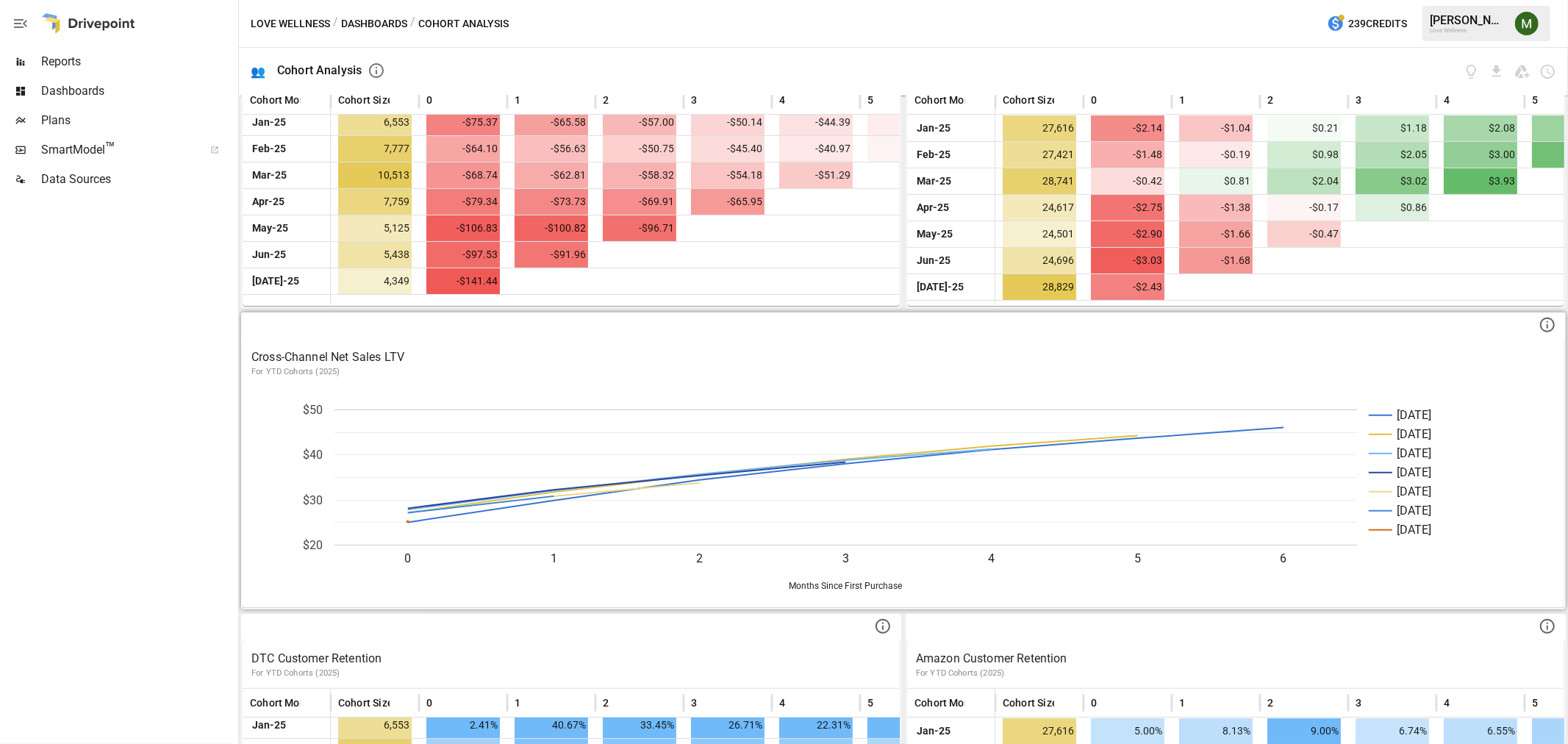
click at [1539, 321] on icon at bounding box center [1547, 325] width 17 height 17
click at [371, 350] on p "Cross-Channel Net Sales LTV" at bounding box center [903, 357] width 1304 height 17
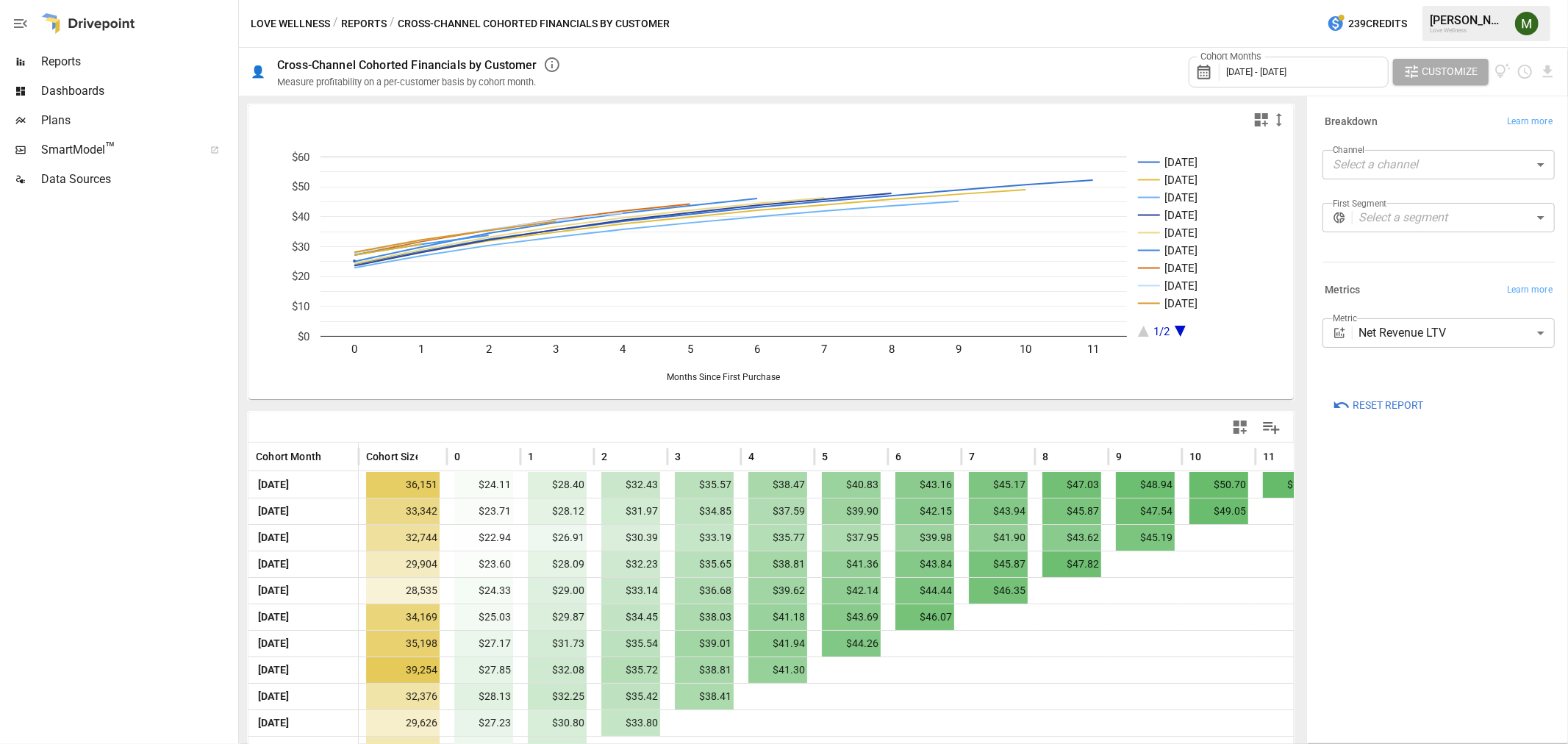
scroll to position [63, 0]
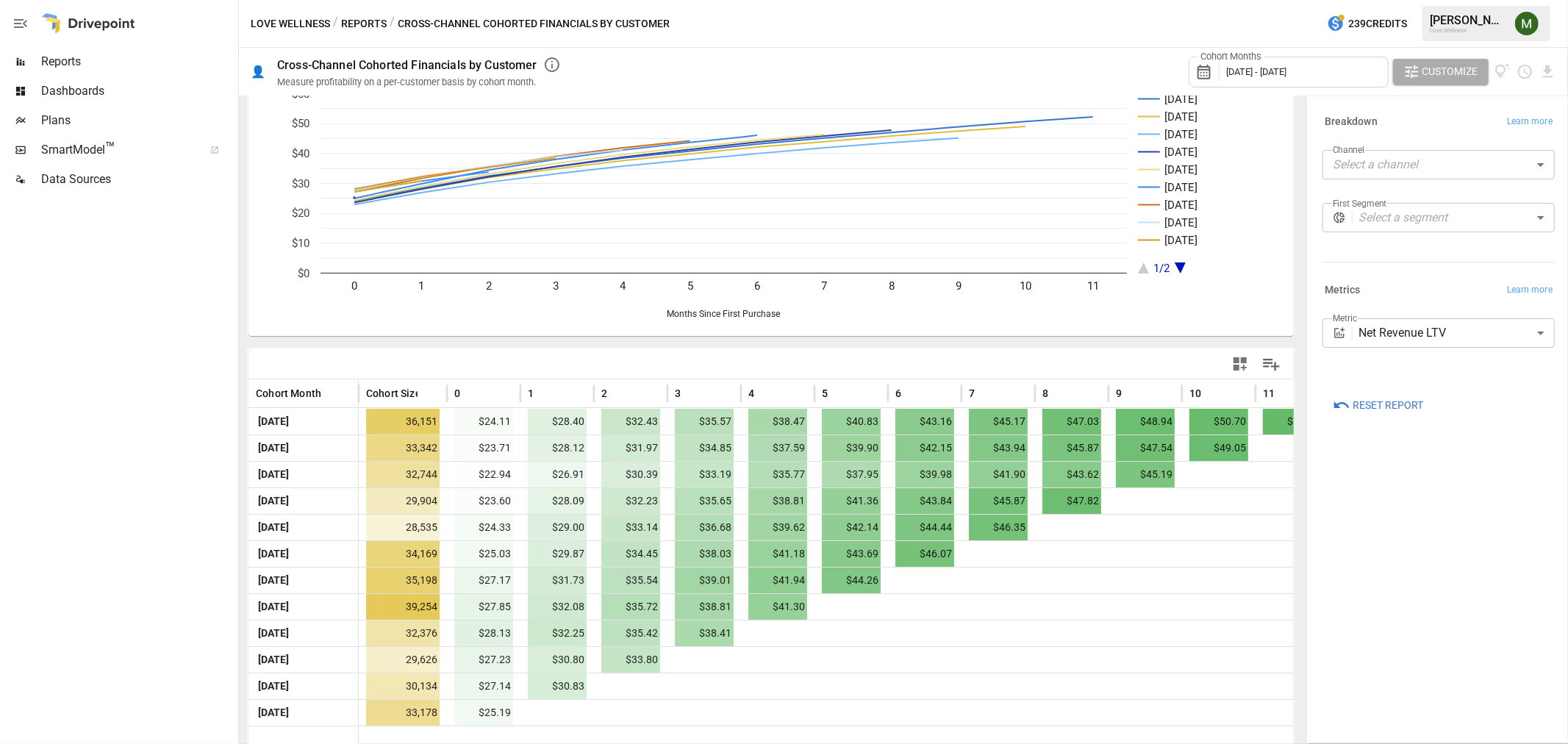
click at [372, 18] on button "Reports" at bounding box center [364, 24] width 46 height 18
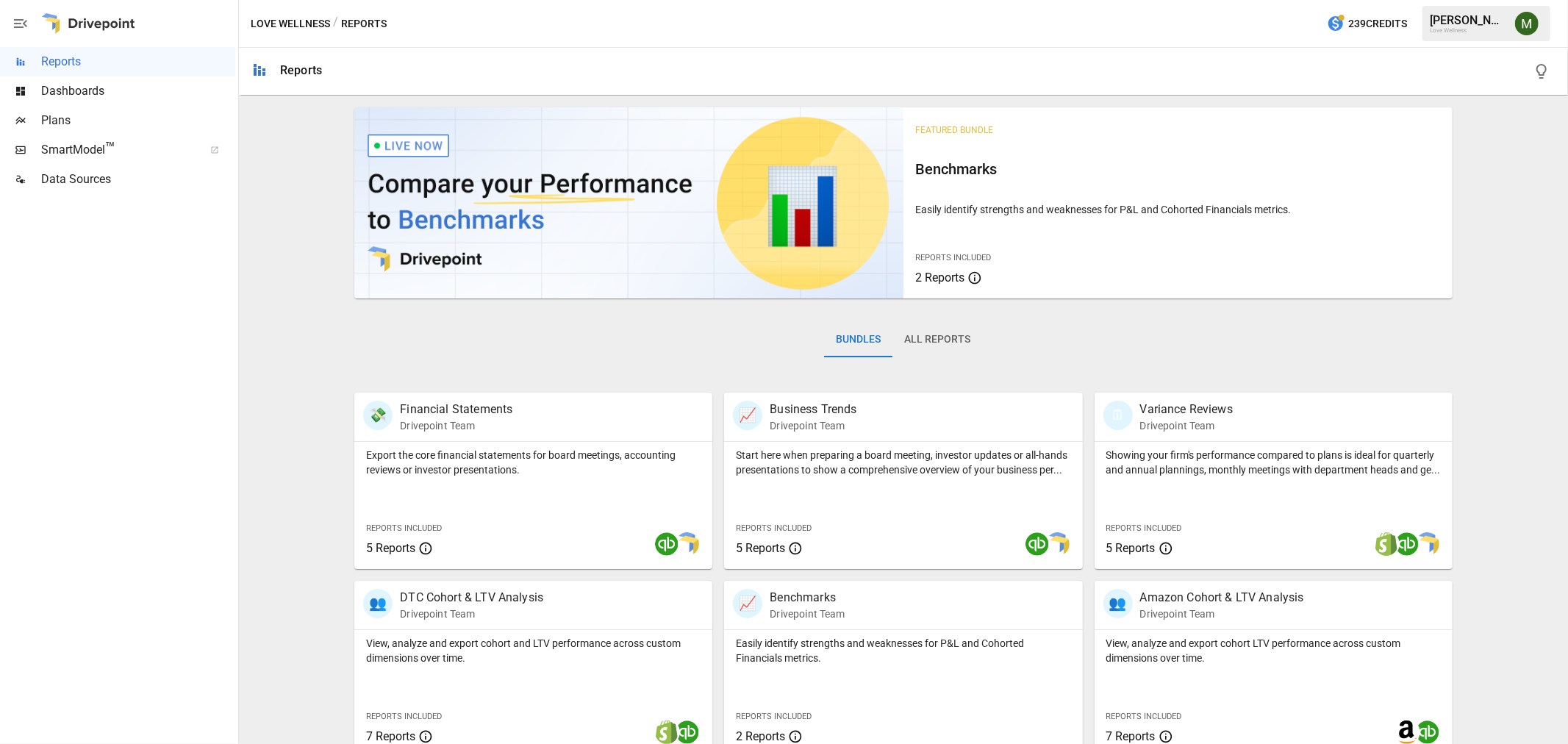
click at [115, 96] on span "Dashboards" at bounding box center [138, 91] width 194 height 17
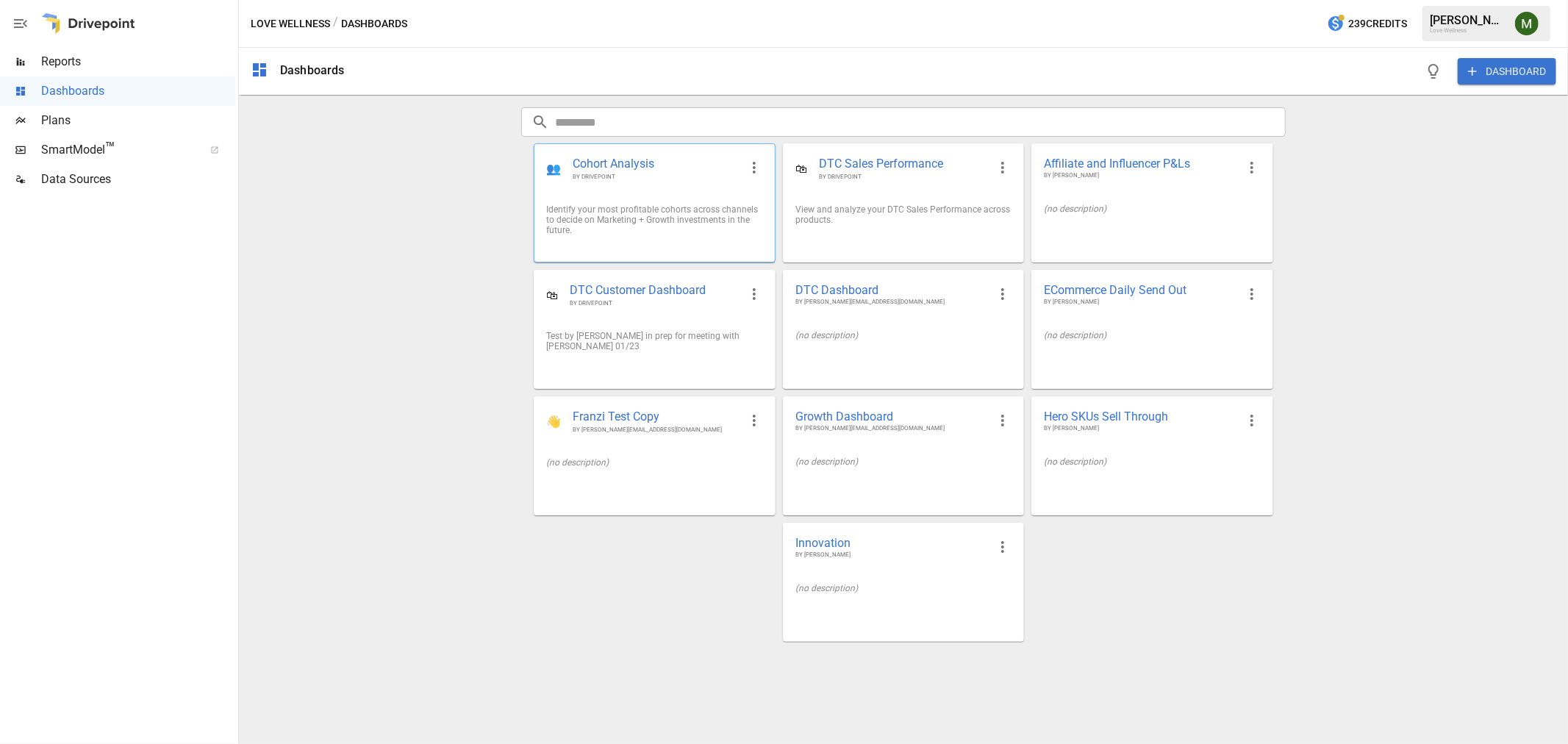
click at [625, 160] on span "Cohort Analysis" at bounding box center [655, 163] width 166 height 17
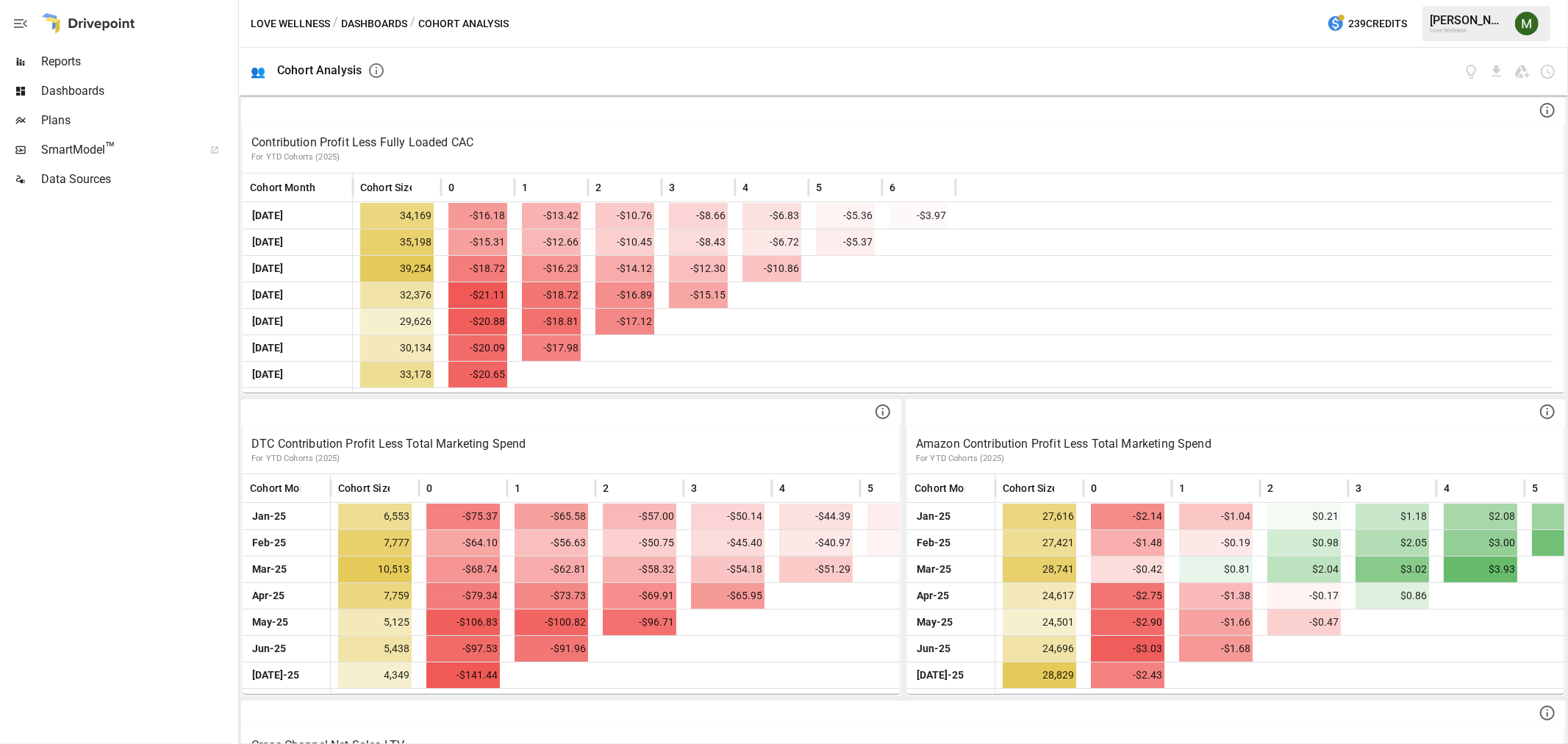
click at [66, 173] on span "Data Sources" at bounding box center [138, 179] width 194 height 17
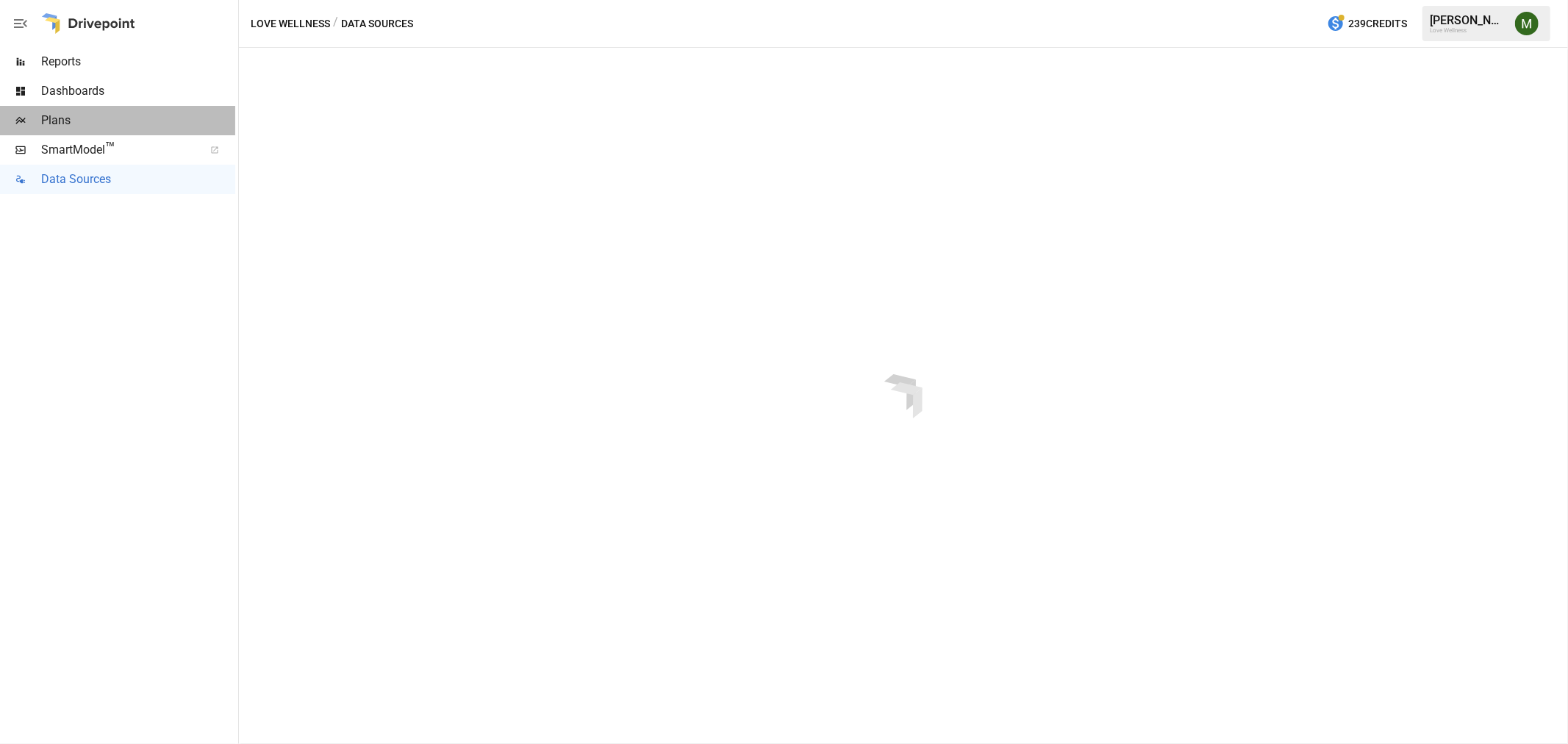
click at [76, 115] on span "Plans" at bounding box center [138, 121] width 194 height 17
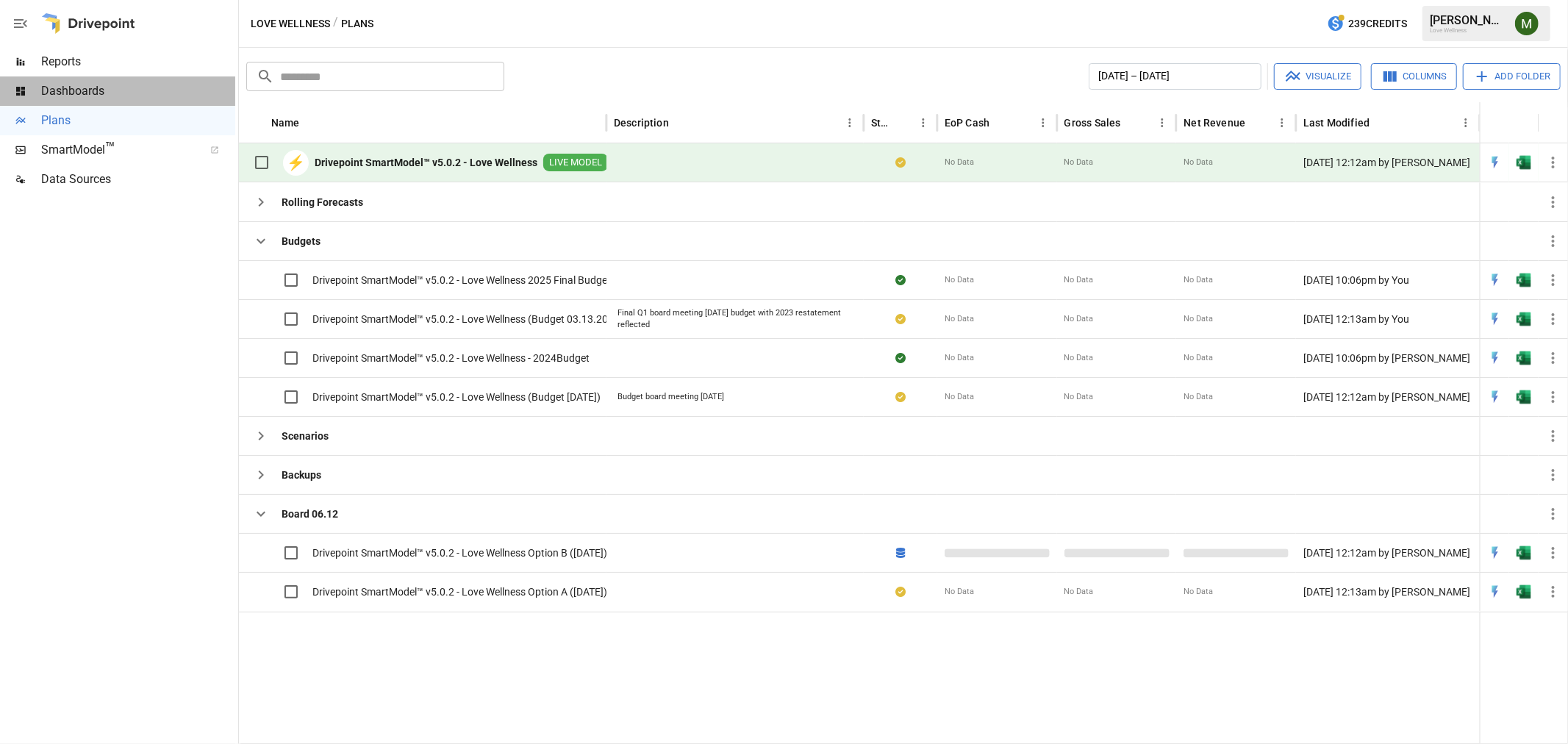
click at [90, 89] on span "Dashboards" at bounding box center [138, 91] width 194 height 17
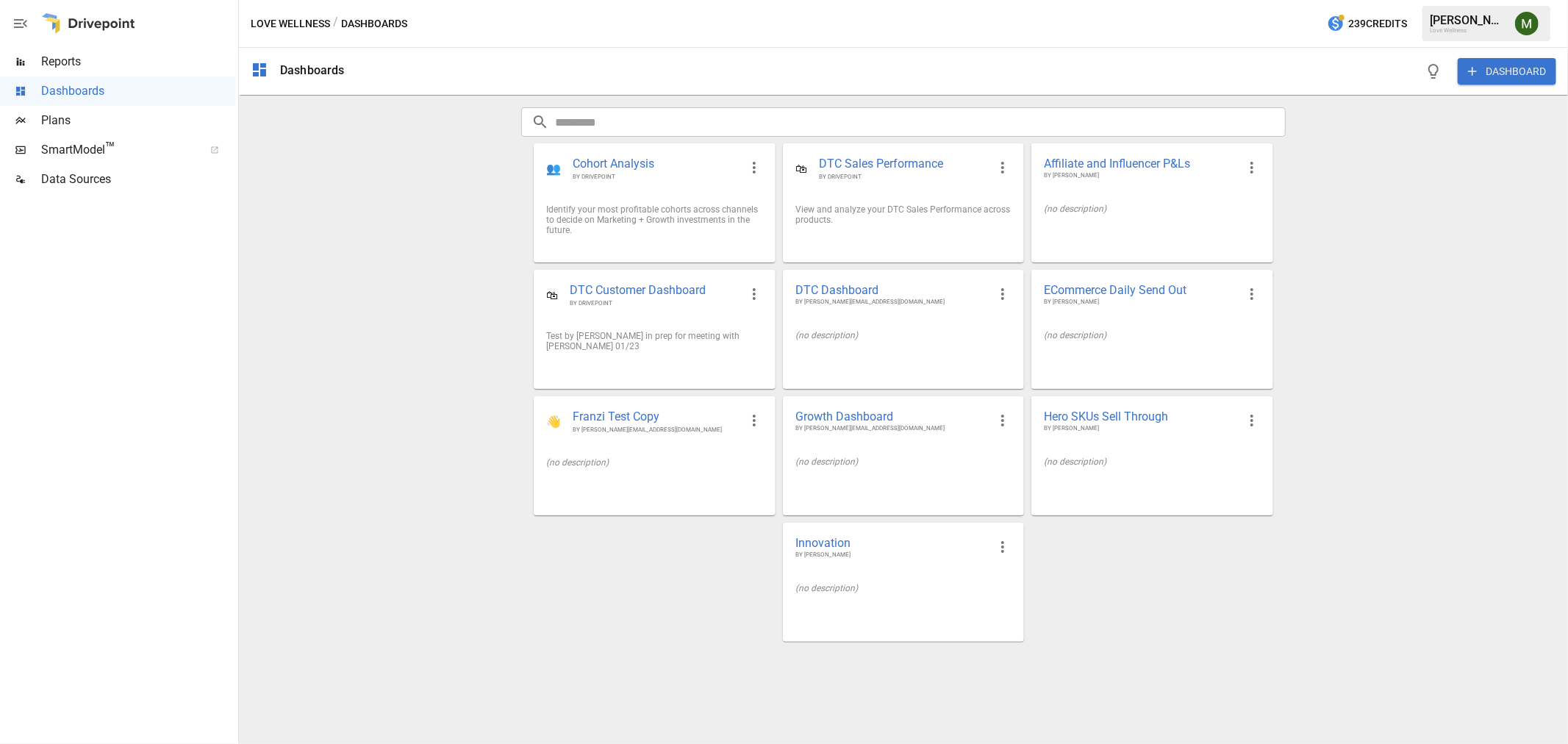
click at [966, 126] on input "text" at bounding box center [920, 122] width 730 height 29
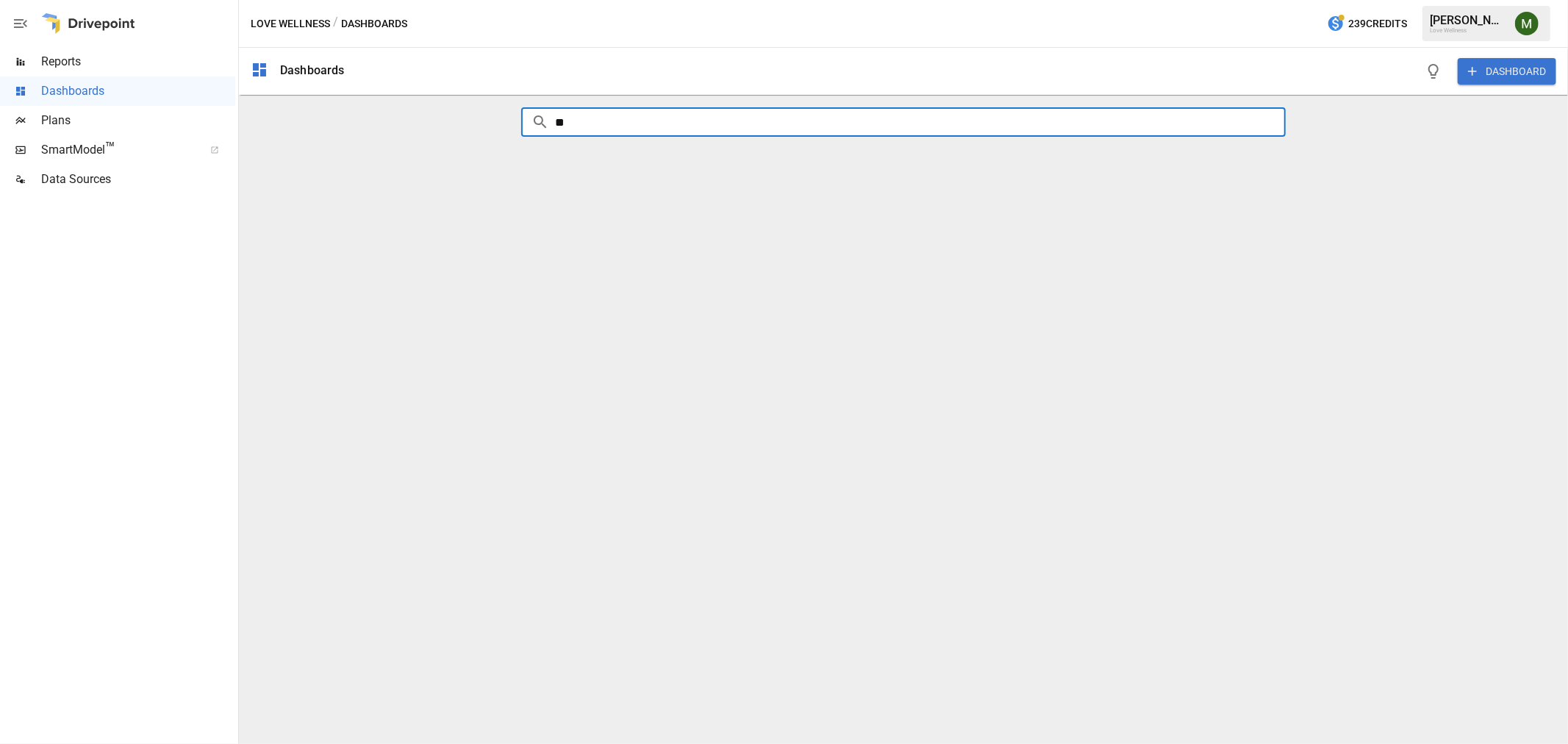
type input "*"
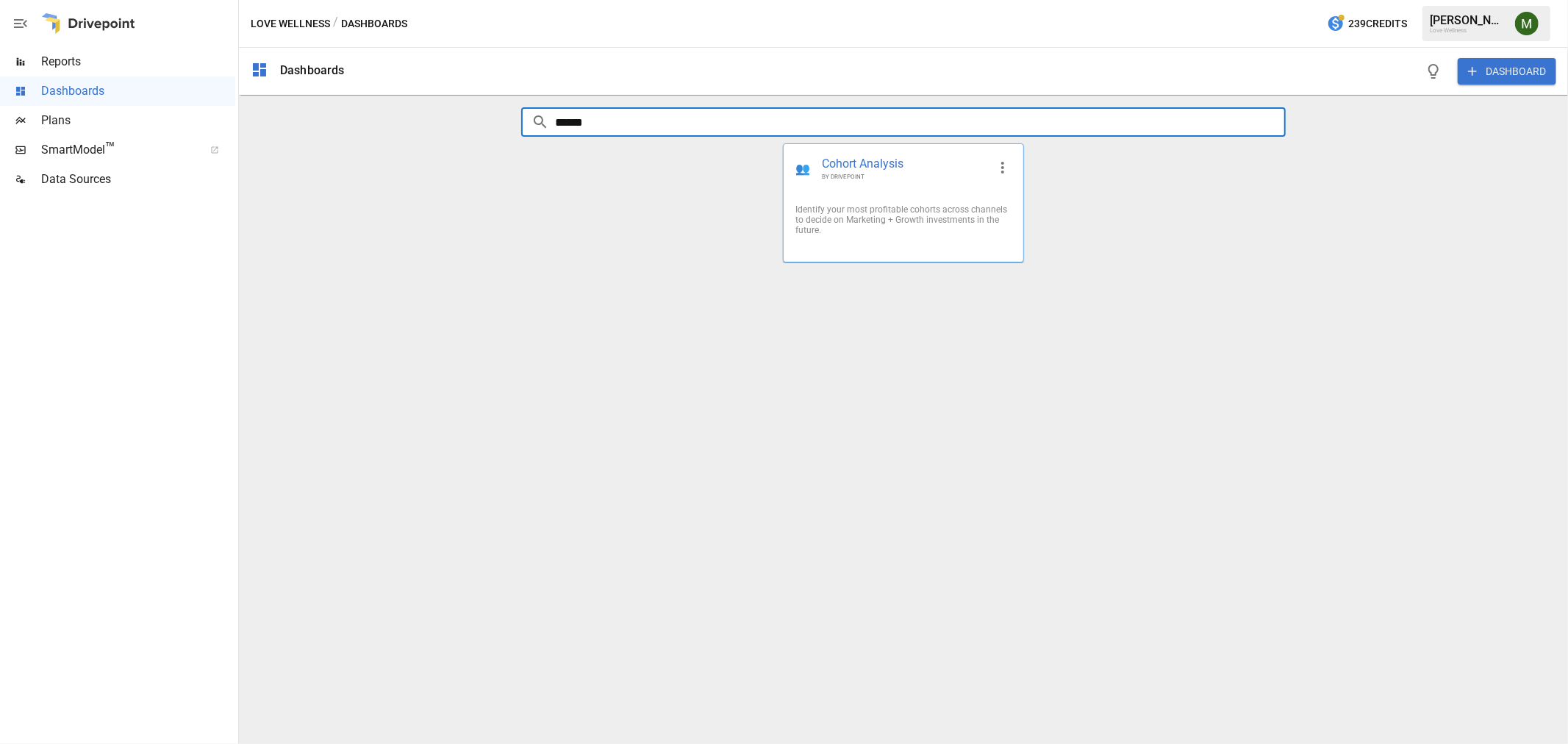
type input "******"
click at [849, 156] on span "Cohort Analysis" at bounding box center [905, 163] width 166 height 17
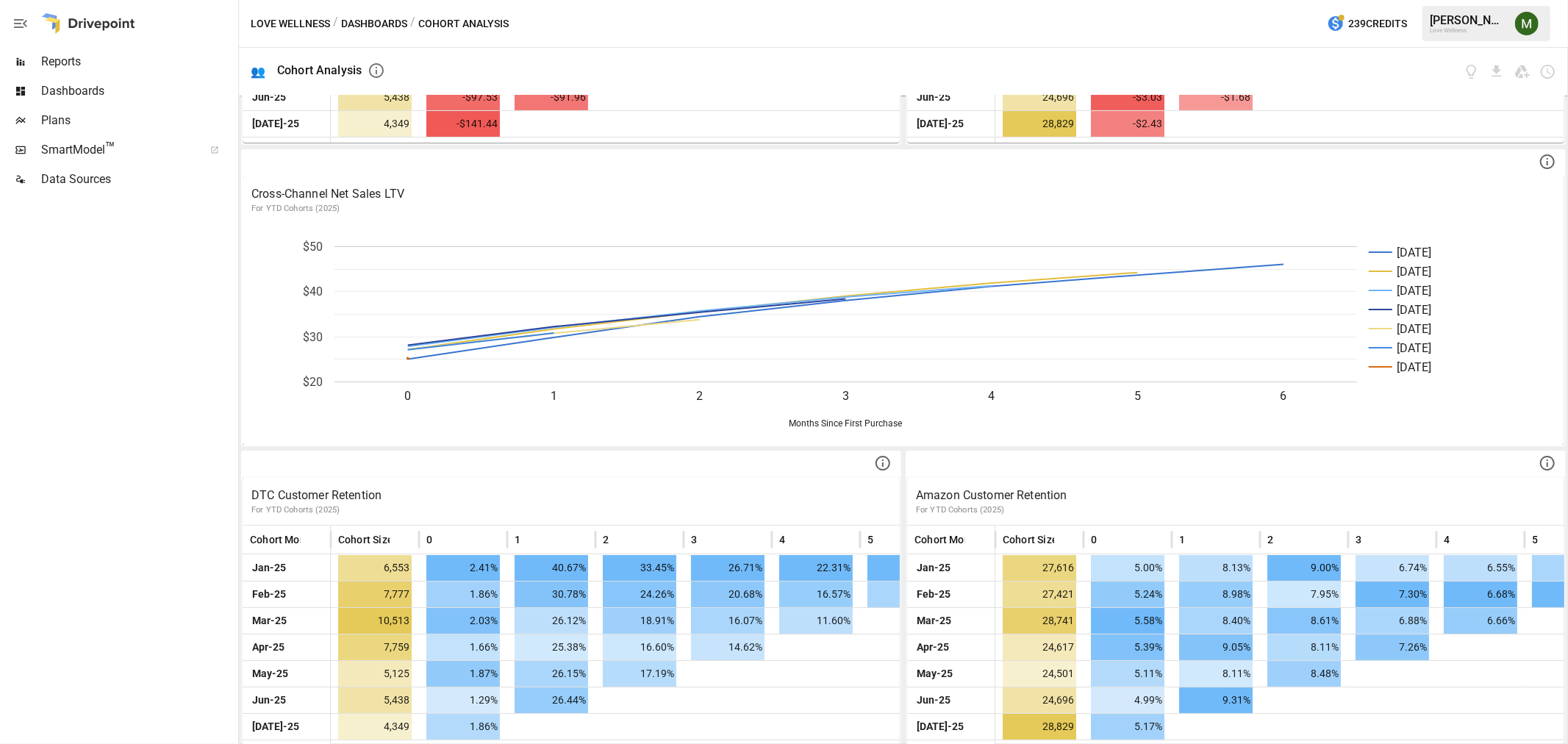
scroll to position [552, 0]
click at [1539, 456] on icon at bounding box center [1547, 462] width 17 height 17
click at [353, 19] on button "Dashboards" at bounding box center [374, 24] width 66 height 18
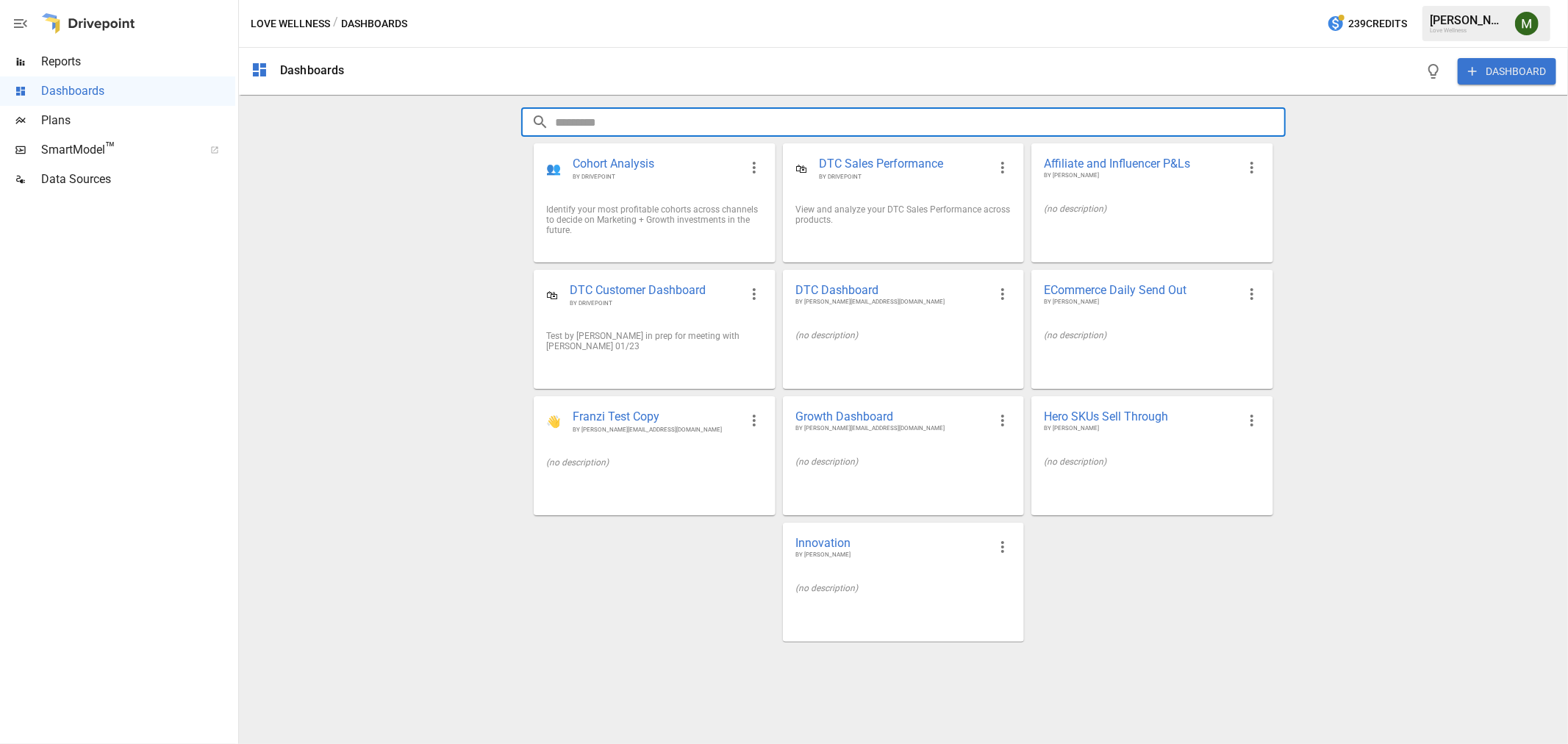
click at [636, 122] on input "text" at bounding box center [920, 122] width 730 height 29
type input "*"
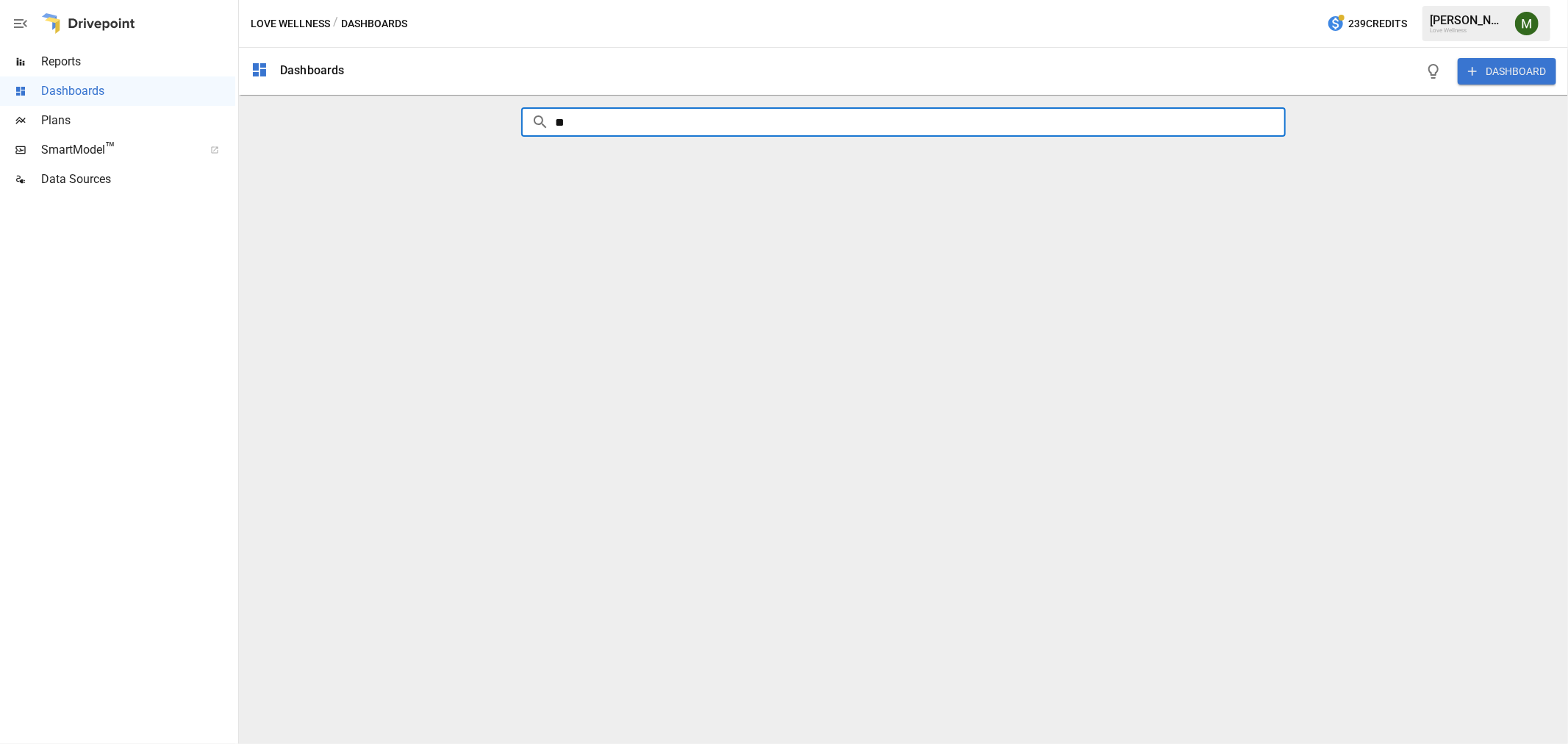
type input "*"
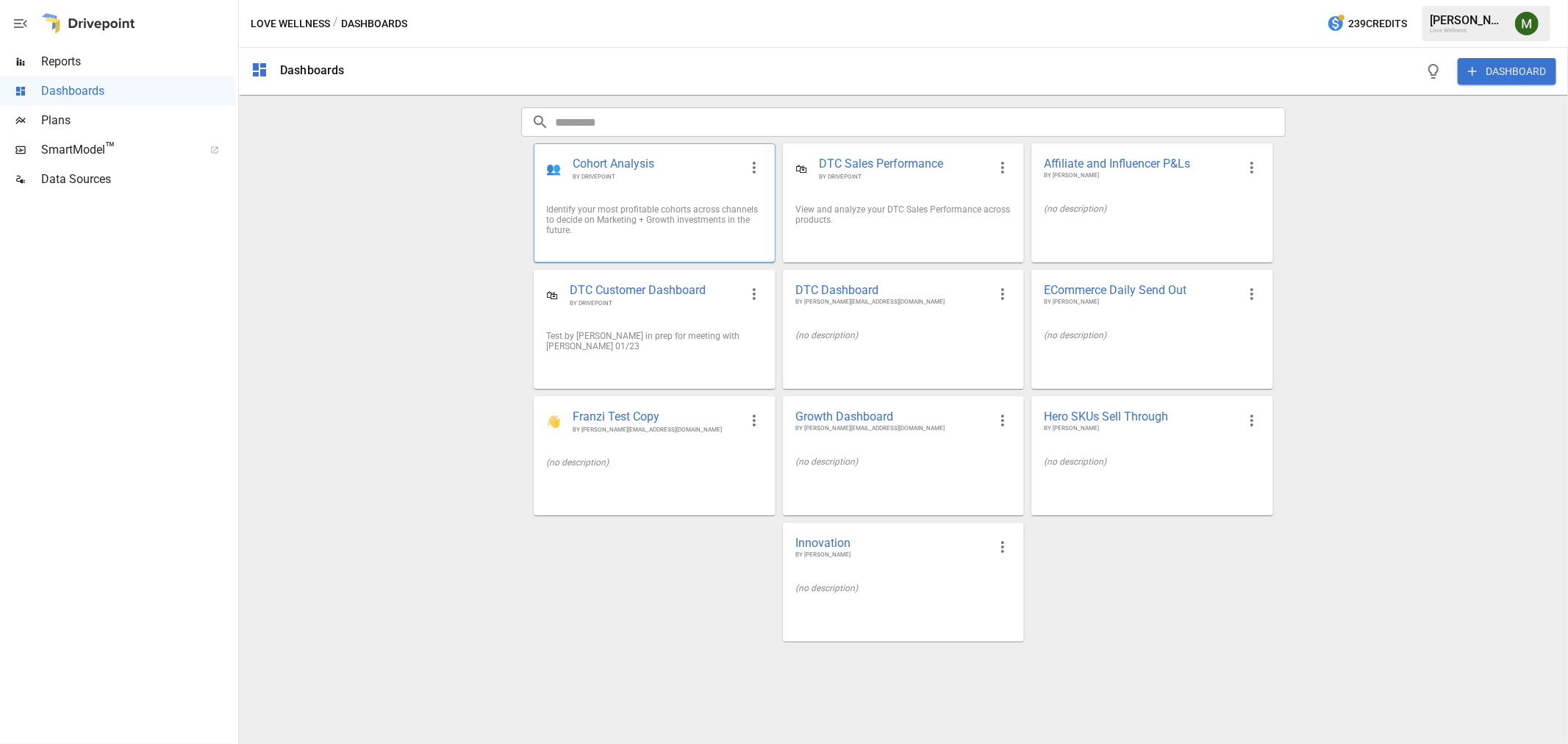
click at [634, 175] on span "BY DRIVEPOINT" at bounding box center [655, 177] width 166 height 8
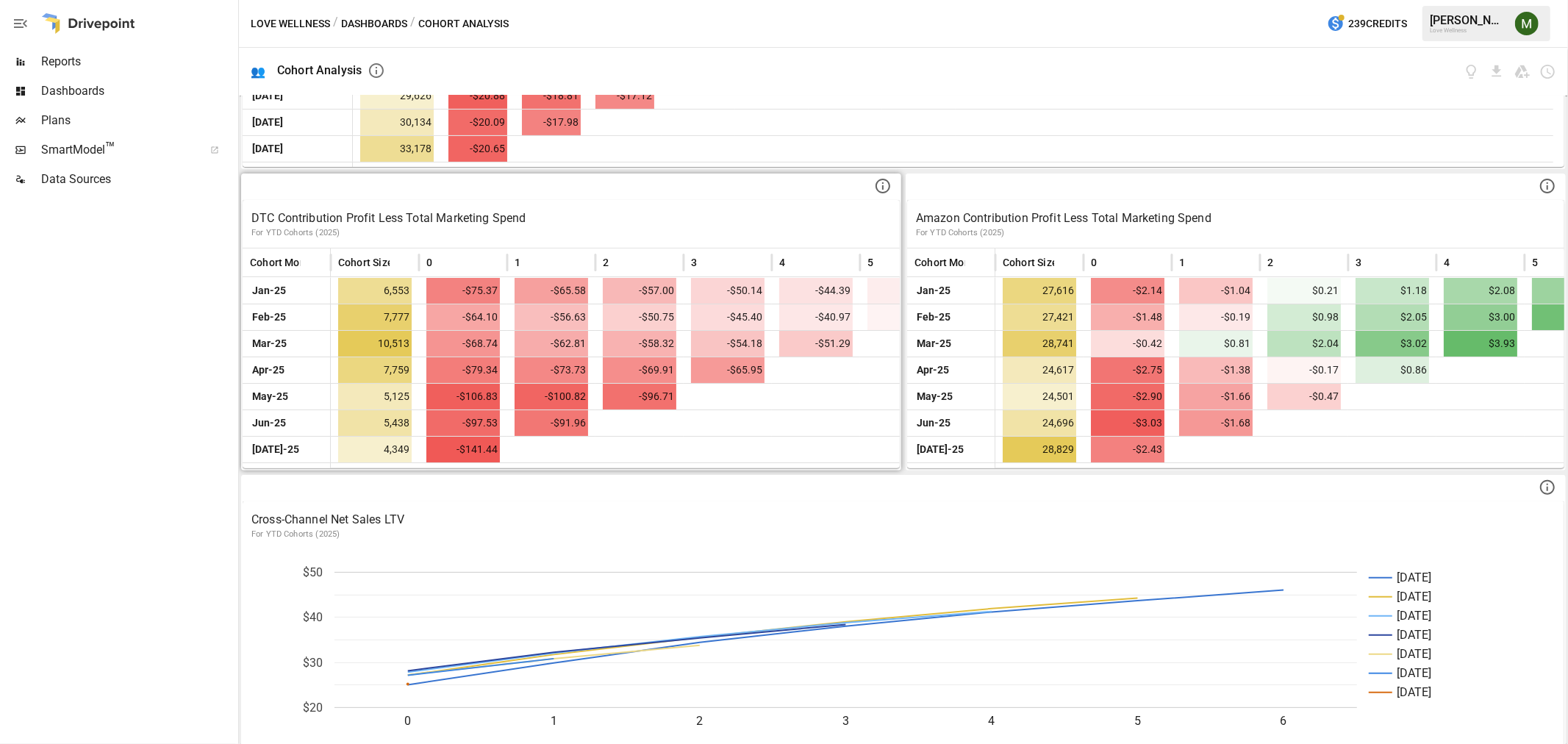
scroll to position [245, 0]
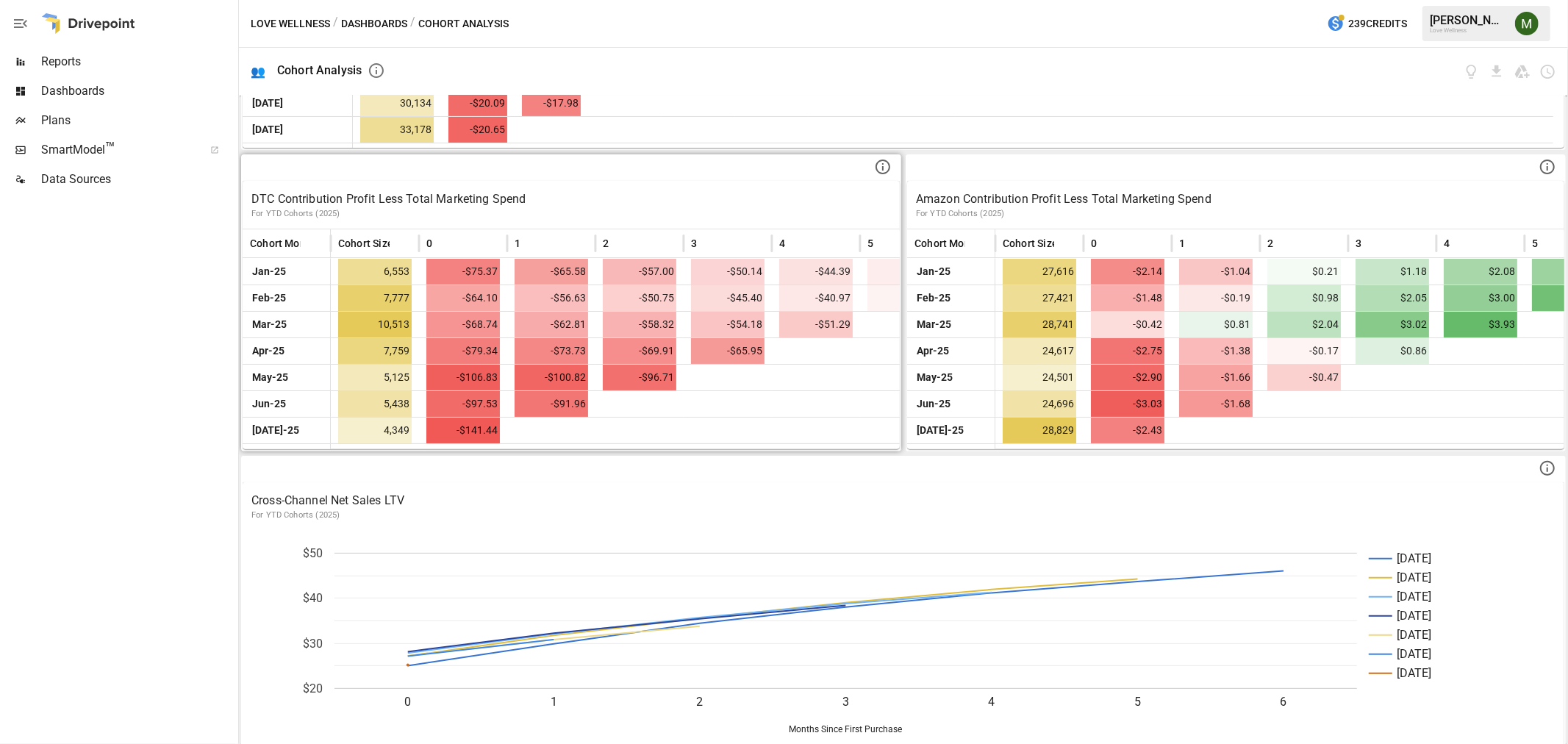
click at [876, 167] on icon at bounding box center [883, 167] width 17 height 17
click at [716, 193] on p "DTC Contribution Profit Less Total Marketing Spend" at bounding box center [571, 199] width 640 height 17
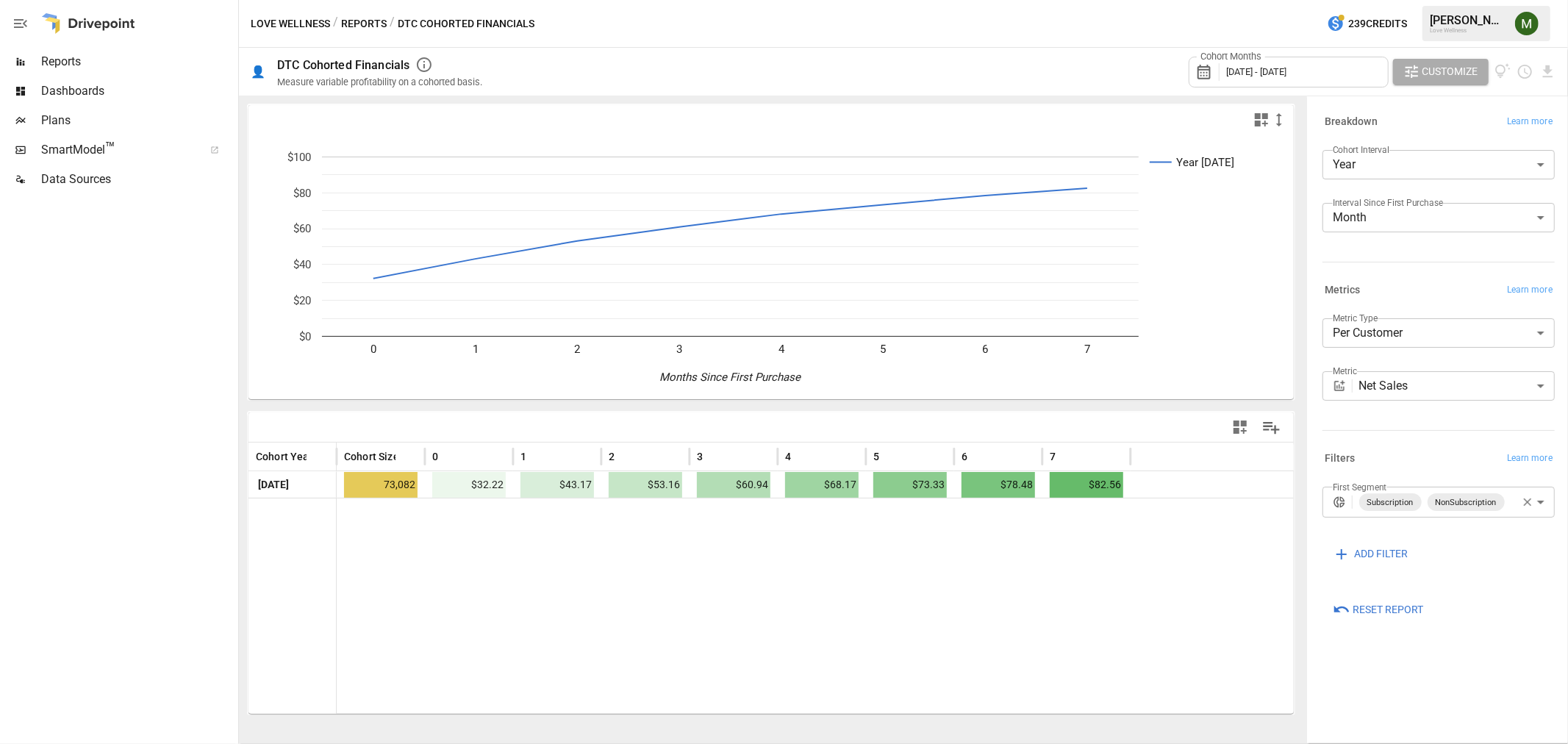
click at [1313, 61] on div "Cohort Months [DATE] - [DATE]" at bounding box center [1288, 72] width 200 height 31
click at [1230, 140] on icon "button" at bounding box center [1231, 139] width 12 height 12
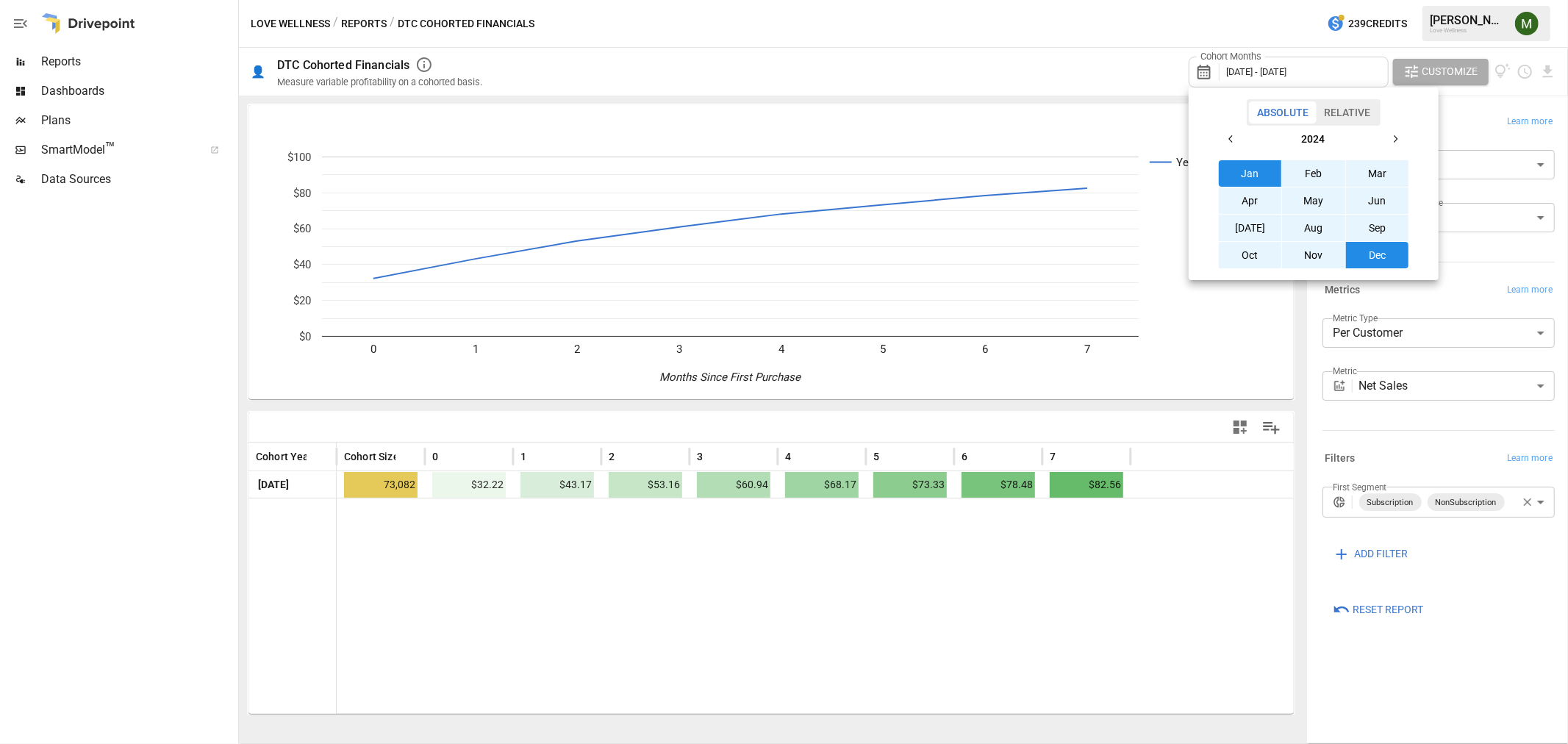
click at [1397, 140] on icon "button" at bounding box center [1395, 139] width 12 height 12
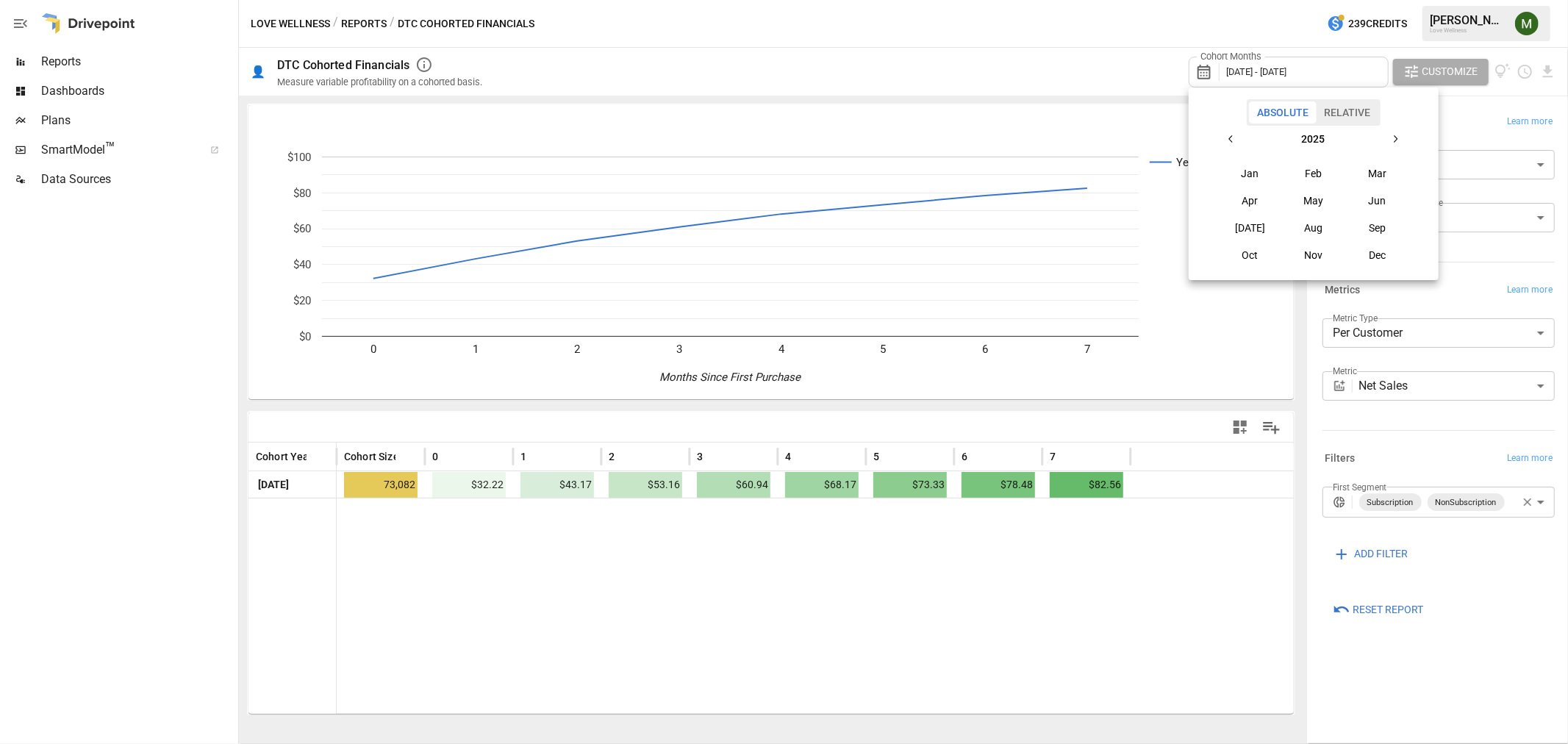
click at [1052, 535] on div at bounding box center [784, 372] width 1568 height 744
click at [378, 20] on button "Reports" at bounding box center [364, 24] width 46 height 18
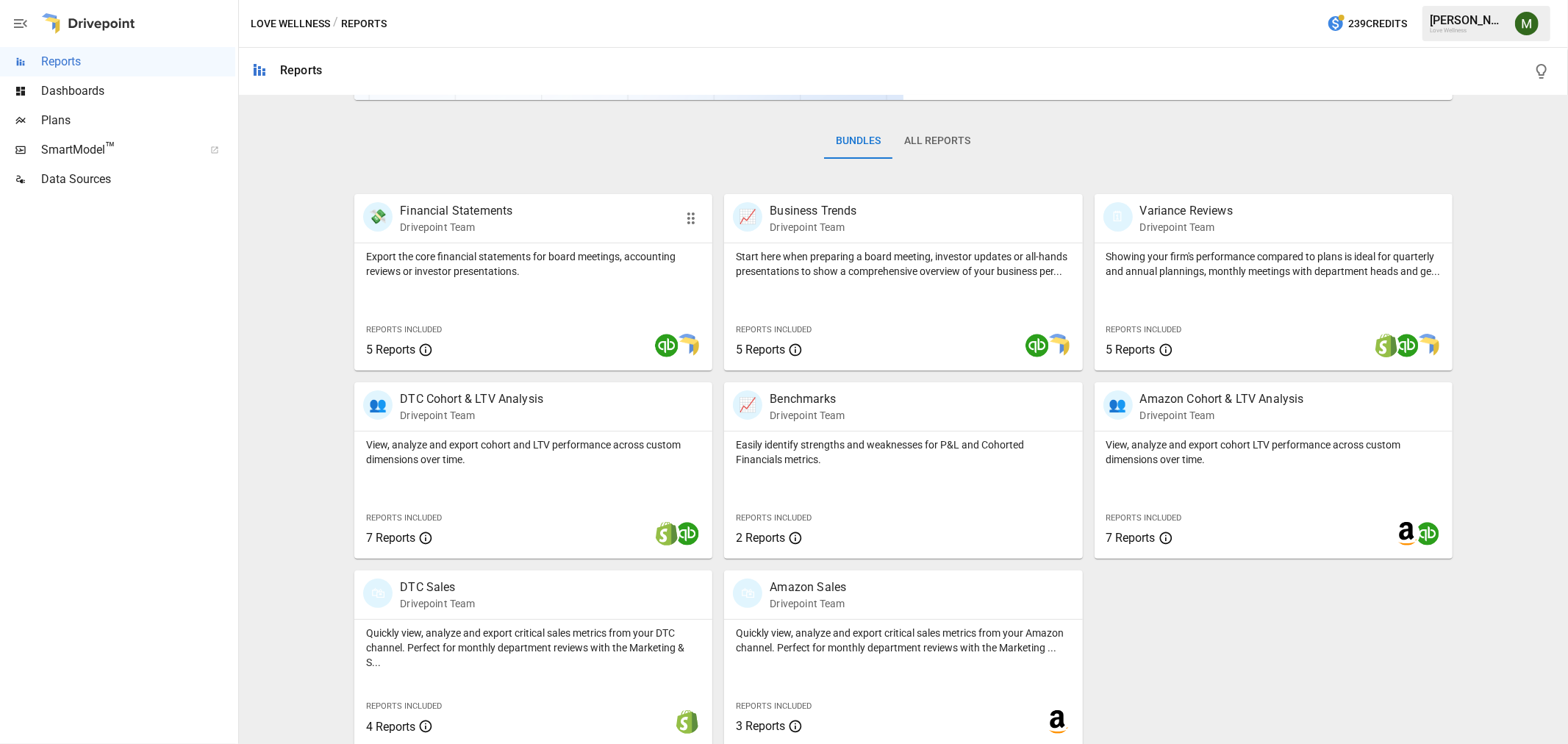
scroll to position [208, 0]
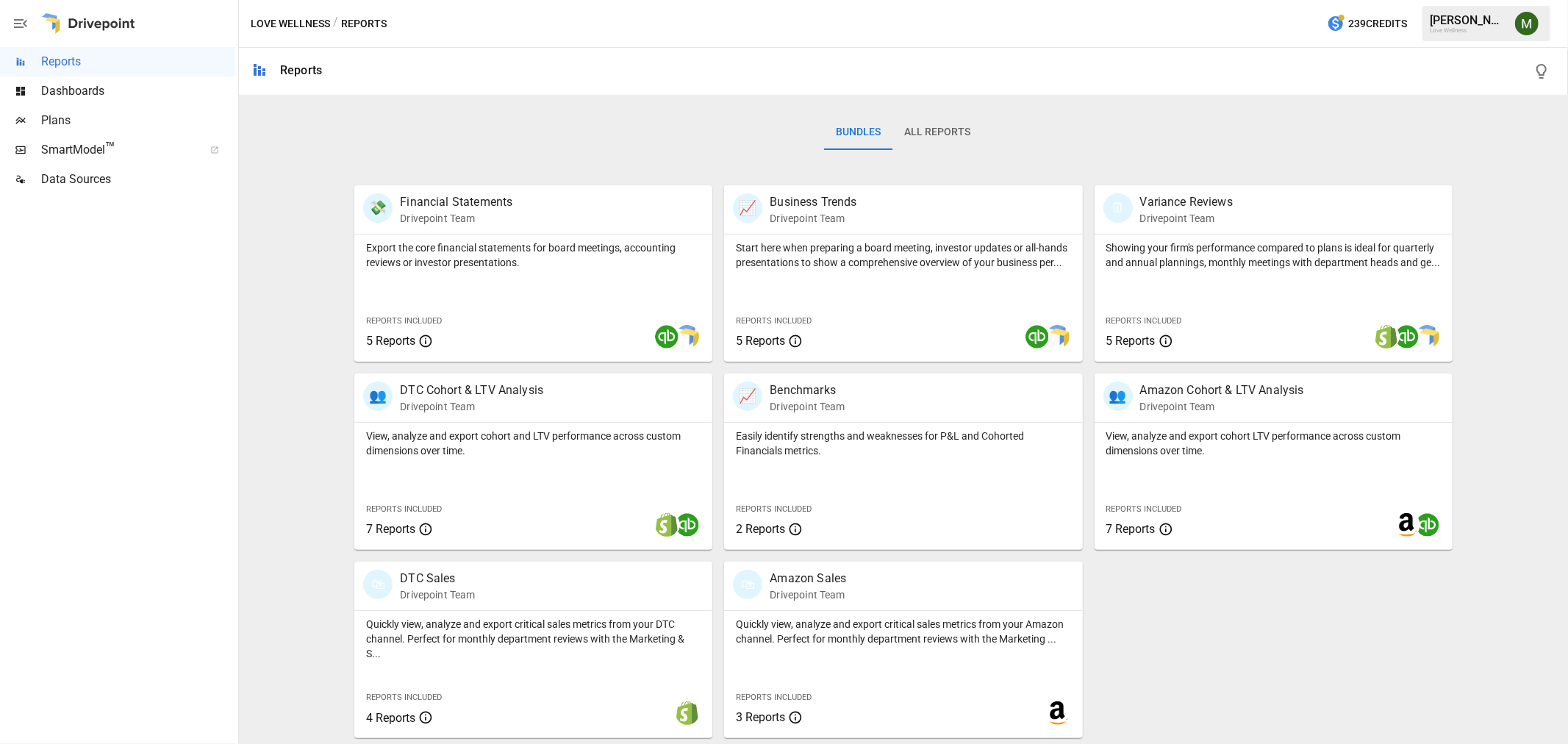
click at [107, 116] on span "Plans" at bounding box center [138, 121] width 194 height 17
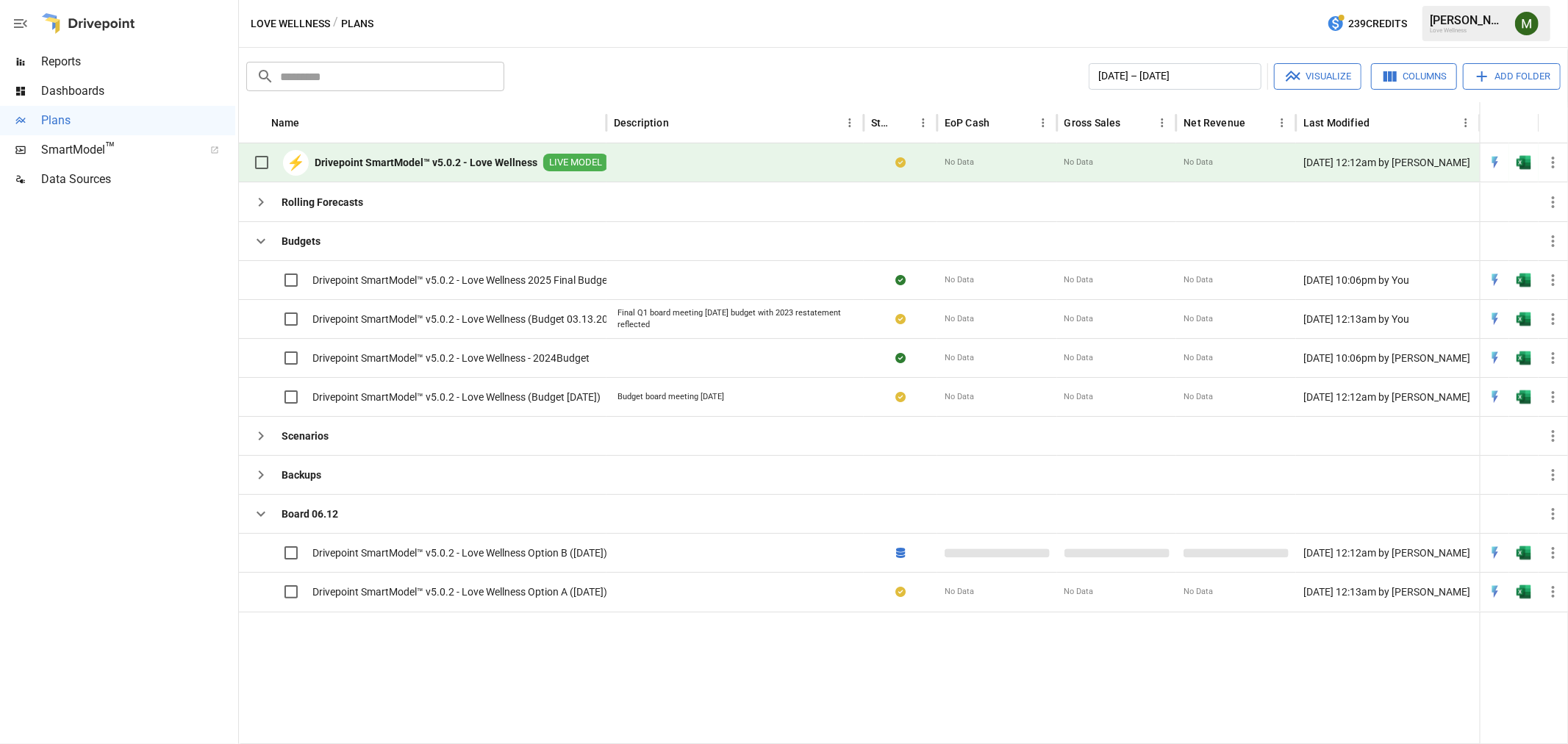
click at [463, 153] on div "⚡ Drivepoint SmartModel™ v5.0.2 - Love Wellness LIVE MODEL" at bounding box center [427, 162] width 362 height 31
click at [1524, 155] on img "Open in Excel" at bounding box center [1524, 162] width 15 height 15
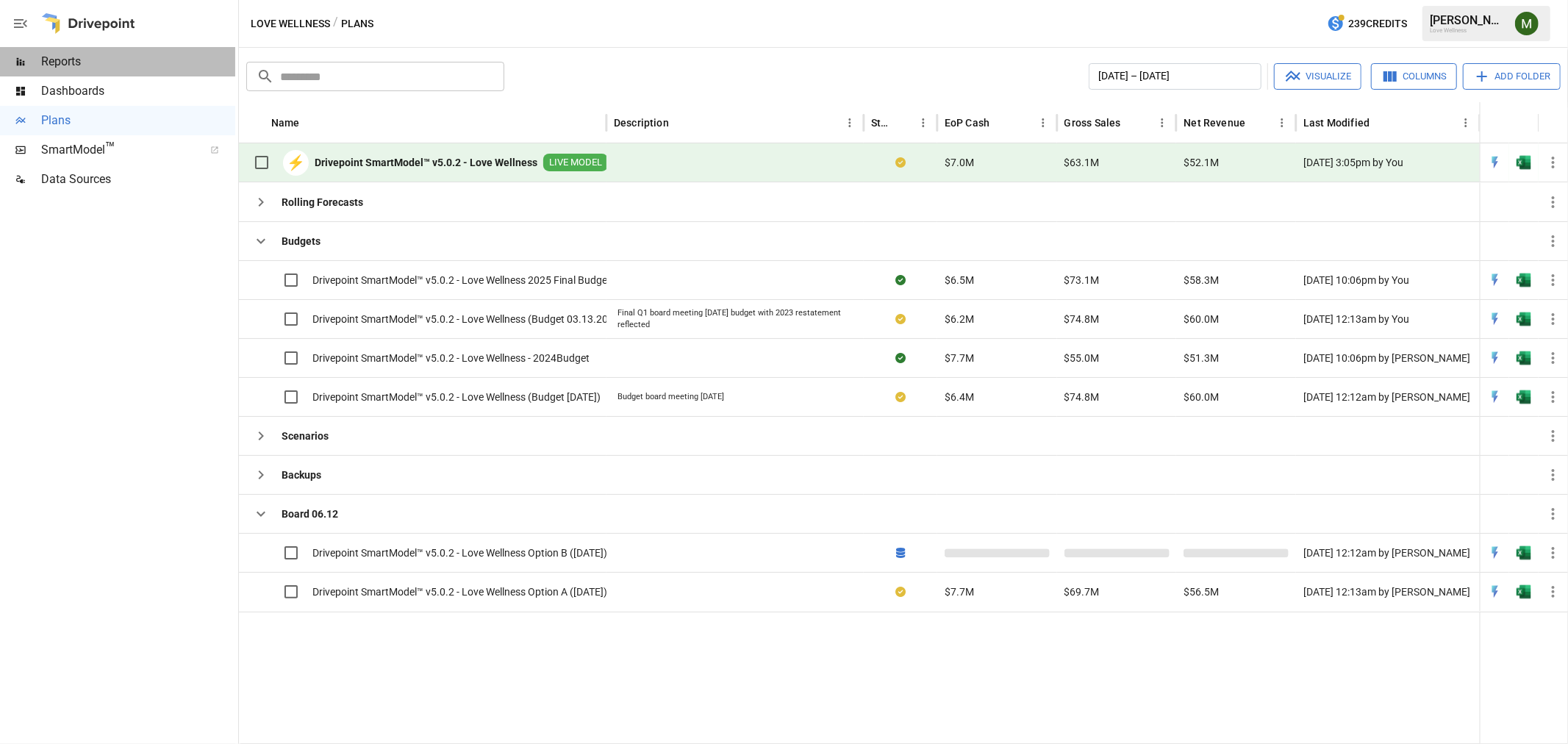
click at [59, 68] on span "Reports" at bounding box center [138, 62] width 194 height 17
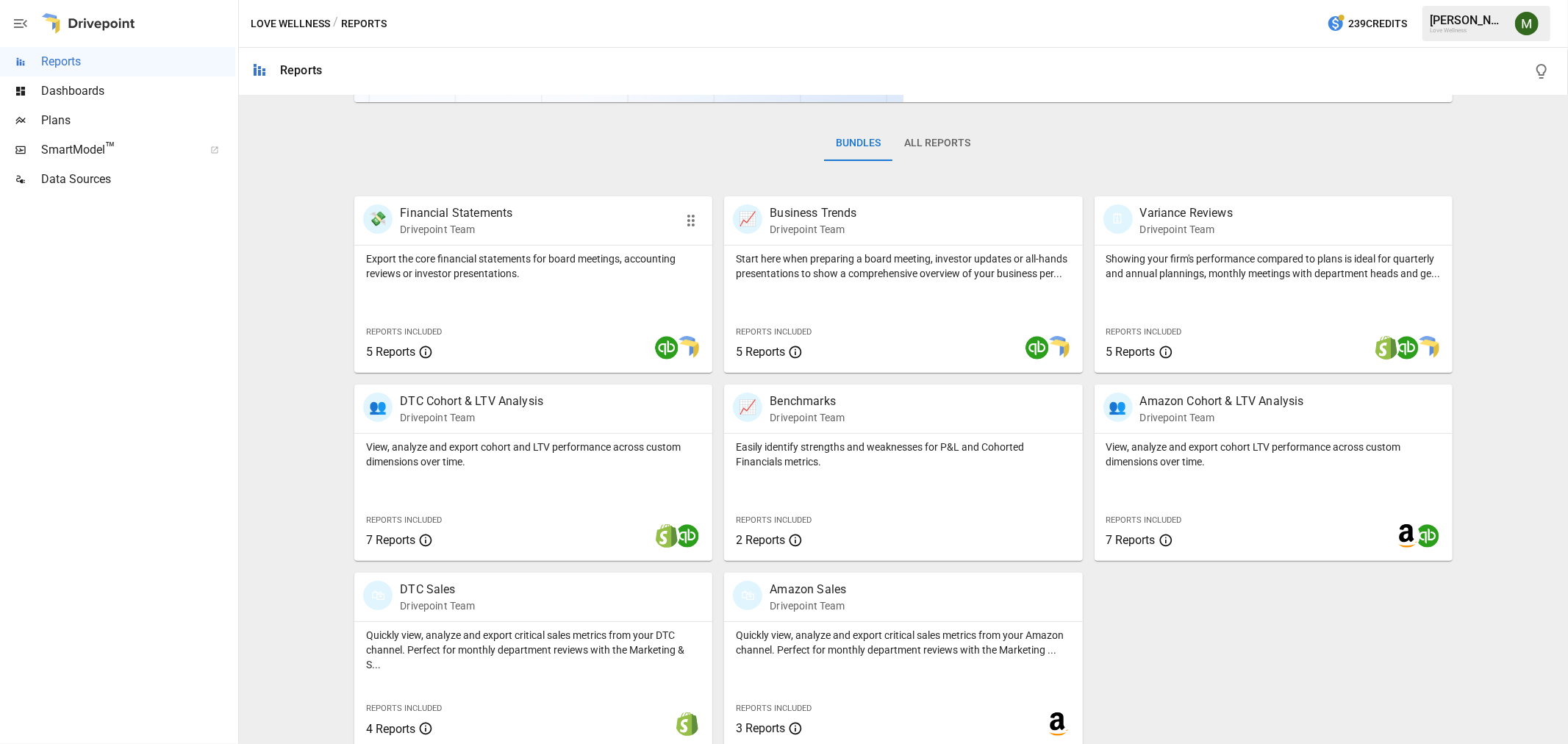
scroll to position [208, 0]
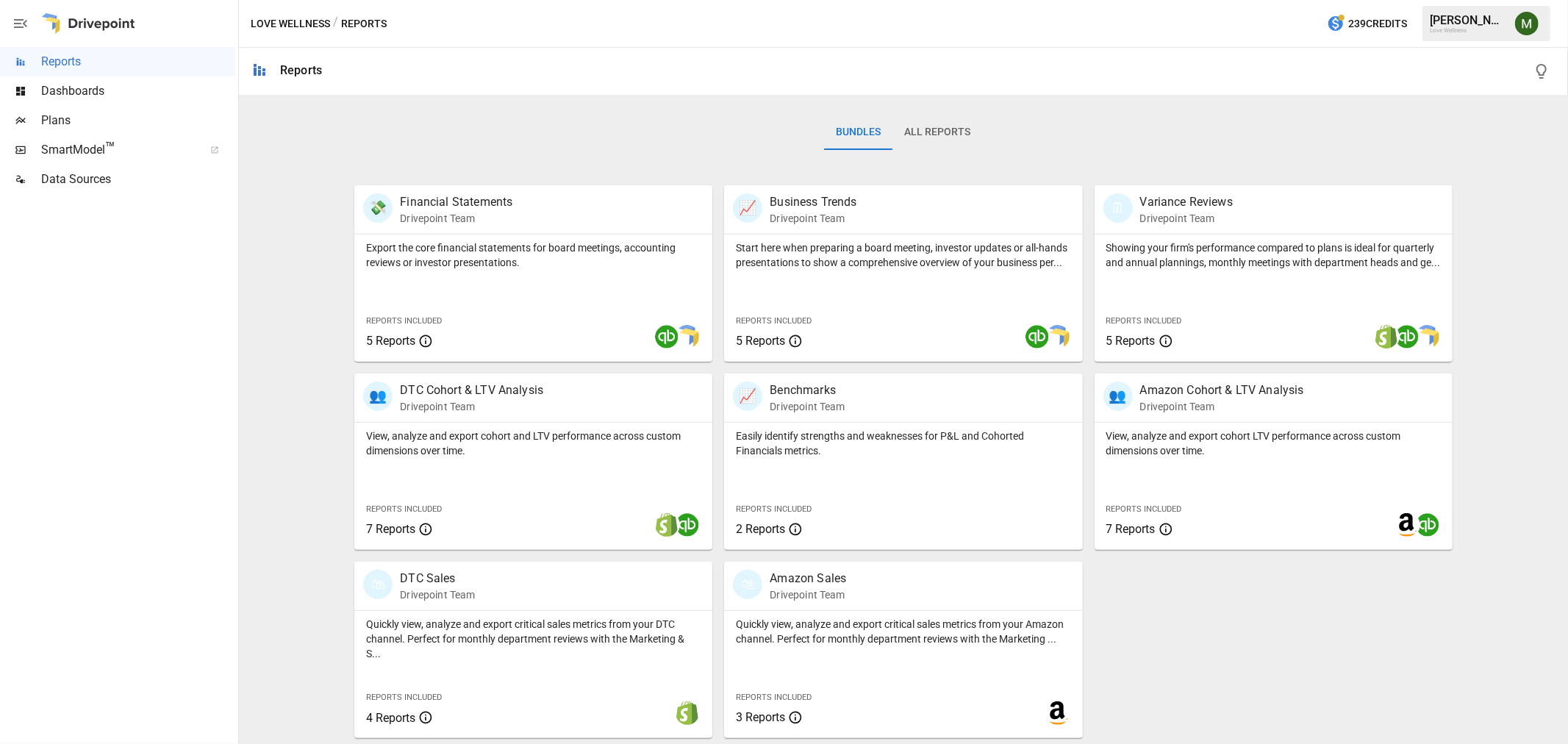
drag, startPoint x: 92, startPoint y: 106, endPoint x: 94, endPoint y: 99, distance: 7.3
click at [92, 106] on div "Plans" at bounding box center [118, 120] width 235 height 29
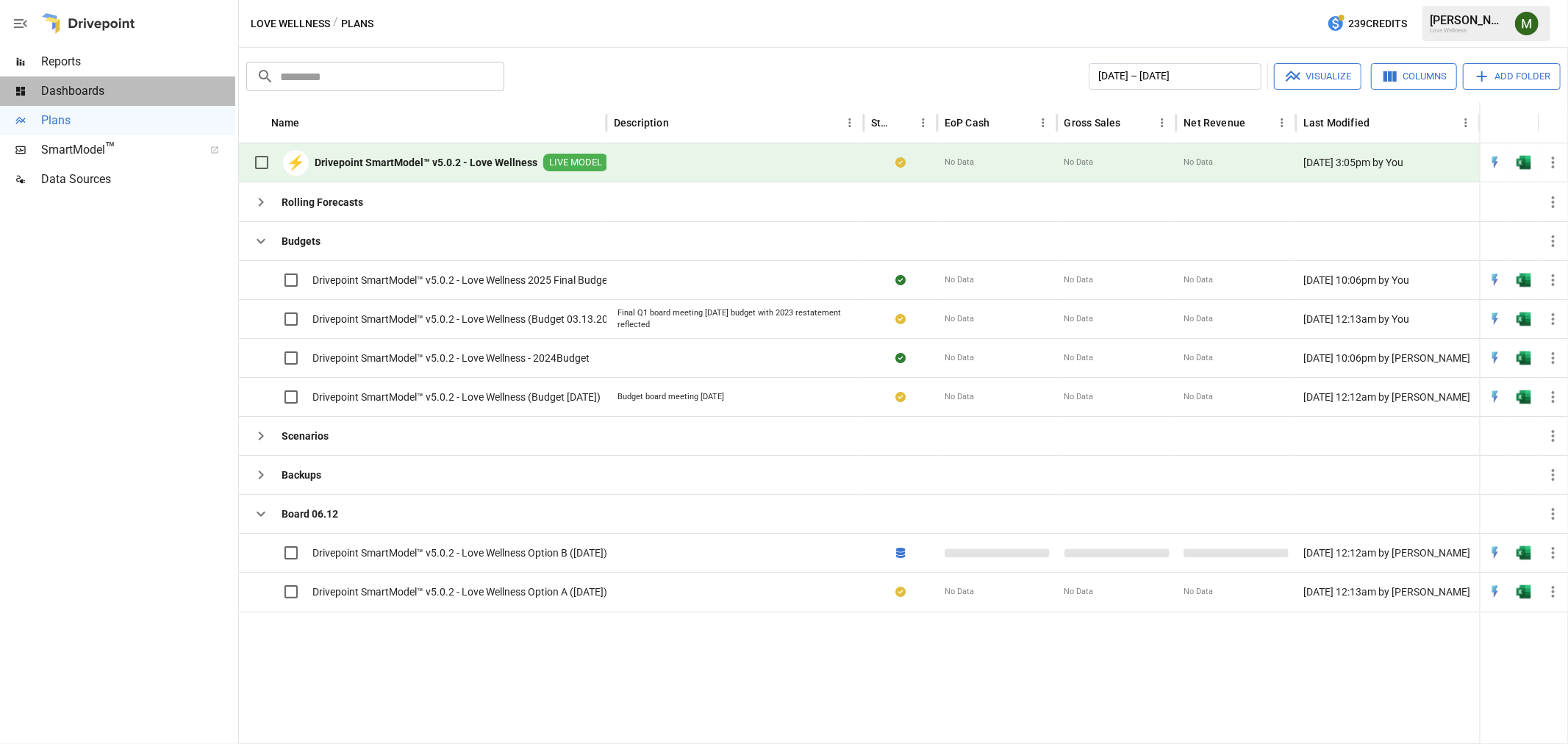
click at [96, 90] on span "Dashboards" at bounding box center [138, 91] width 194 height 17
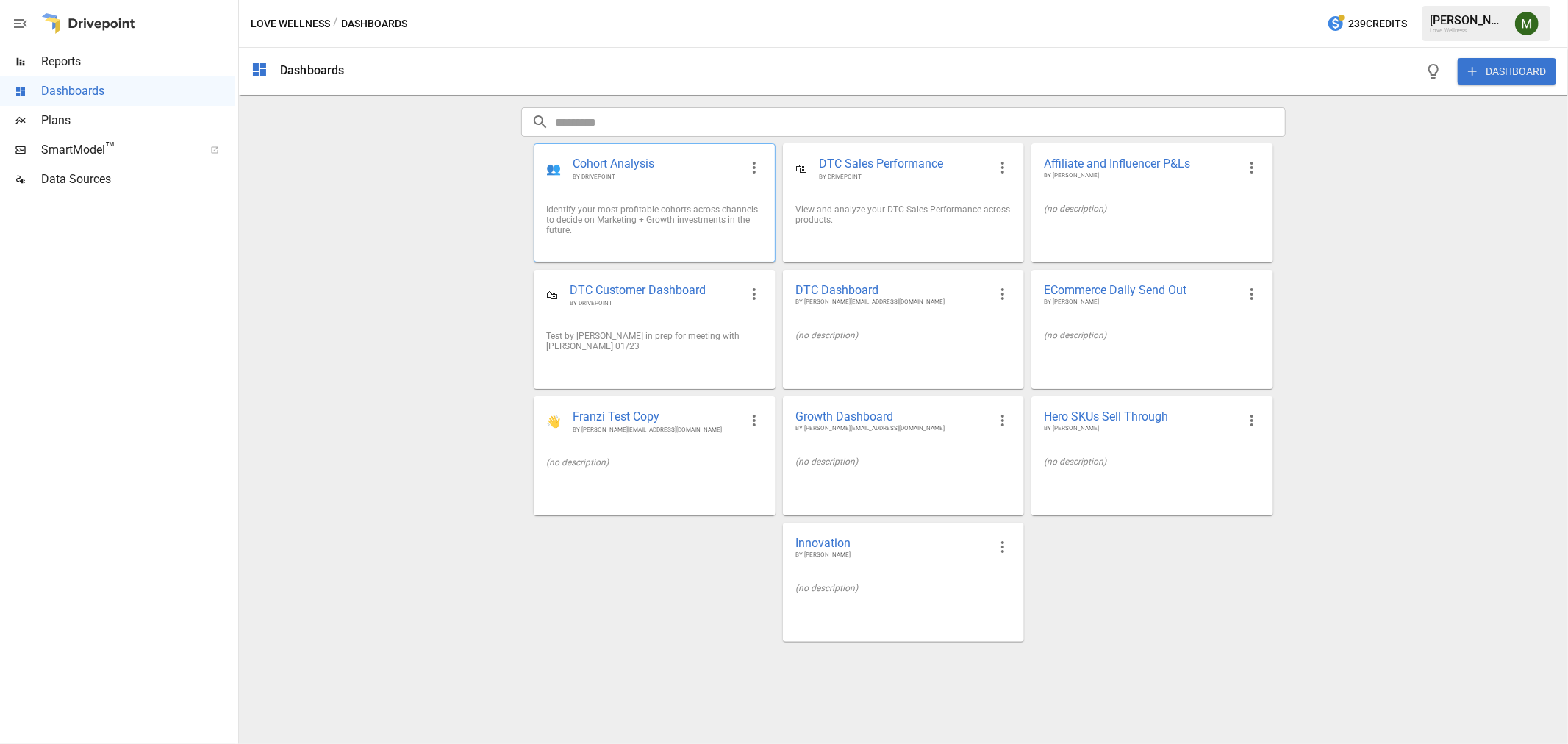
click at [598, 160] on span "Cohort Analysis" at bounding box center [655, 163] width 166 height 17
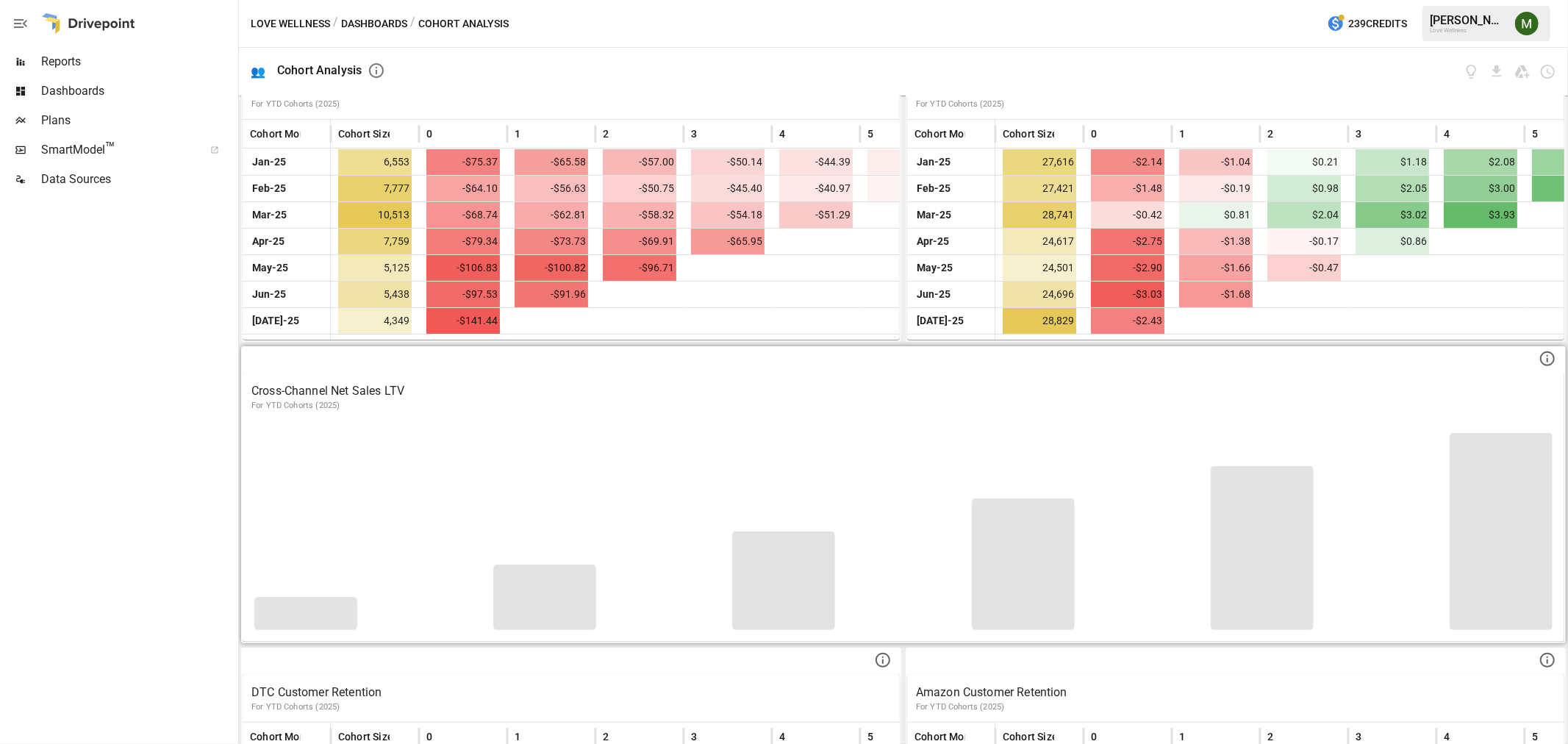
scroll to position [326, 0]
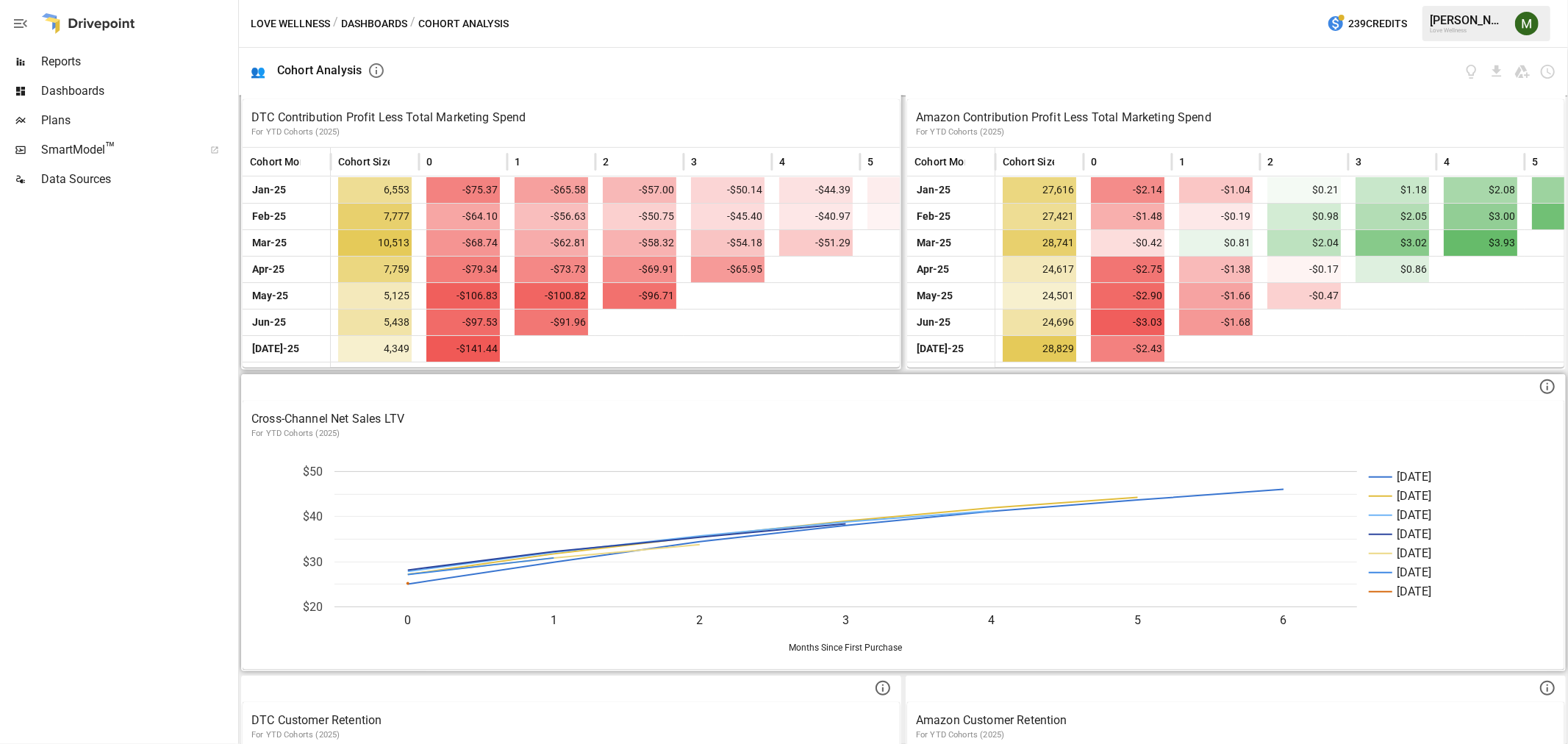
click at [385, 112] on p "DTC Contribution Profit Less Total Marketing Spend" at bounding box center [571, 118] width 640 height 17
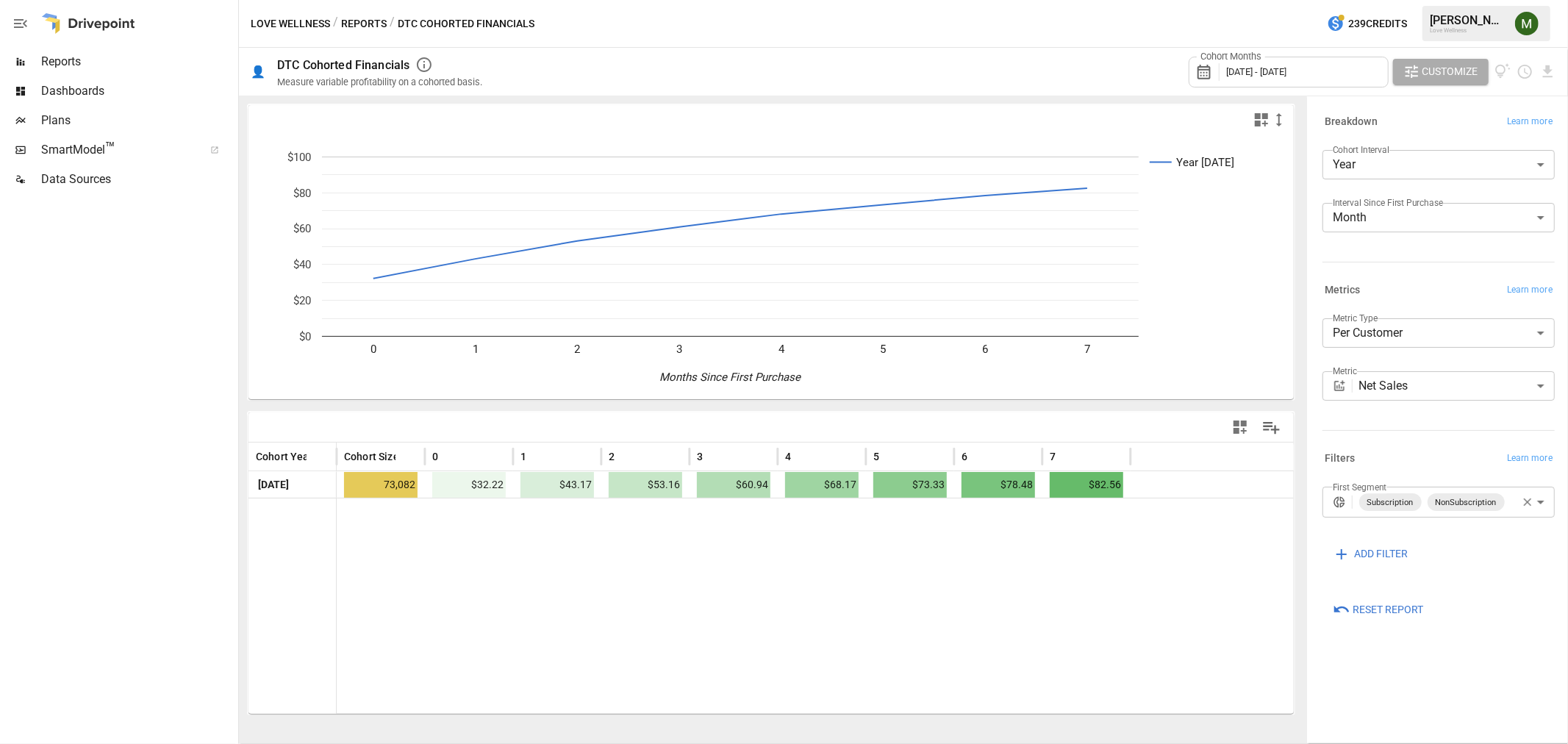
click at [1286, 73] on span "[DATE] - [DATE]" at bounding box center [1256, 72] width 60 height 11
click at [1390, 134] on icon "button" at bounding box center [1395, 139] width 12 height 12
click at [1257, 224] on button "[DATE]" at bounding box center [1251, 228] width 63 height 27
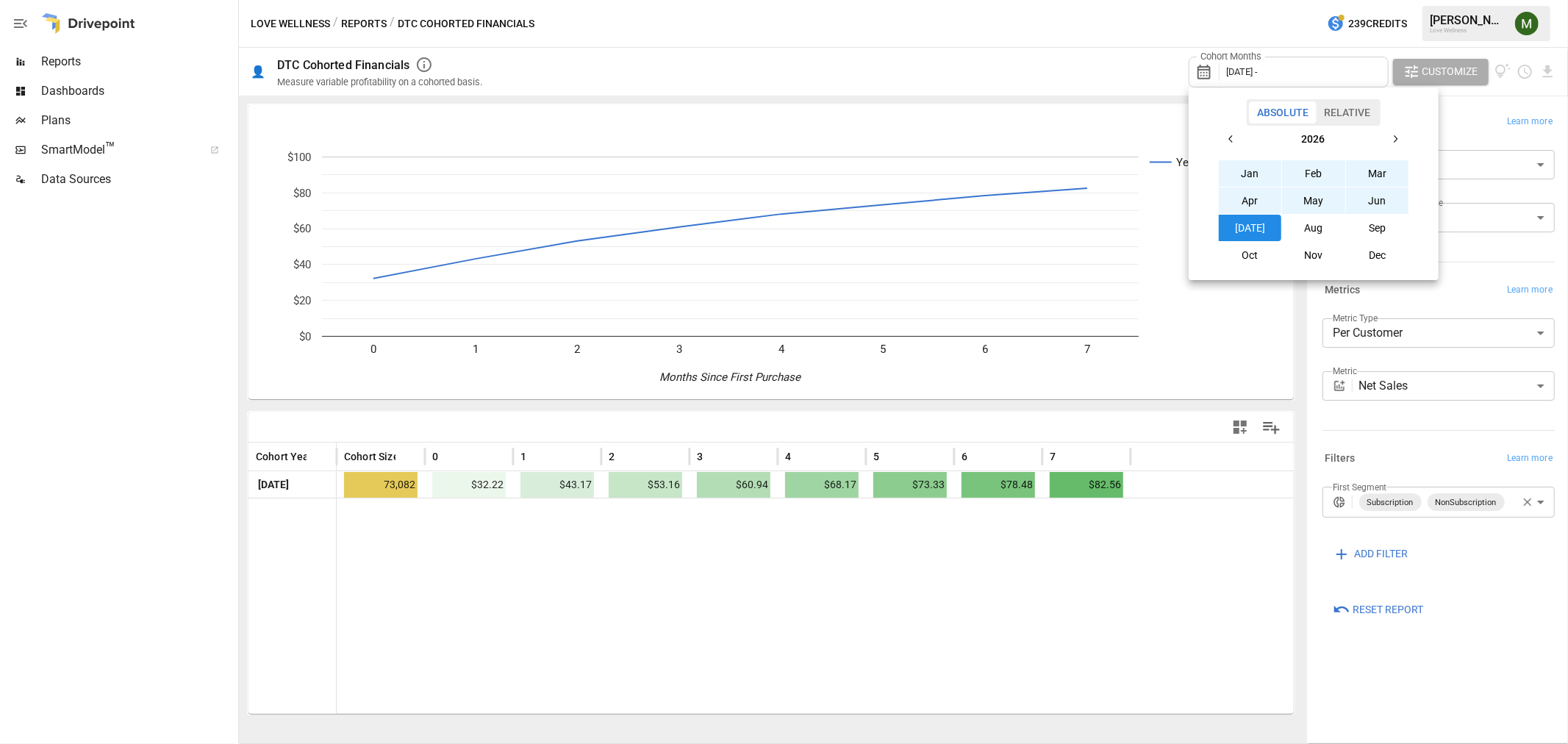
click at [1230, 130] on button "button" at bounding box center [1232, 139] width 27 height 27
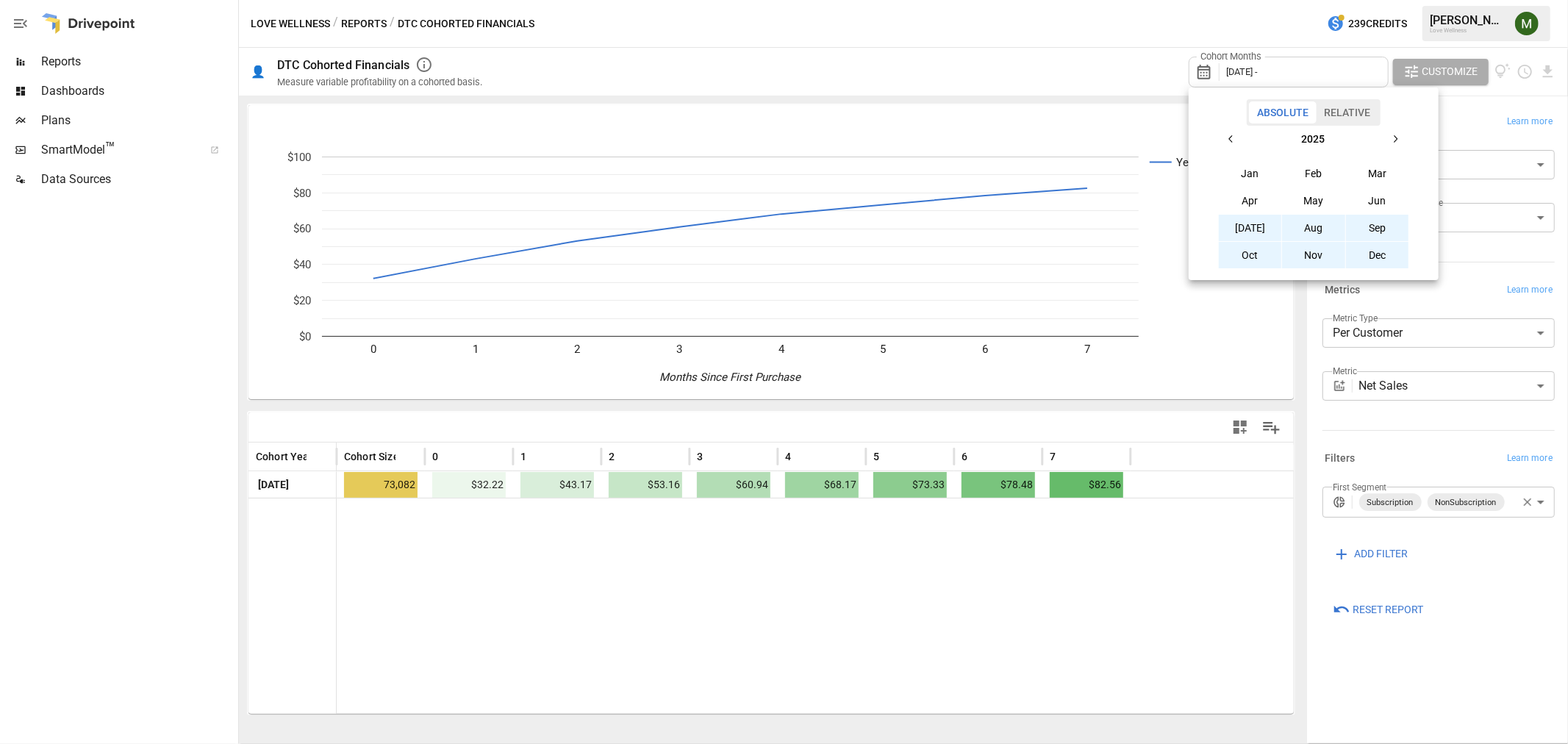
click at [1251, 227] on button "[DATE]" at bounding box center [1251, 228] width 63 height 27
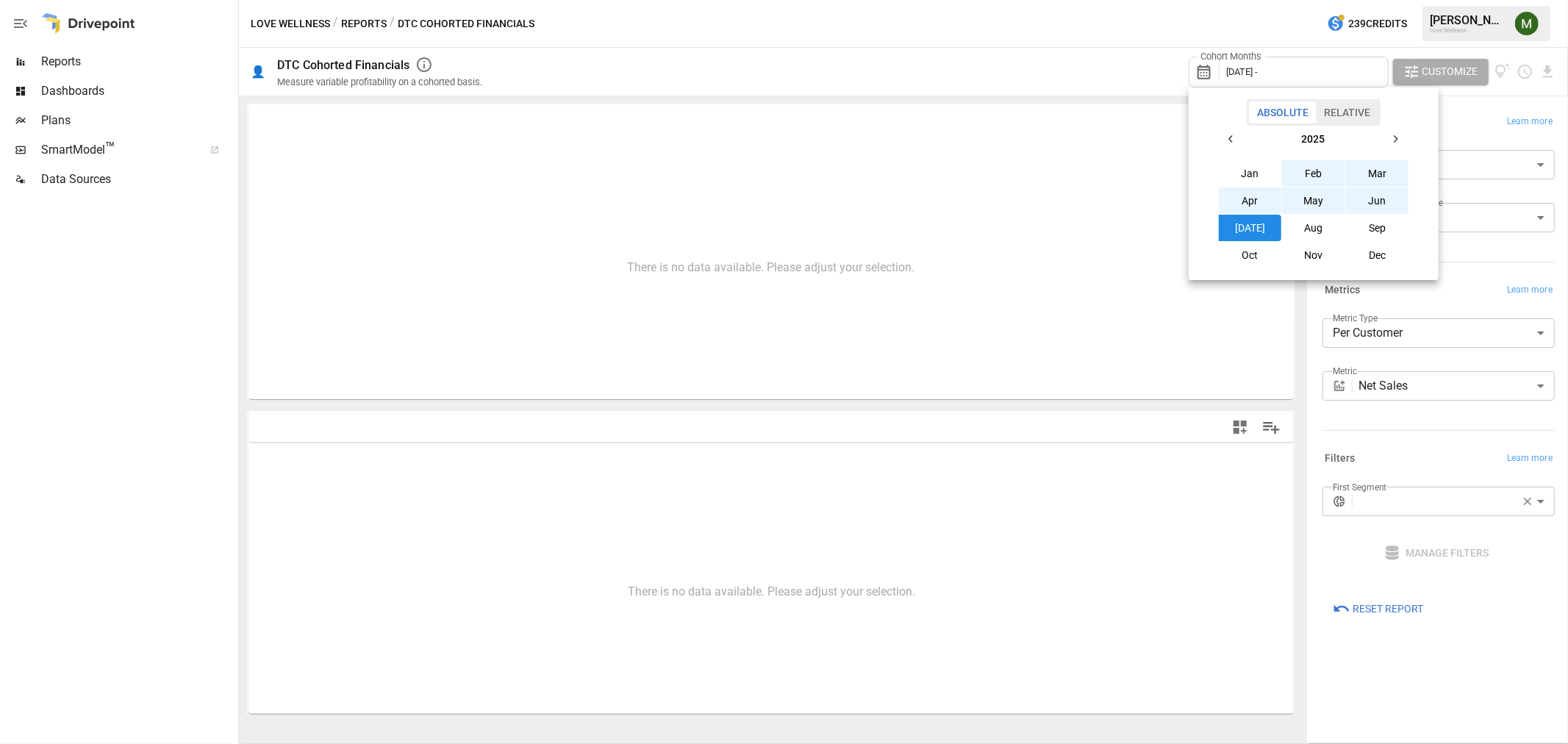
click at [1232, 137] on icon "button" at bounding box center [1231, 139] width 12 height 12
click at [1262, 185] on button "Jan" at bounding box center [1251, 174] width 63 height 27
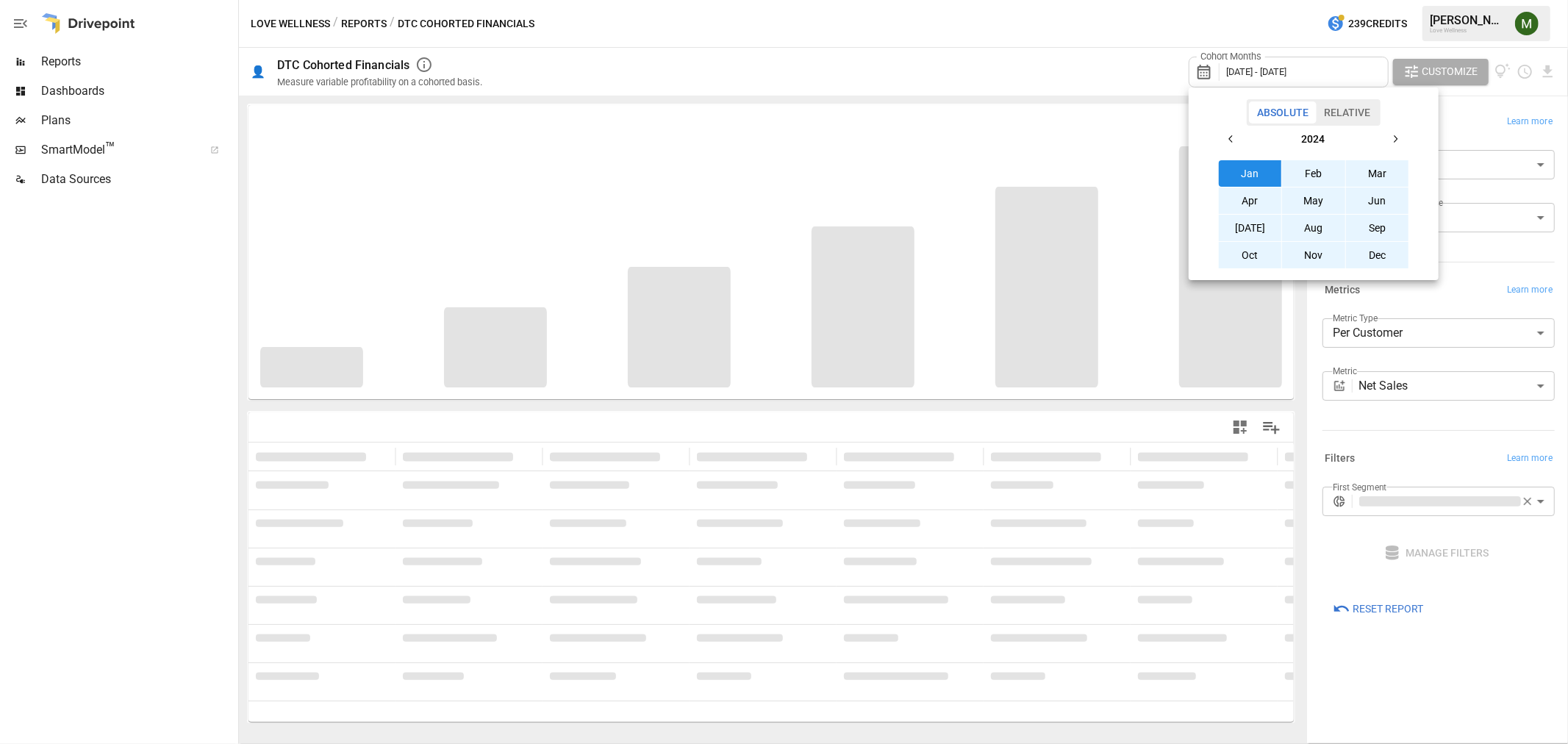
click at [1390, 145] on button "button" at bounding box center [1395, 139] width 27 height 27
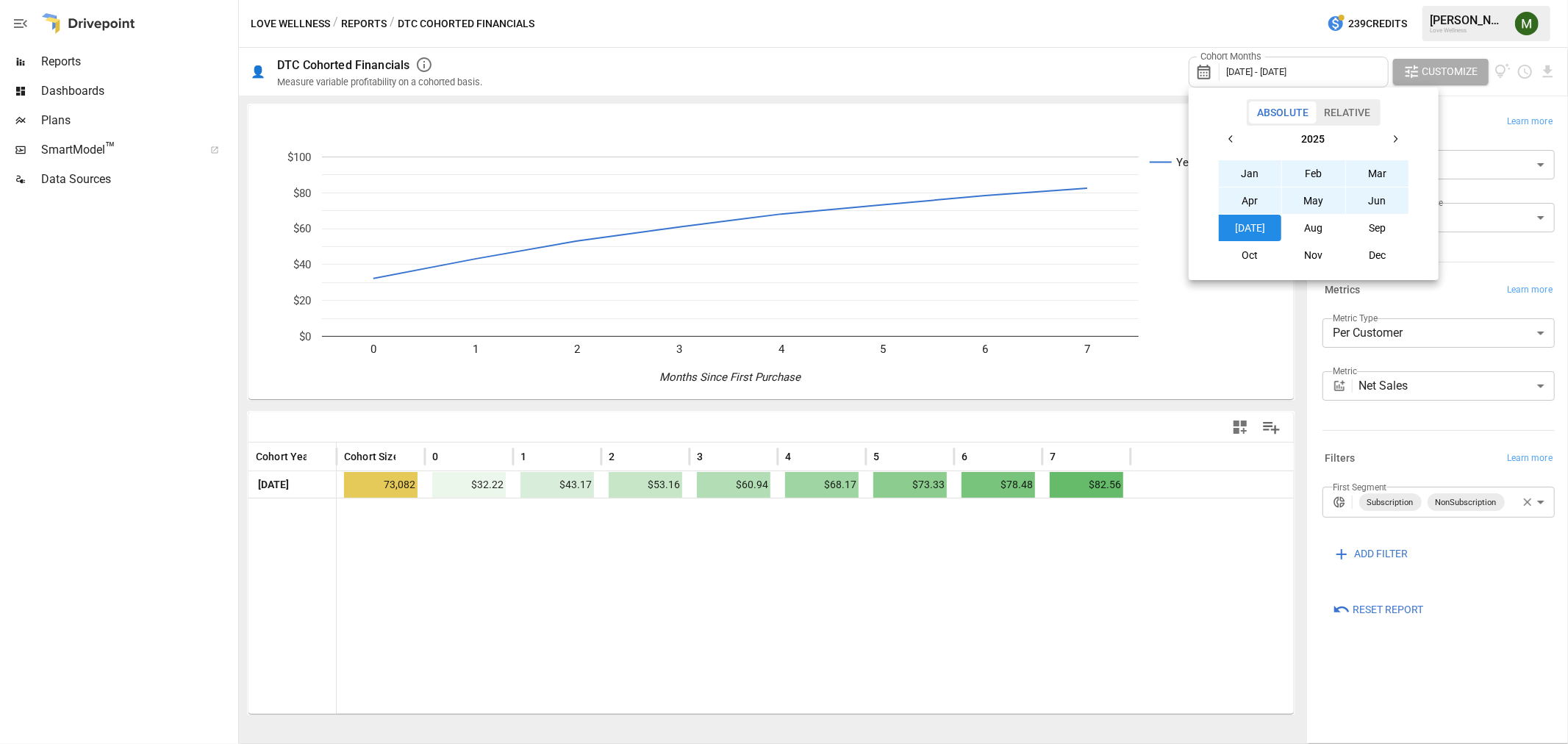
click at [971, 408] on div at bounding box center [784, 372] width 1568 height 744
